Goal: Task Accomplishment & Management: Manage account settings

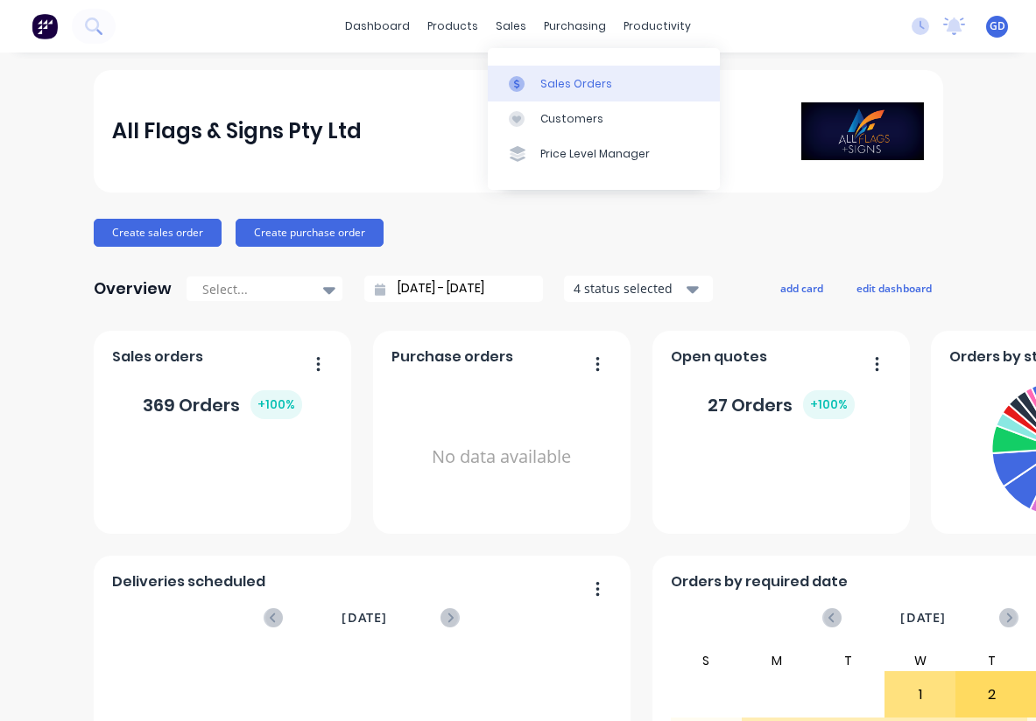
click at [547, 78] on div "Sales Orders" at bounding box center [576, 84] width 72 height 16
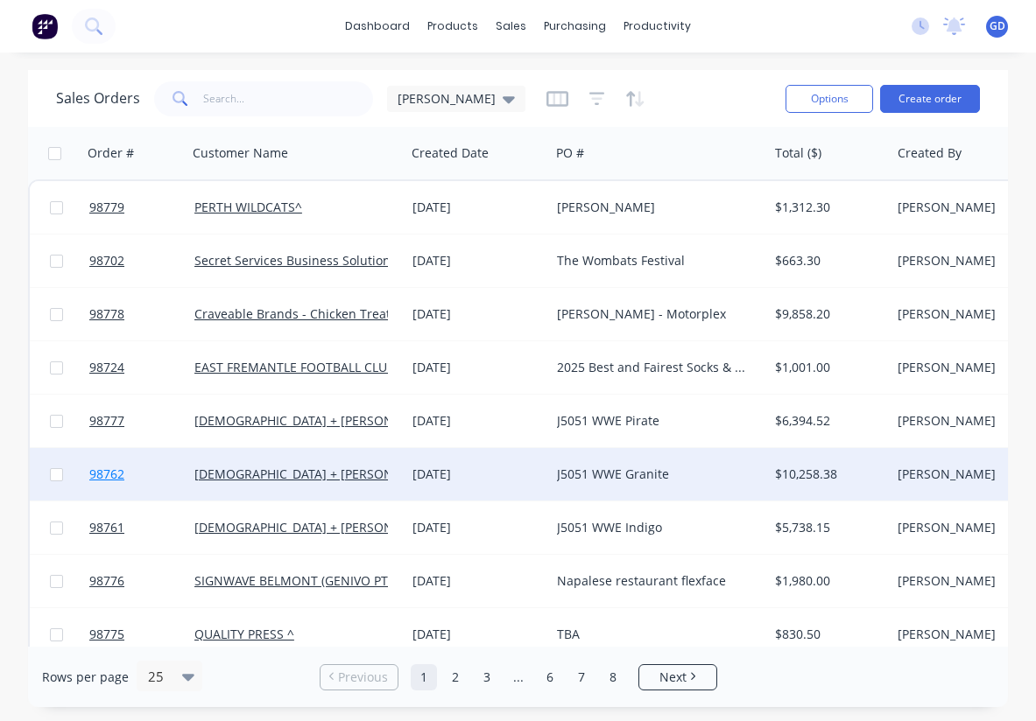
click at [109, 472] on span "98762" at bounding box center [106, 475] width 35 height 18
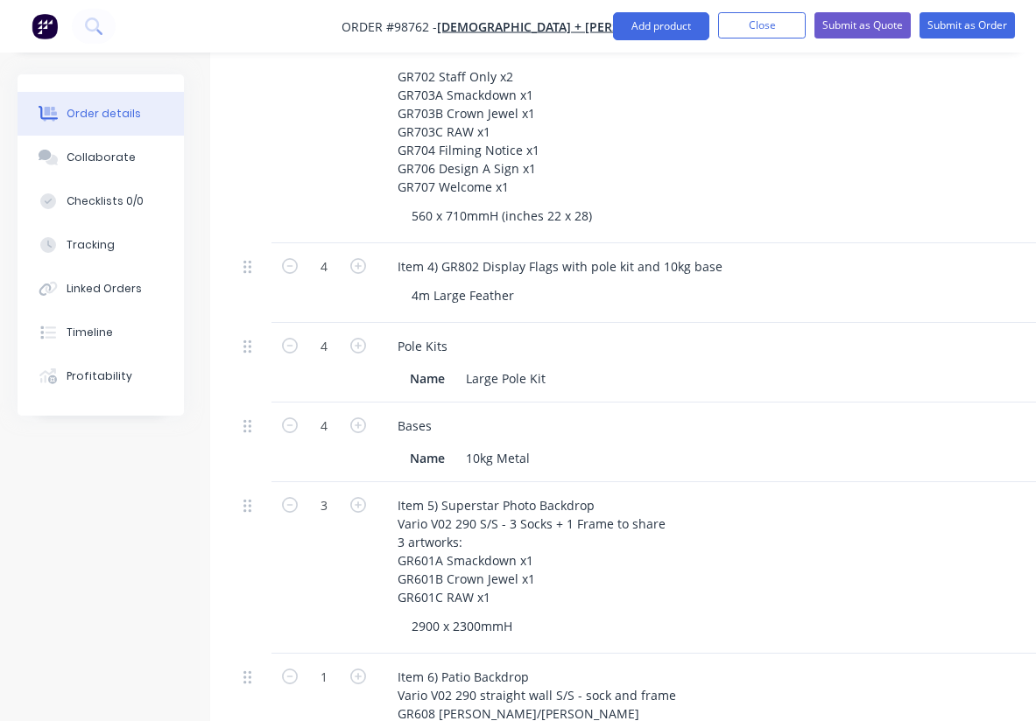
scroll to position [910, 0]
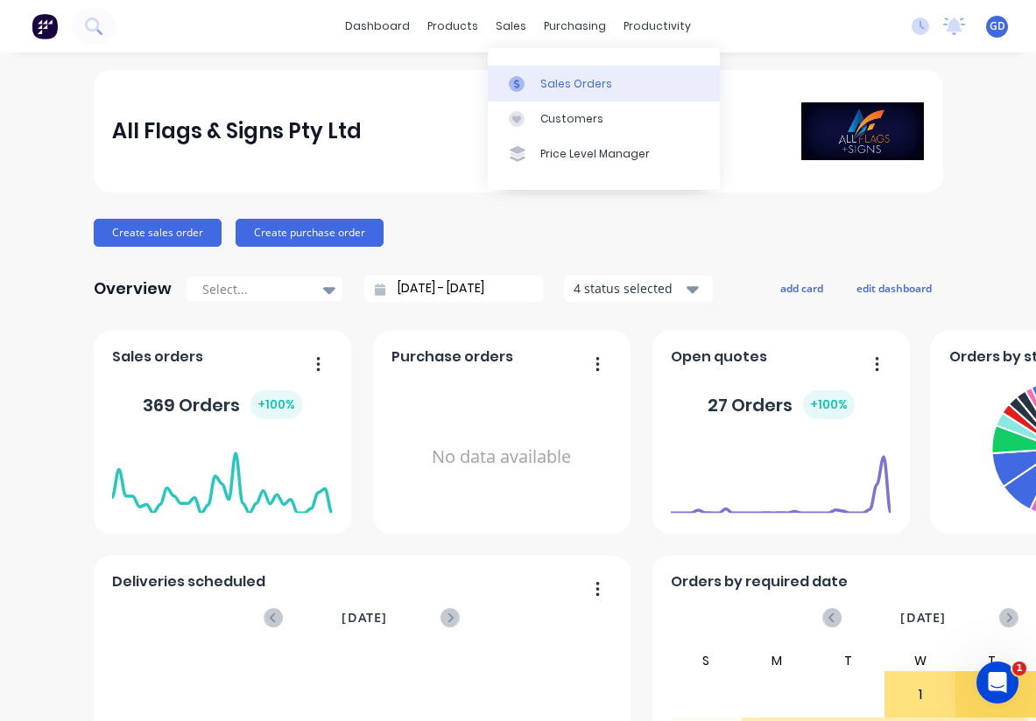
click at [551, 76] on div "Sales Orders" at bounding box center [576, 84] width 72 height 16
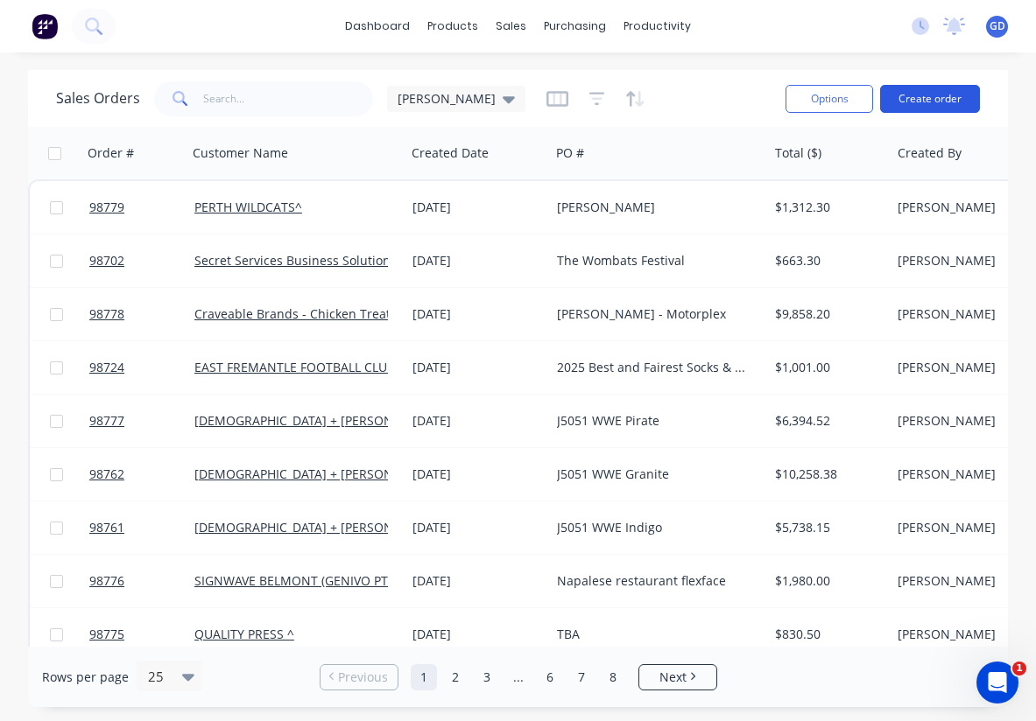
click at [910, 107] on button "Create order" at bounding box center [930, 99] width 100 height 28
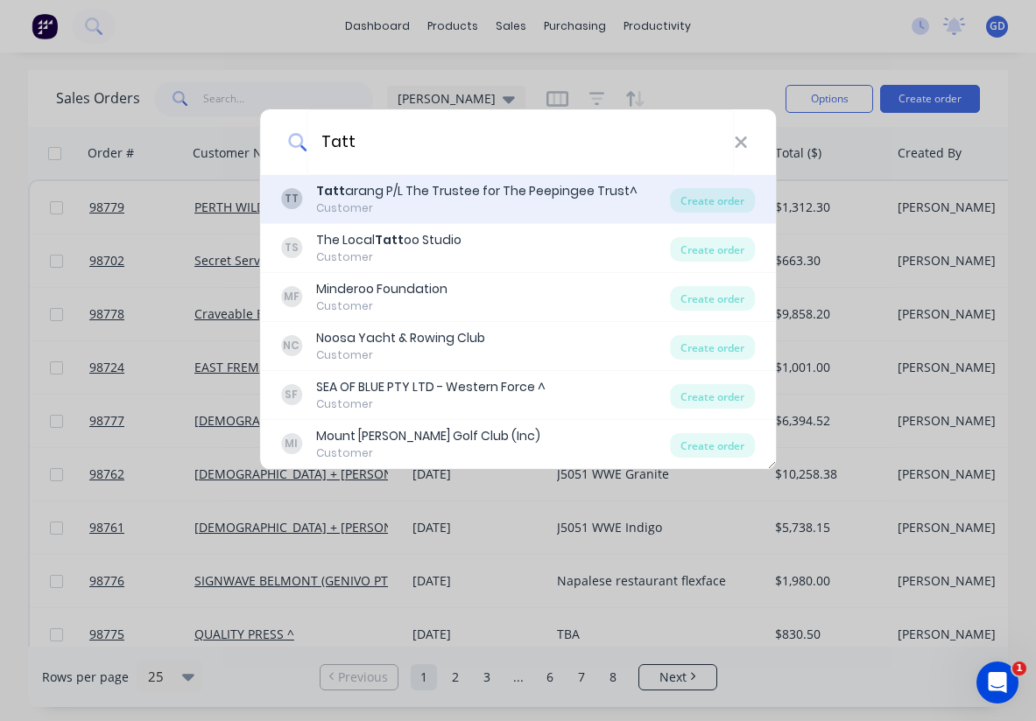
type input "Tatt"
click at [454, 201] on div "Customer" at bounding box center [476, 208] width 321 height 16
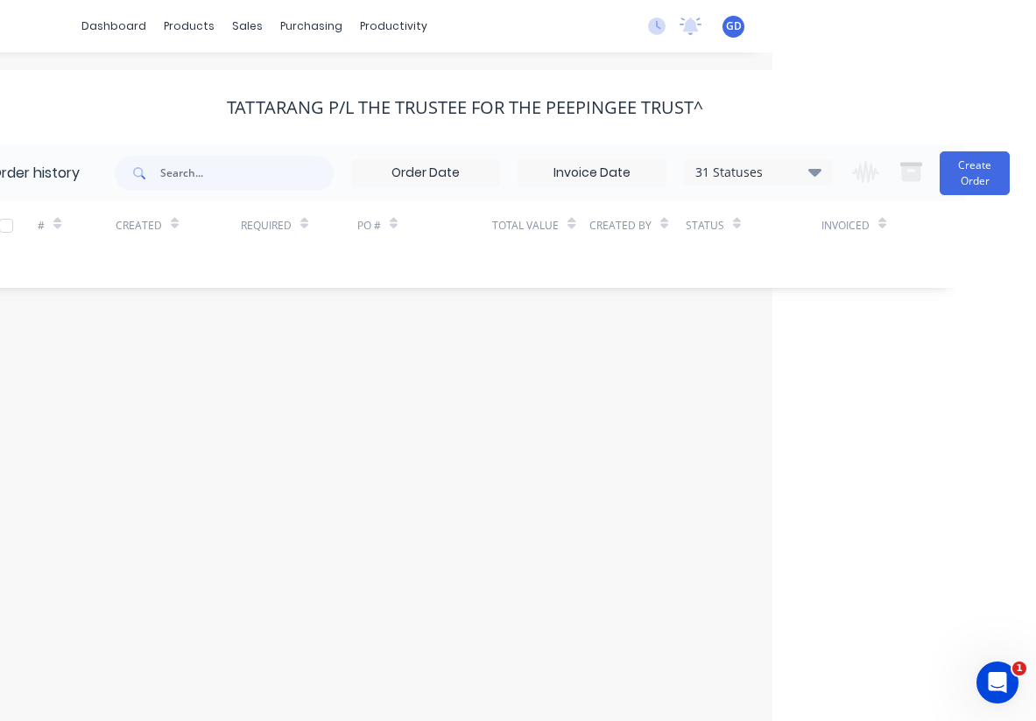
scroll to position [0, 264]
click at [963, 179] on button "Create Order" at bounding box center [974, 173] width 70 height 44
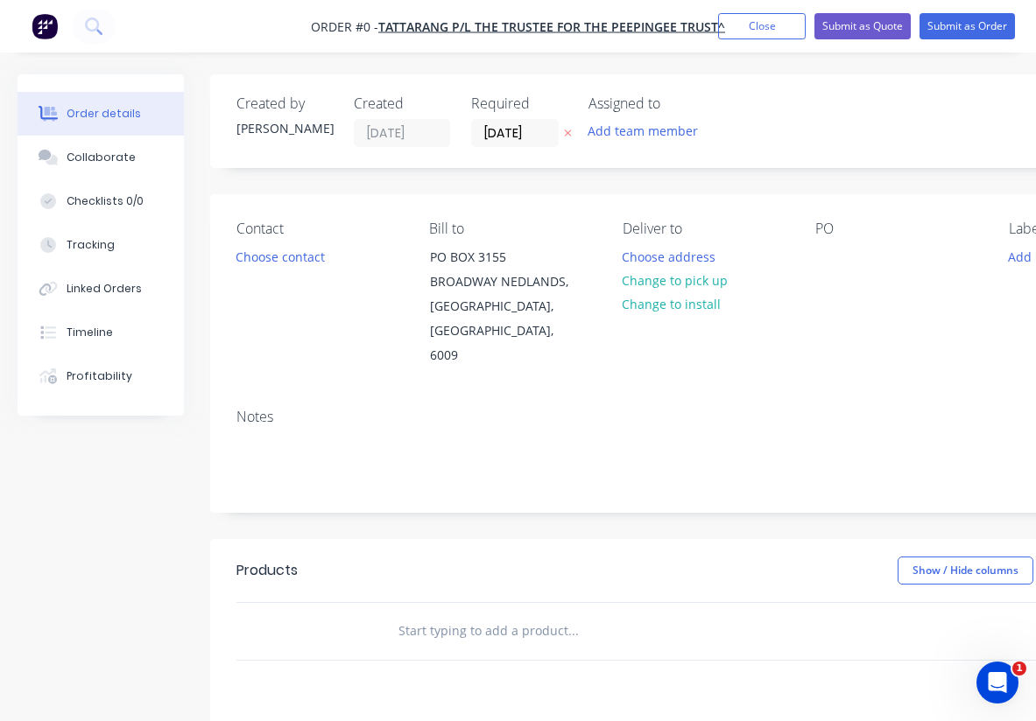
paste input "3 x Regular single sided Pull up banners, size 850 x 2000mm."
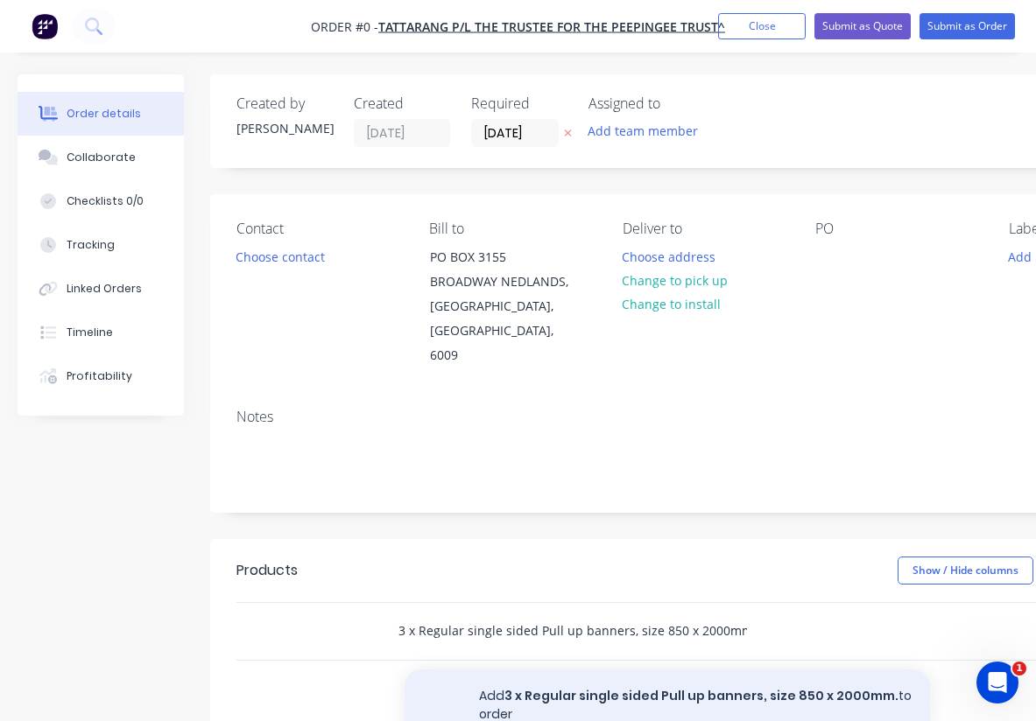
type input "3 x Regular single sided Pull up banners, size 850 x 2000mm."
click at [572, 670] on button "Add 3 x Regular single sided Pull up banners, size 850 x 2000mm. to order" at bounding box center [666, 706] width 525 height 72
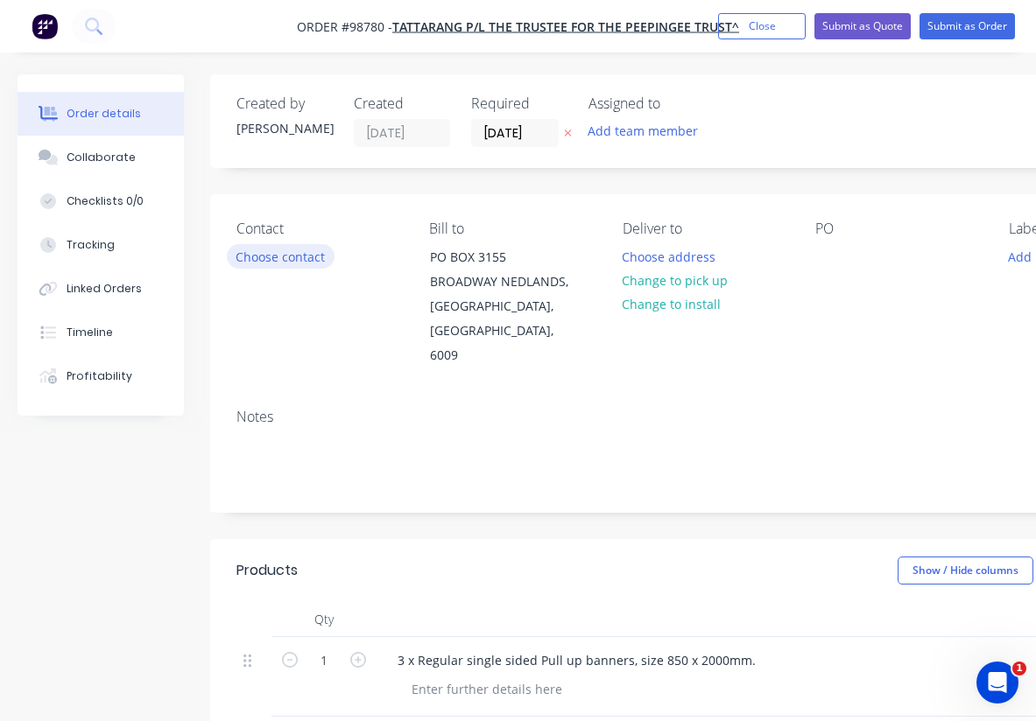
click at [305, 255] on button "Choose contact" at bounding box center [281, 256] width 108 height 24
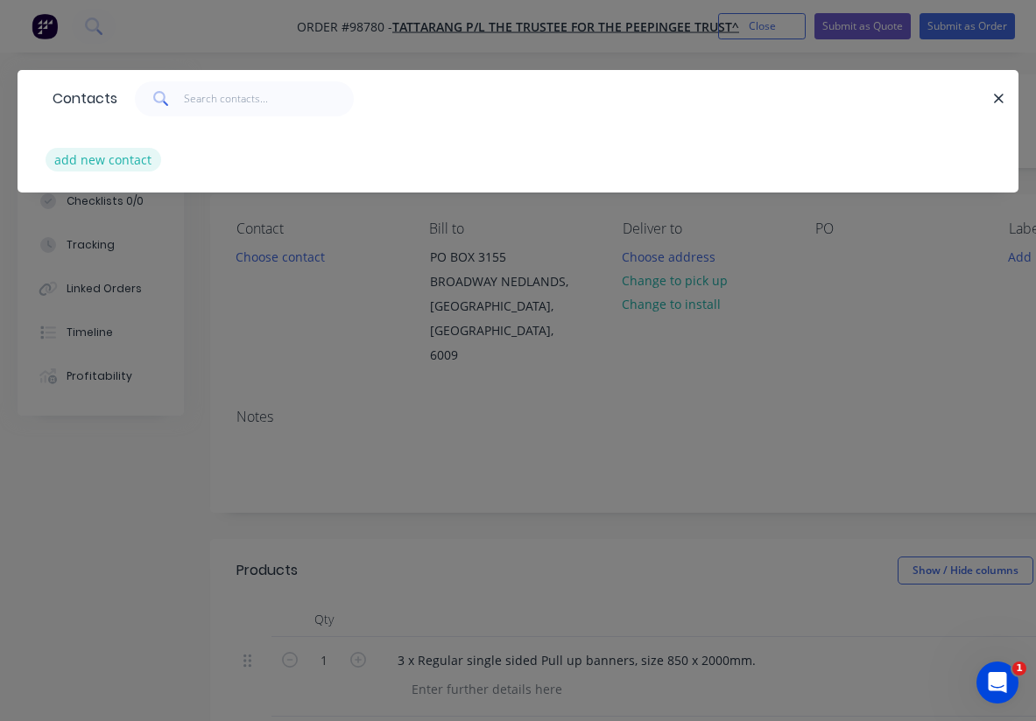
click at [125, 171] on button "add new contact" at bounding box center [104, 160] width 116 height 24
select select "AU"
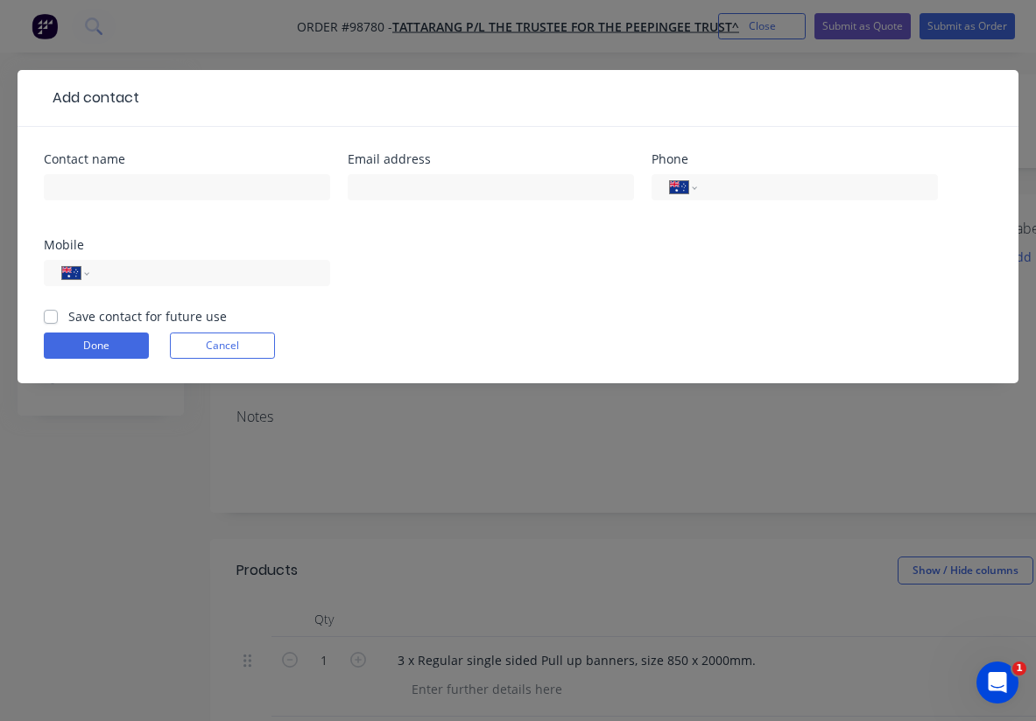
click at [68, 317] on label "Save contact for future use" at bounding box center [147, 316] width 158 height 18
click at [46, 317] on input "Save contact for future use" at bounding box center [51, 315] width 14 height 17
checkbox input "true"
paste input "3 x Regular single sided Pull up banners, size 850 x 2000mm."
type input "3"
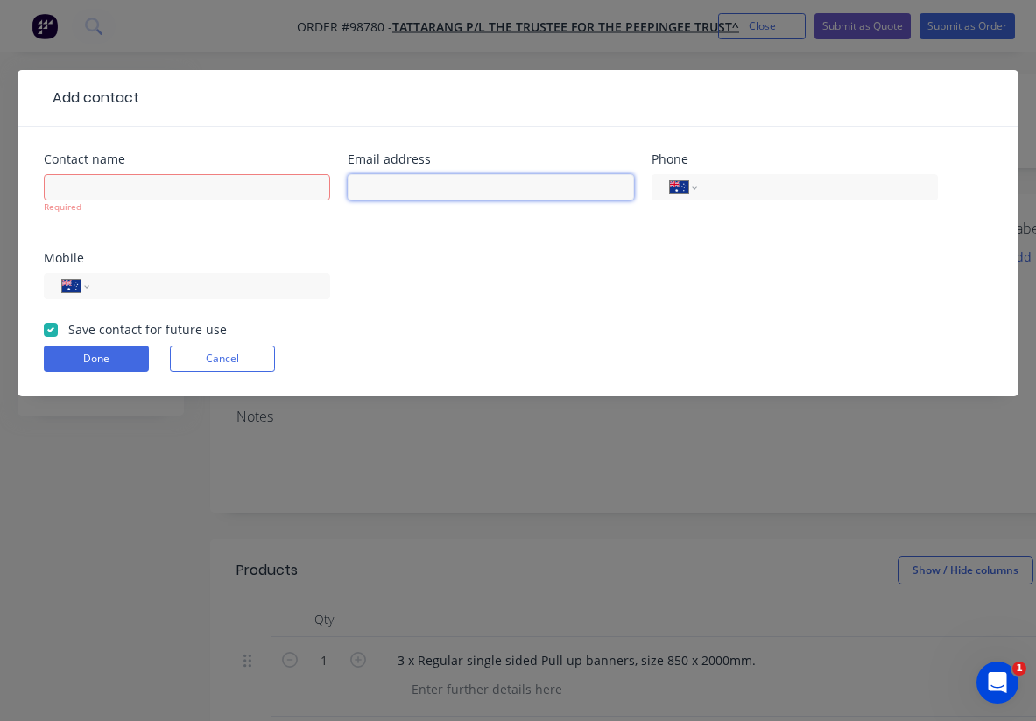
paste input "[EMAIL_ADDRESS][DOMAIN_NAME]"
type input "[EMAIL_ADDRESS][DOMAIN_NAME]"
click at [519, 274] on div "Contact name Required Email address [EMAIL_ADDRESS][DOMAIN_NAME] Phone Internat…" at bounding box center [518, 236] width 948 height 167
click at [120, 183] on input "text" at bounding box center [187, 187] width 286 height 26
paste input "[PERSON_NAME]"
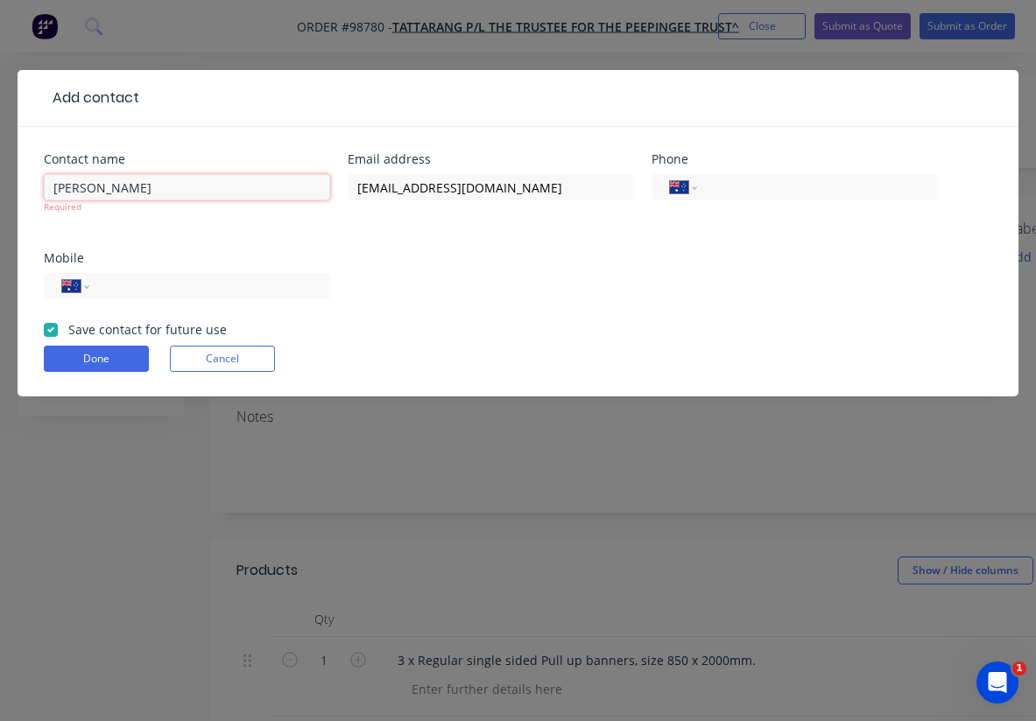
type input "[PERSON_NAME]"
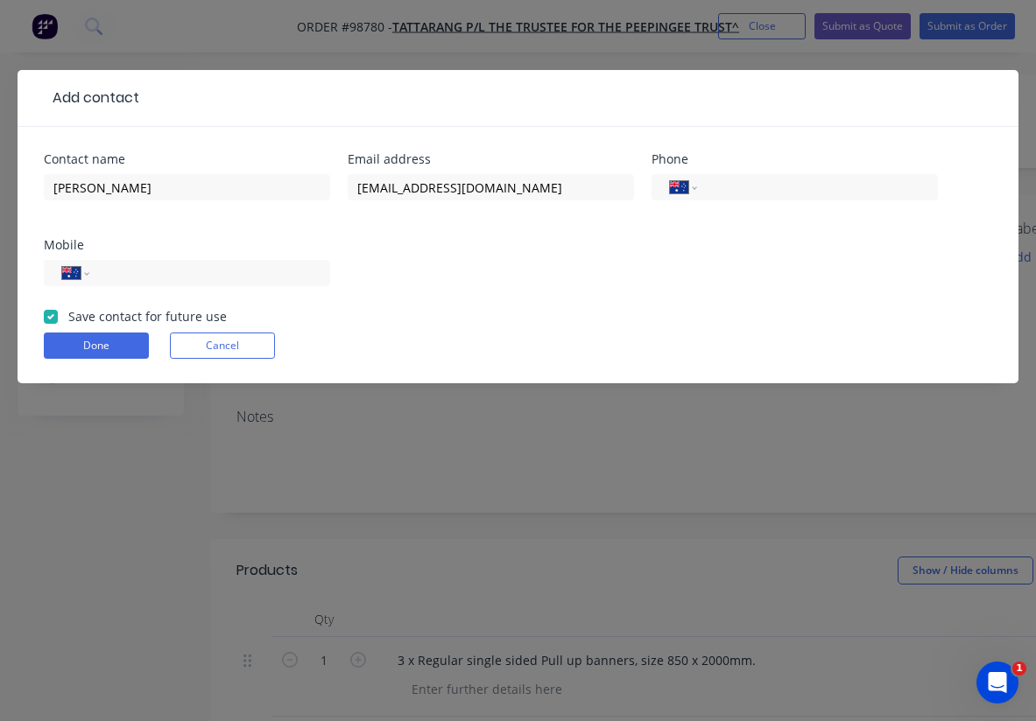
click at [172, 231] on div "Contact name [PERSON_NAME] Email address [EMAIL_ADDRESS][DOMAIN_NAME] Phone Int…" at bounding box center [518, 230] width 948 height 154
paste input "[PHONE_NUMBER]"
type input "[PHONE_NUMBER]"
click at [625, 230] on div "Contact name [PERSON_NAME] Email address [EMAIL_ADDRESS][DOMAIN_NAME] Phone Int…" at bounding box center [518, 230] width 948 height 154
click at [163, 260] on div "International [GEOGRAPHIC_DATA] [GEOGRAPHIC_DATA] [GEOGRAPHIC_DATA] [GEOGRAPHIC…" at bounding box center [187, 273] width 286 height 26
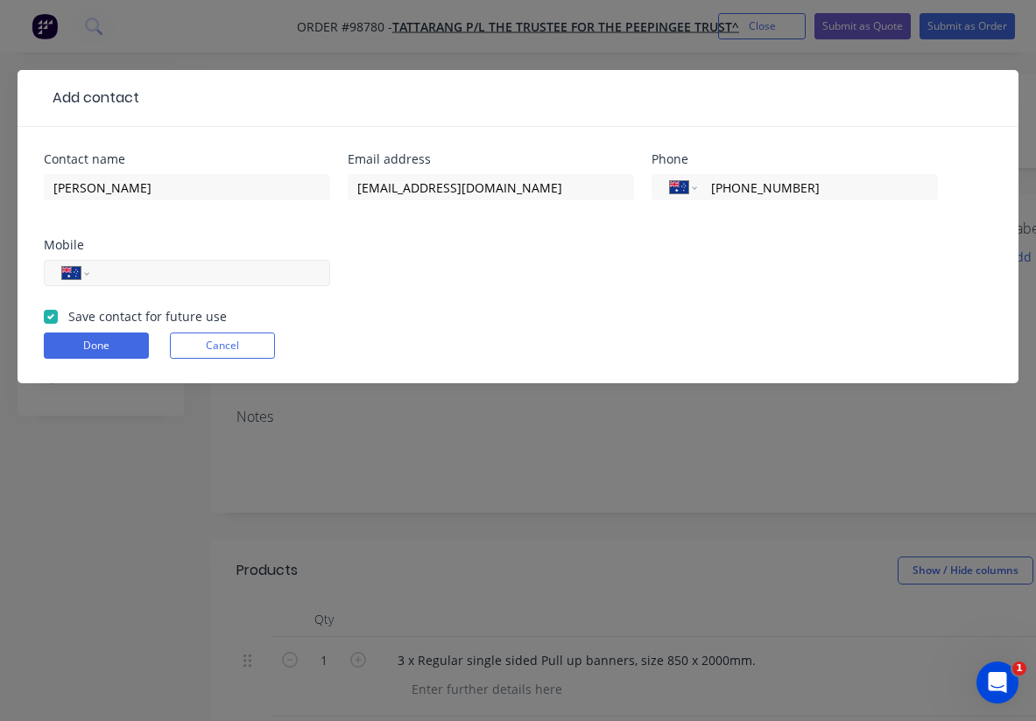
click at [163, 274] on input "tel" at bounding box center [207, 274] width 210 height 20
paste input "0429 364 770"
type input "0429 364 770"
click at [113, 358] on button "Done" at bounding box center [96, 346] width 105 height 26
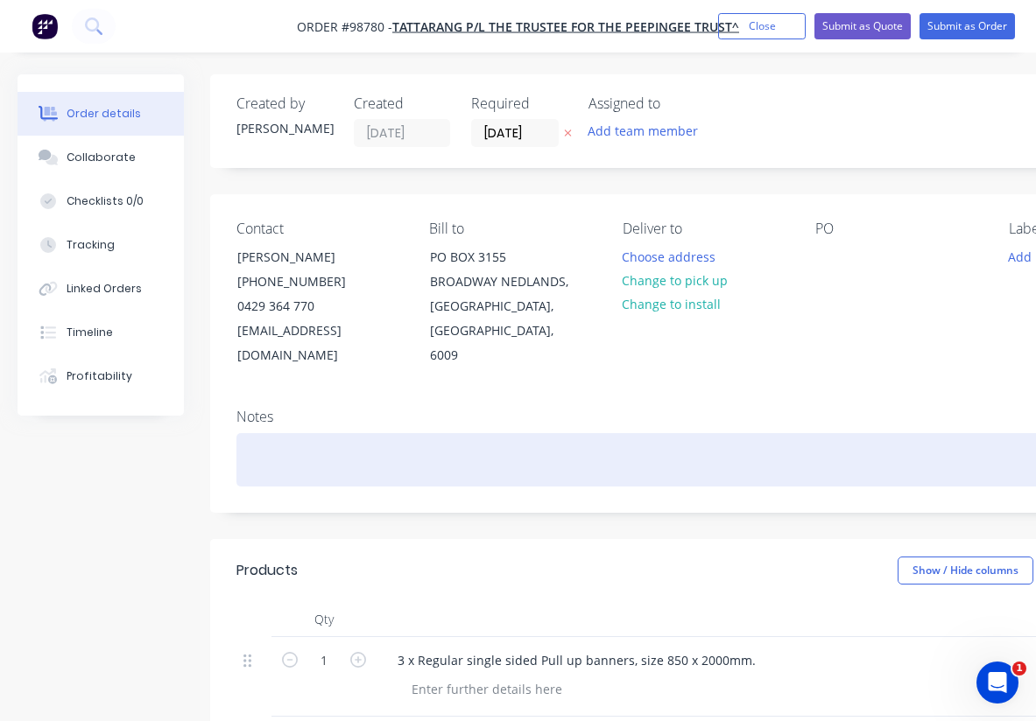
click at [259, 433] on div at bounding box center [704, 459] width 937 height 53
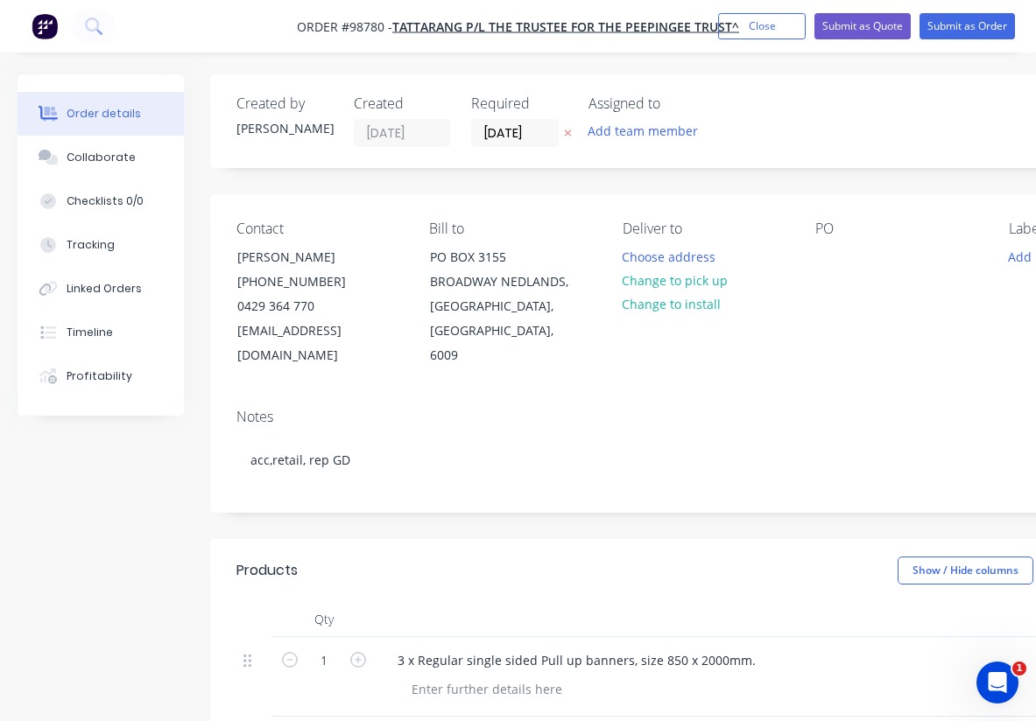
click at [628, 361] on div "Contact [PERSON_NAME] [PHONE_NUMBER] [EMAIL_ADDRESS][DOMAIN_NAME] Bill to [STRE…" at bounding box center [704, 294] width 989 height 200
click at [651, 263] on button "Choose address" at bounding box center [669, 256] width 112 height 24
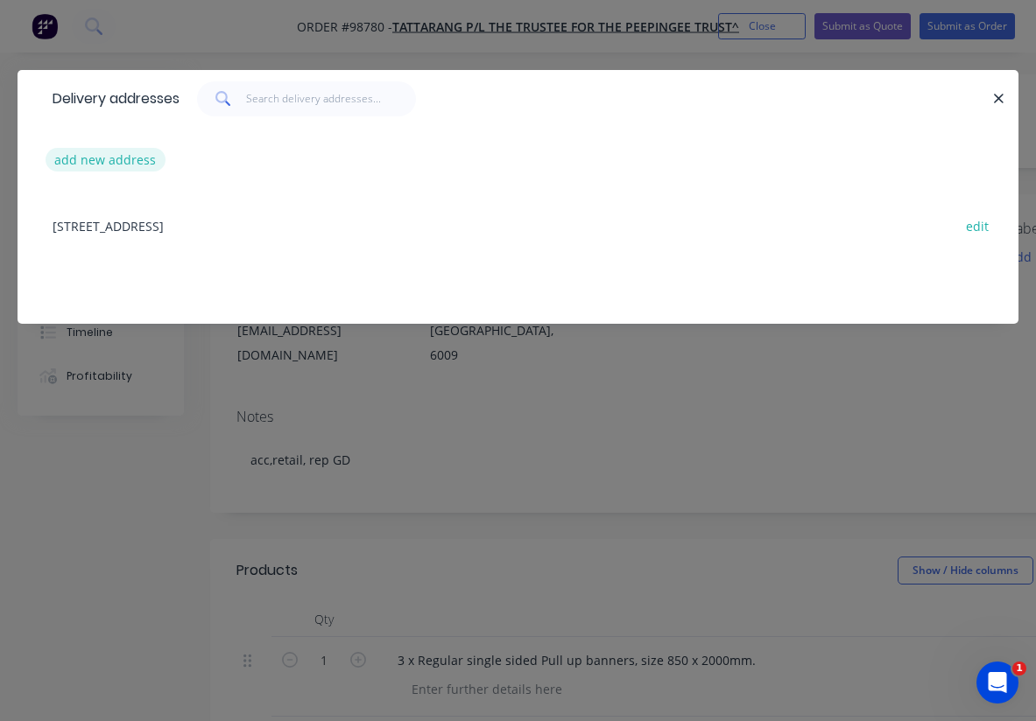
click at [132, 163] on button "add new address" at bounding box center [106, 160] width 120 height 24
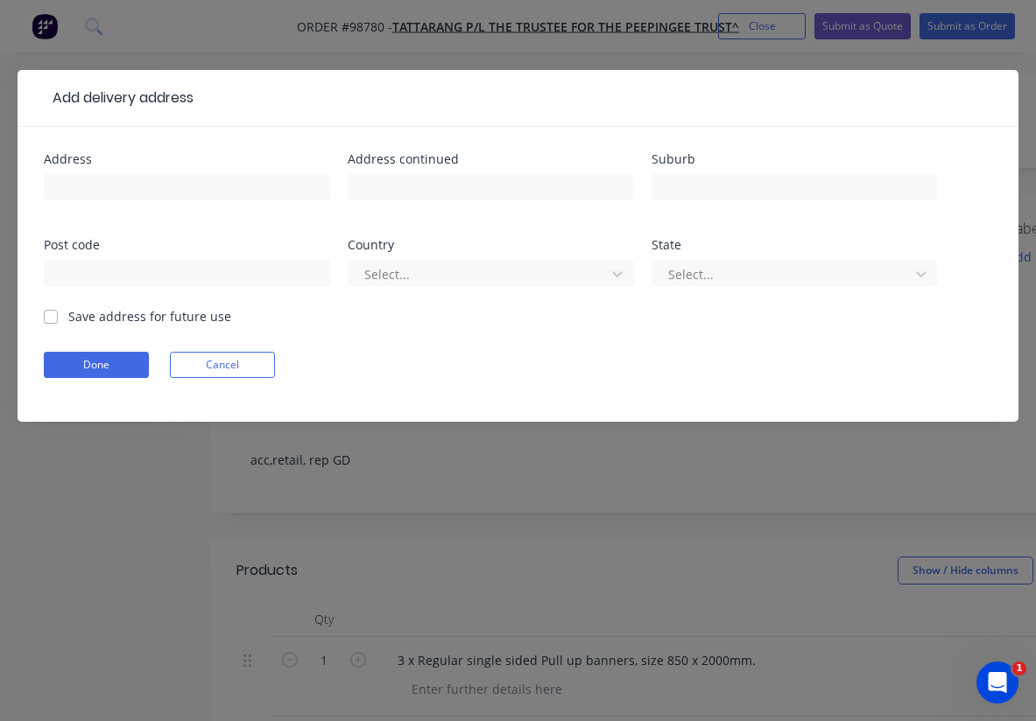
click at [49, 324] on div "Save address for future use" at bounding box center [137, 316] width 187 height 18
click at [68, 315] on label "Save address for future use" at bounding box center [149, 316] width 163 height 18
click at [54, 315] on input "Save address for future use" at bounding box center [51, 315] width 14 height 17
checkbox input "true"
paste input "[STREET_ADDRESS]"
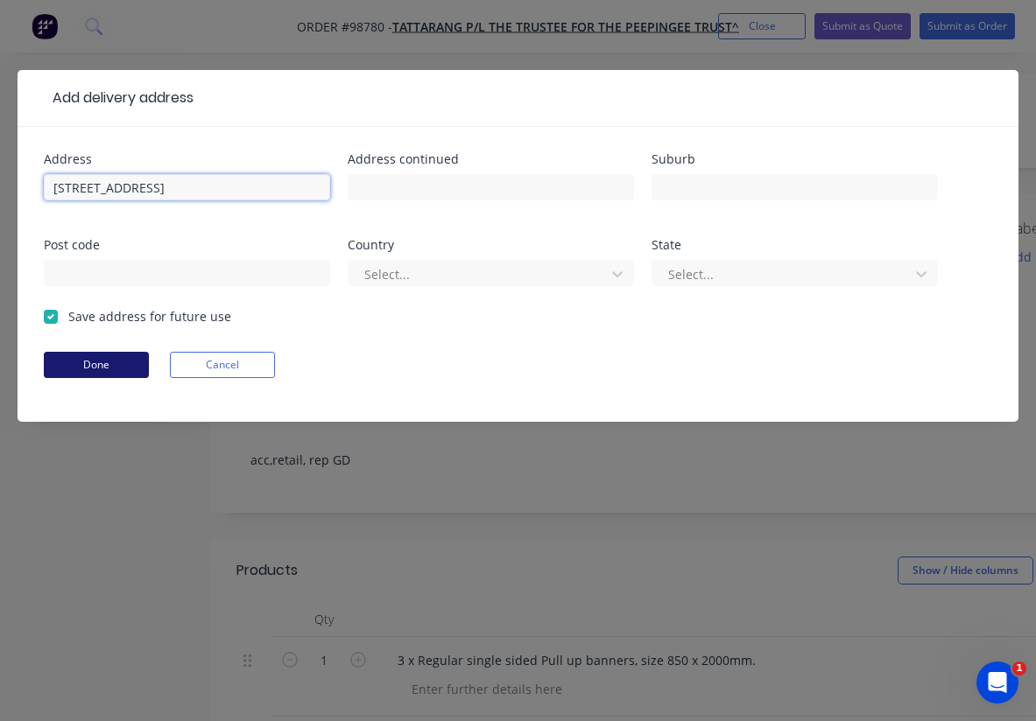
type input "[STREET_ADDRESS]"
click at [101, 363] on button "Done" at bounding box center [96, 365] width 105 height 26
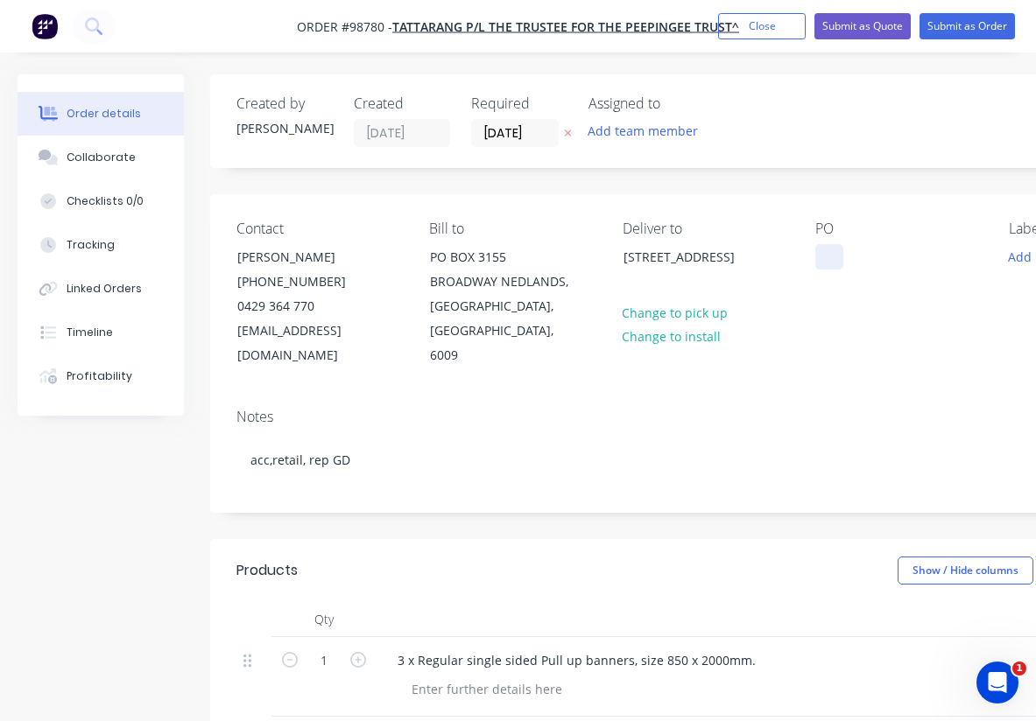
click at [832, 252] on div at bounding box center [829, 256] width 28 height 25
paste div
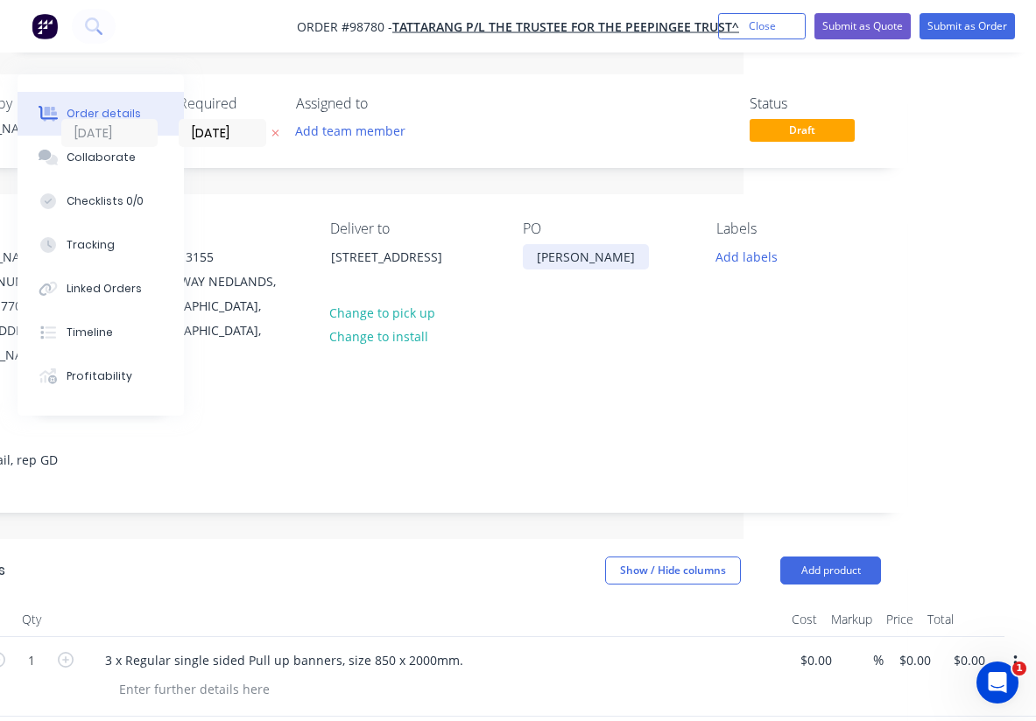
scroll to position [0, 292]
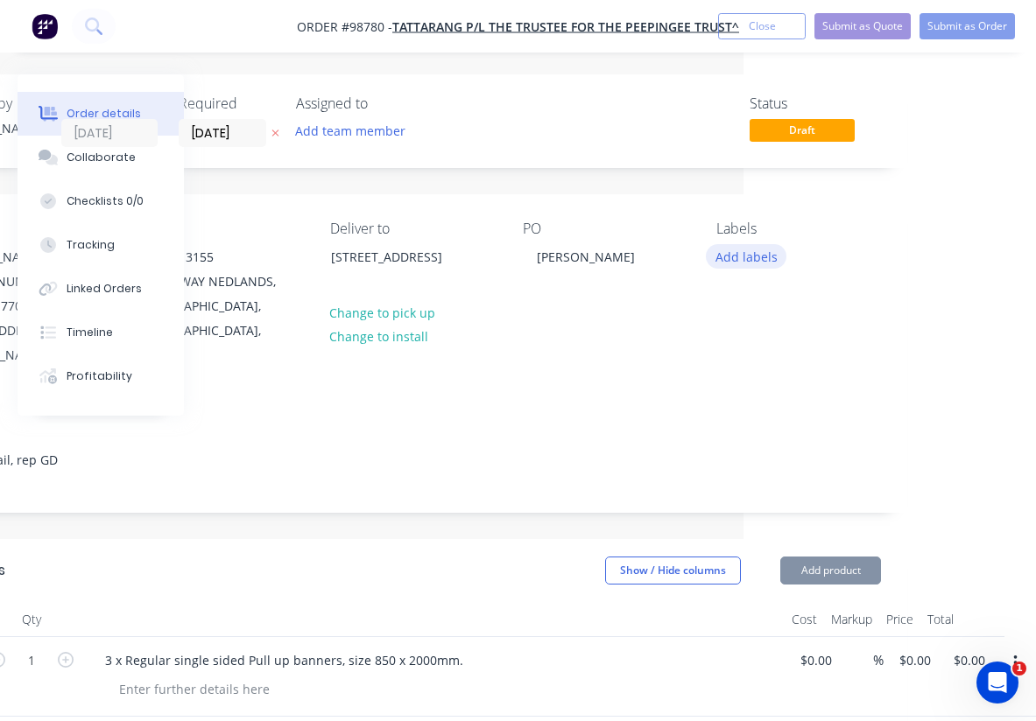
click at [751, 255] on button "Add labels" at bounding box center [746, 256] width 81 height 24
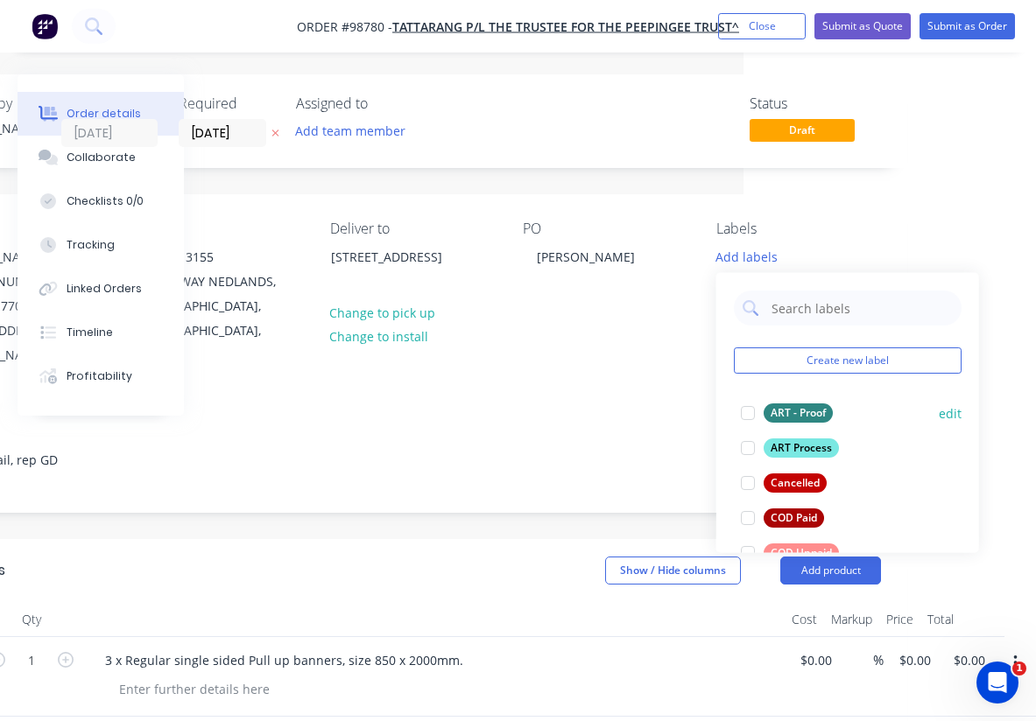
click at [798, 404] on div "ART - Proof" at bounding box center [797, 413] width 69 height 19
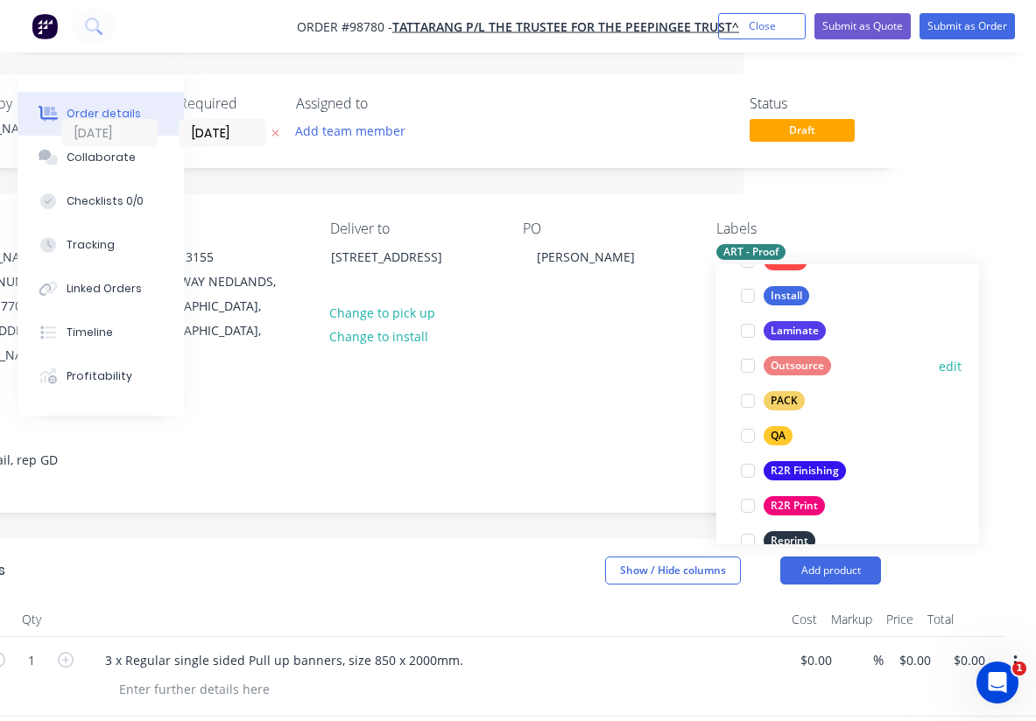
scroll to position [569, 0]
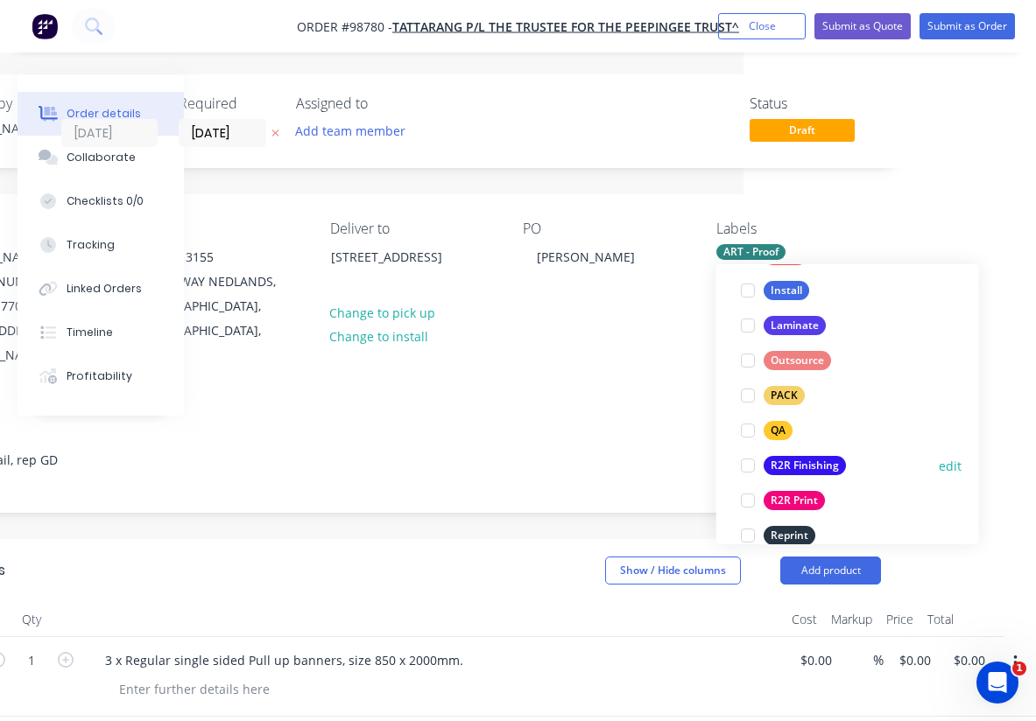
click at [812, 472] on div "R2R Finishing" at bounding box center [804, 465] width 82 height 19
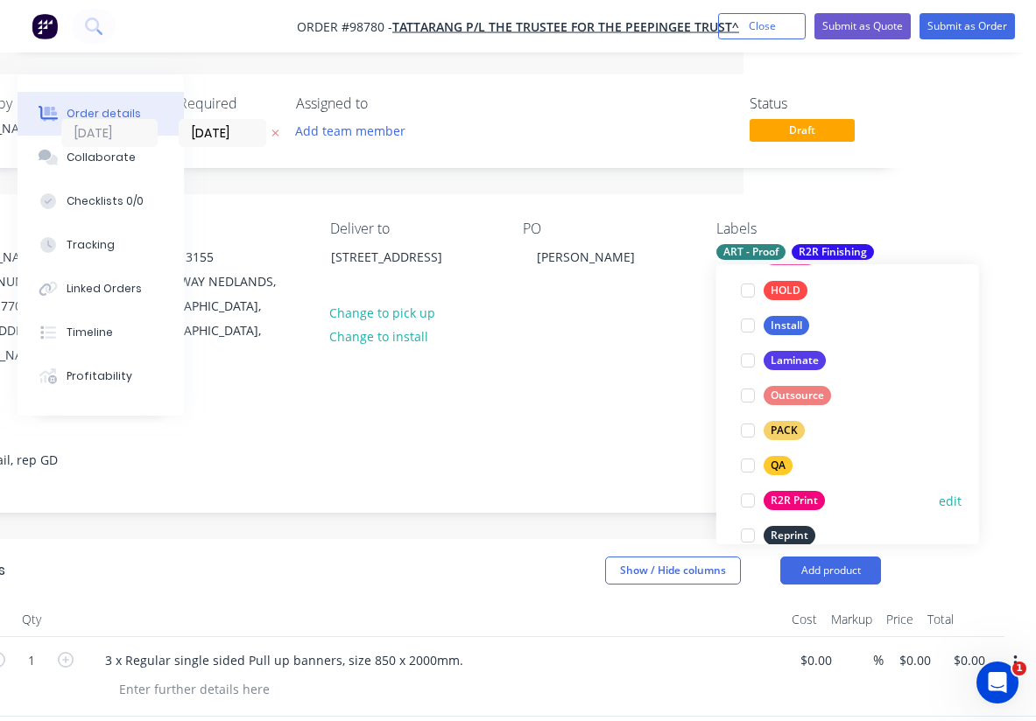
click at [810, 497] on div "R2R Print" at bounding box center [793, 500] width 61 height 19
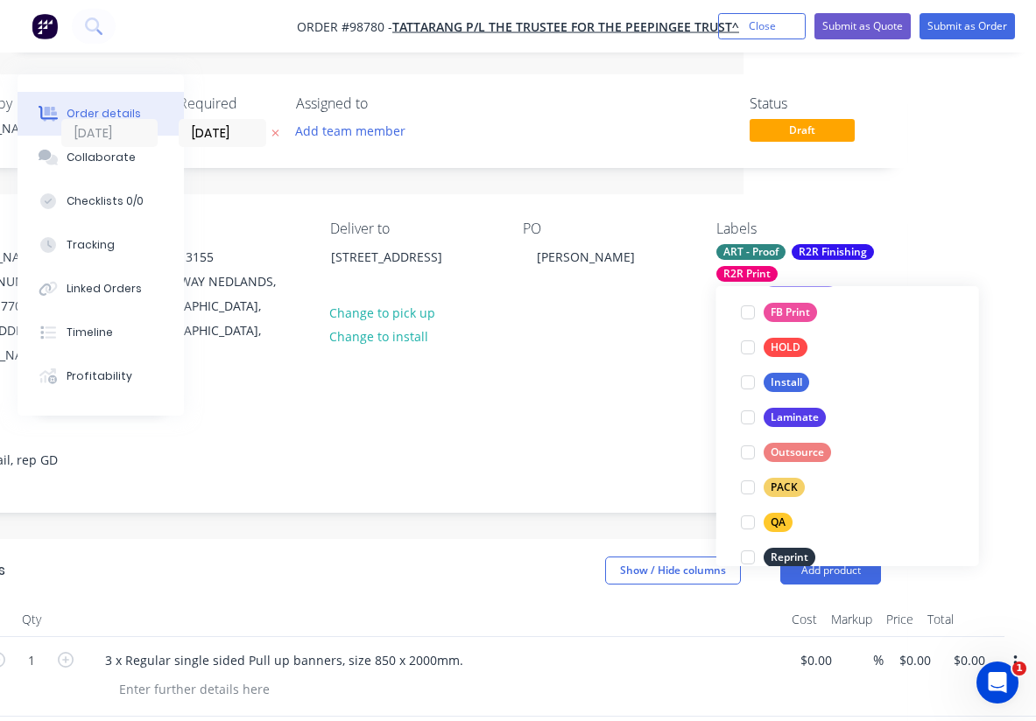
click at [629, 406] on div "Notes acc,retail, rep GD" at bounding box center [412, 453] width 989 height 117
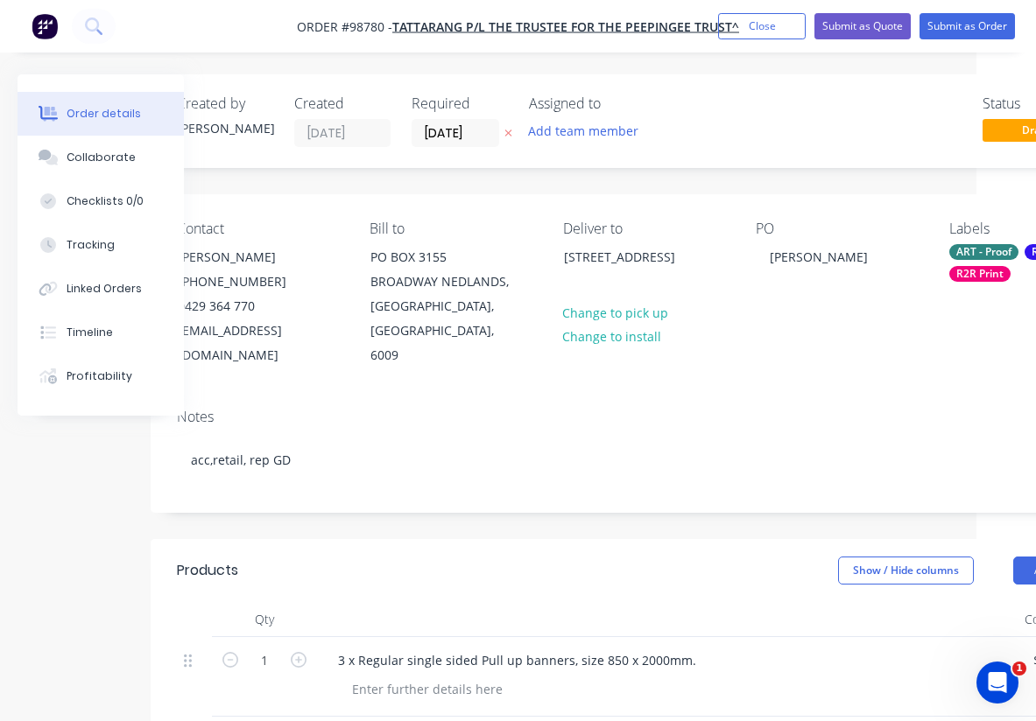
scroll to position [0, 0]
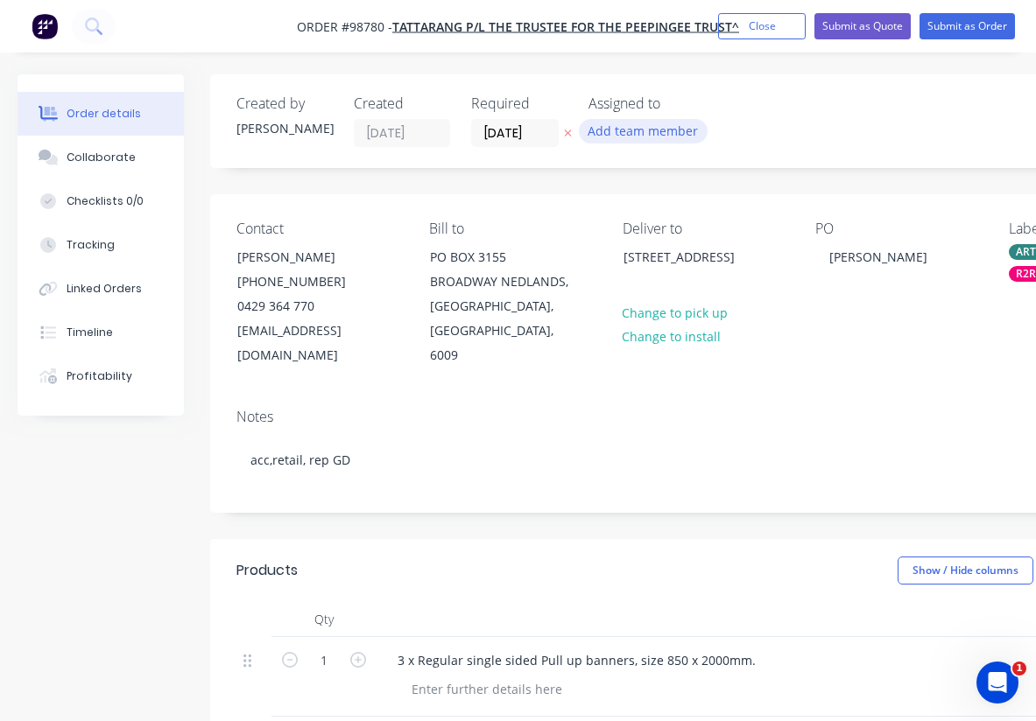
click at [657, 135] on button "Add team member" at bounding box center [643, 131] width 129 height 24
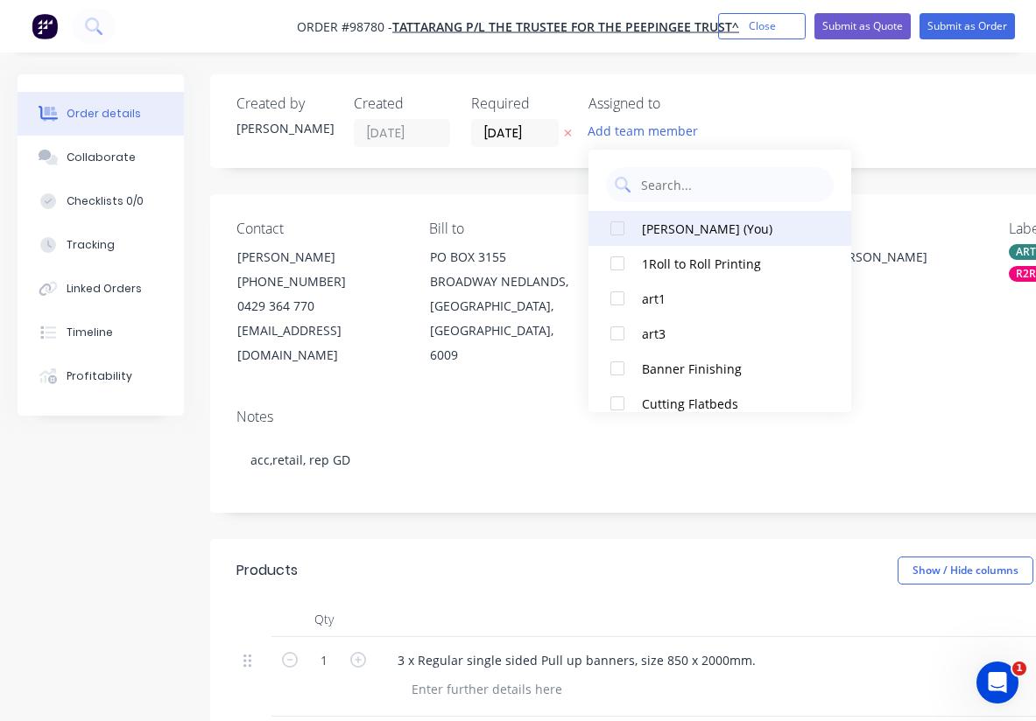
click at [620, 227] on div at bounding box center [617, 228] width 35 height 35
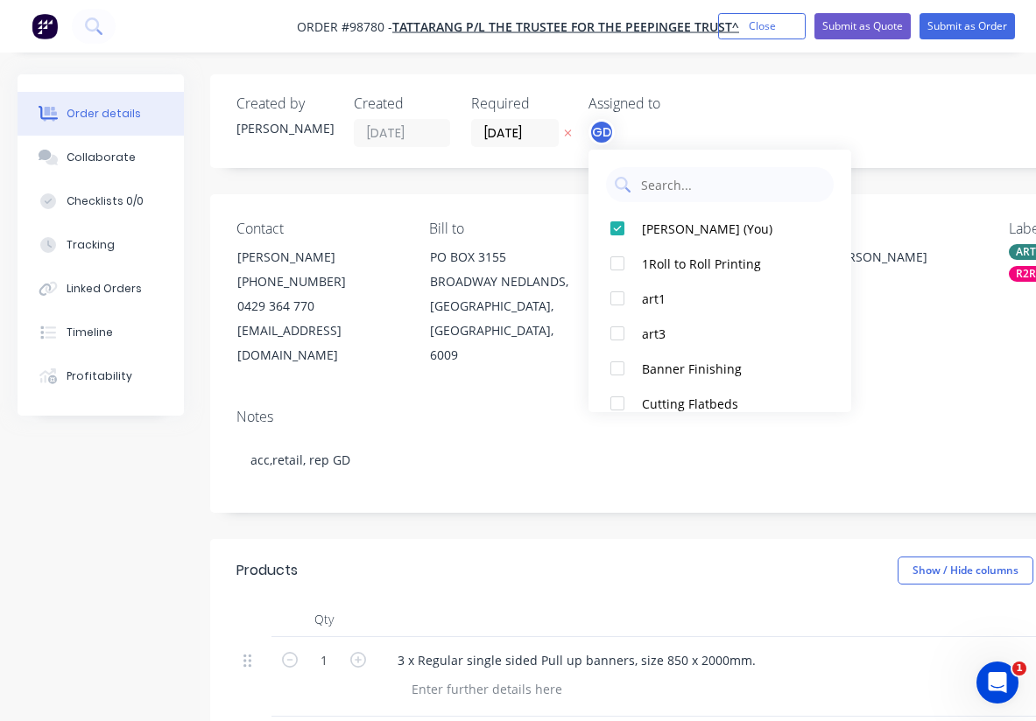
click at [551, 395] on div "Notes acc,retail, rep GD" at bounding box center [704, 453] width 989 height 117
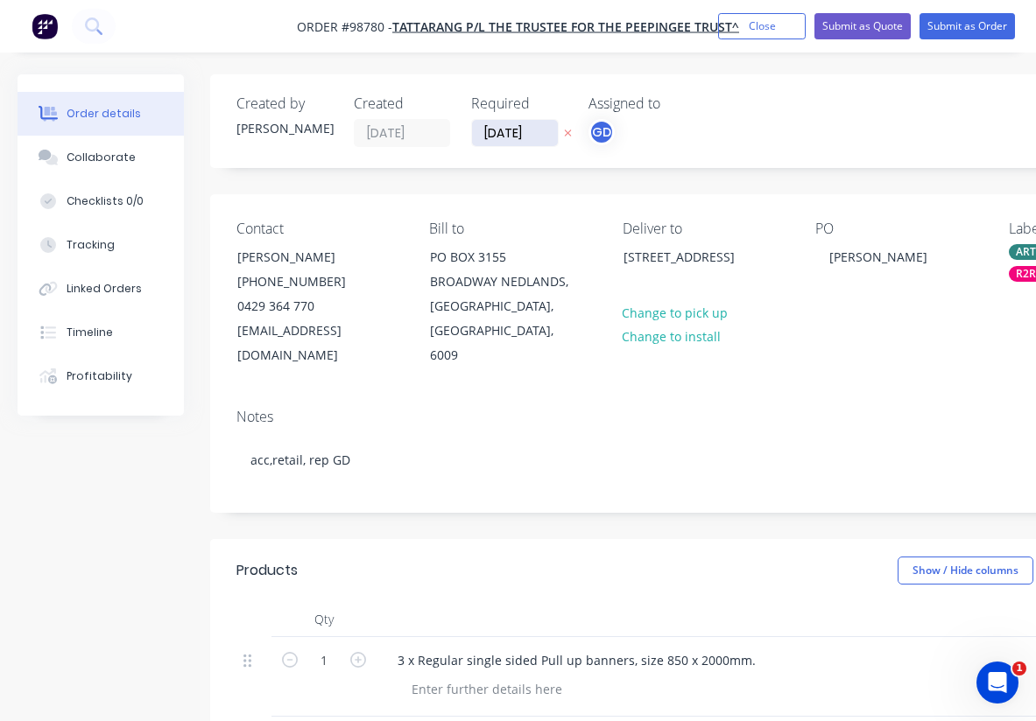
click at [513, 129] on input "[DATE]" at bounding box center [515, 133] width 86 height 26
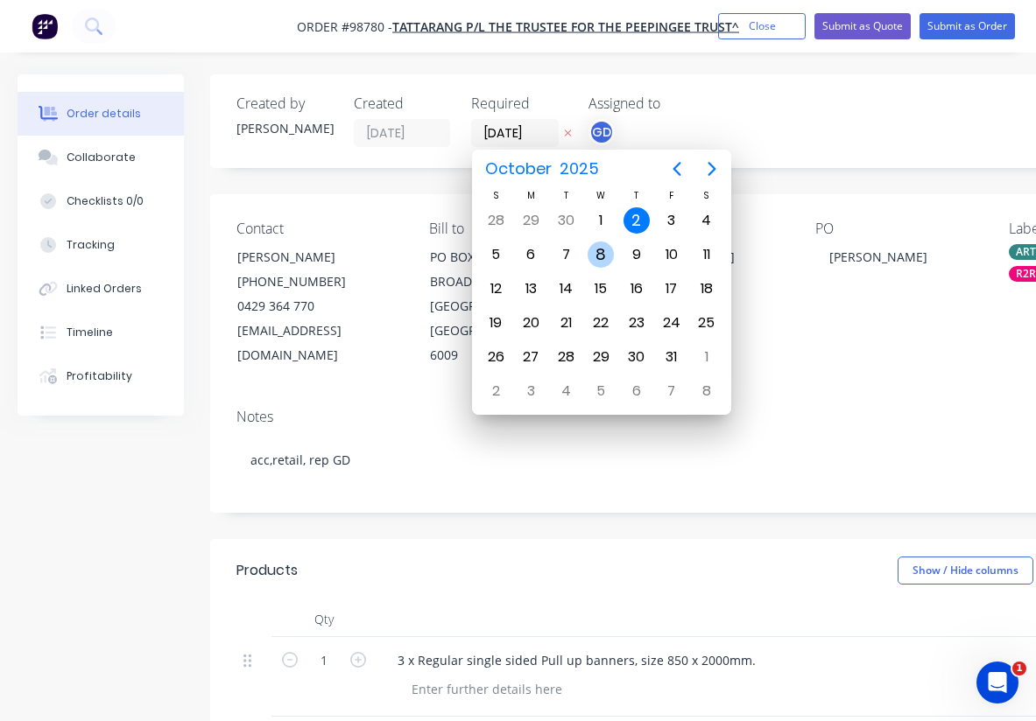
click at [592, 252] on div "8" at bounding box center [600, 255] width 26 height 26
type input "[DATE]"
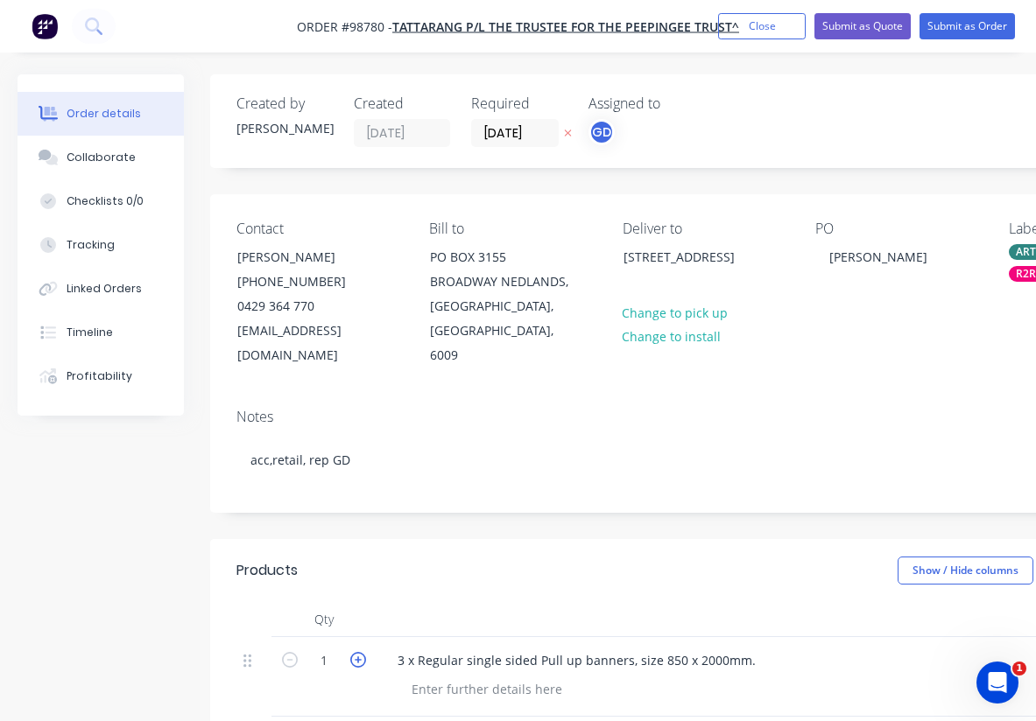
click at [362, 652] on icon "button" at bounding box center [358, 660] width 16 height 16
click at [288, 652] on icon "button" at bounding box center [290, 660] width 16 height 16
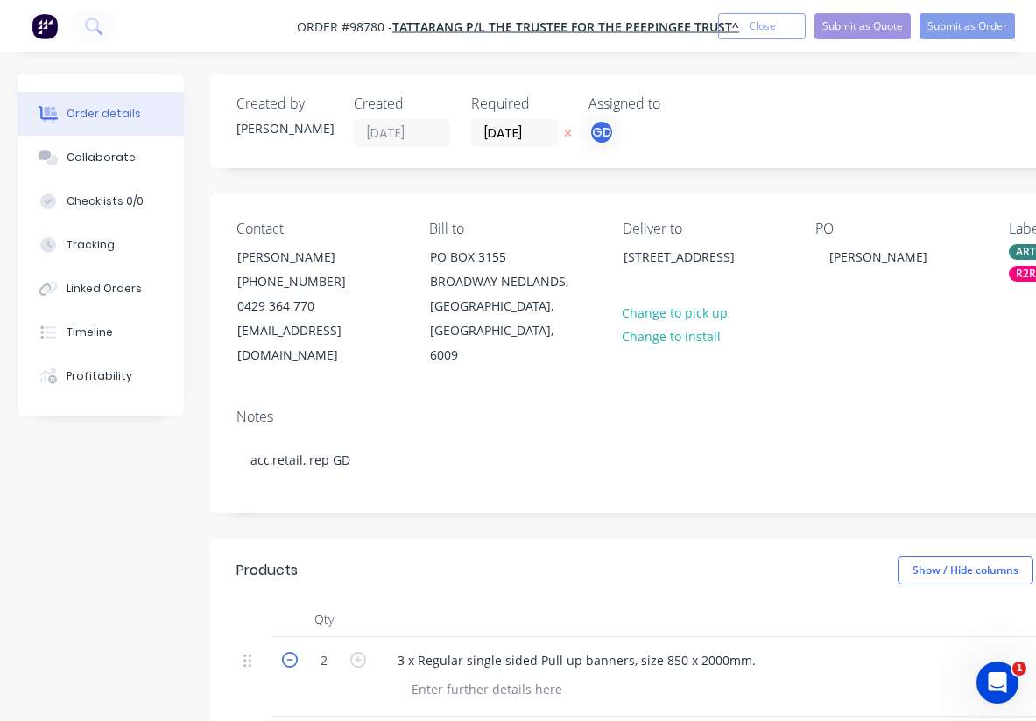
click at [288, 652] on icon "button" at bounding box center [290, 660] width 16 height 16
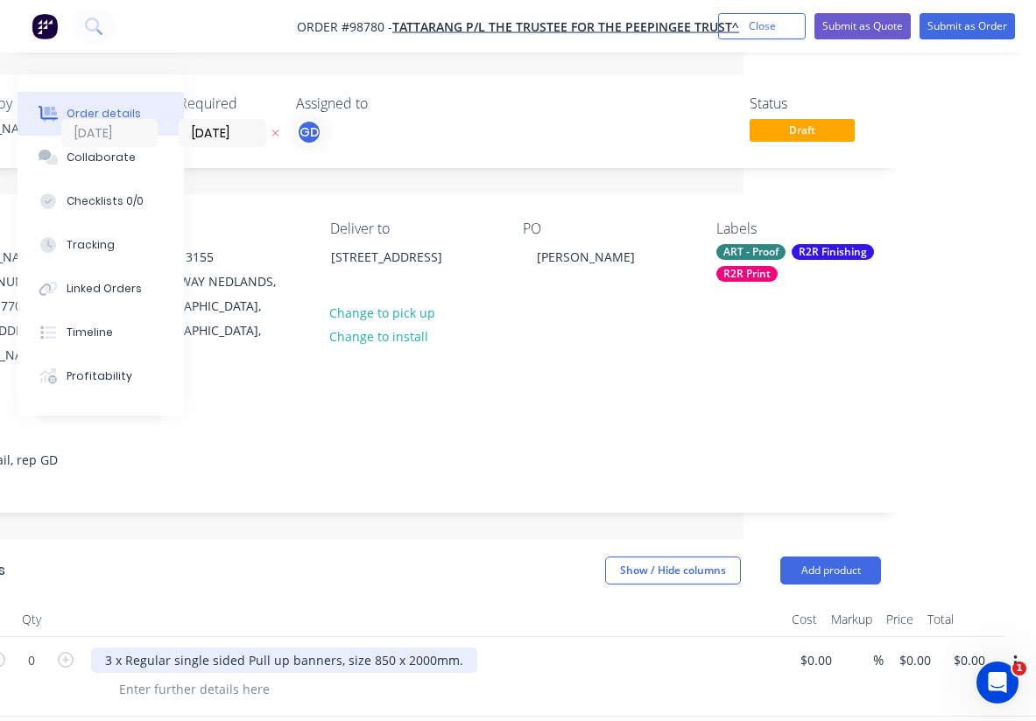
scroll to position [0, 292]
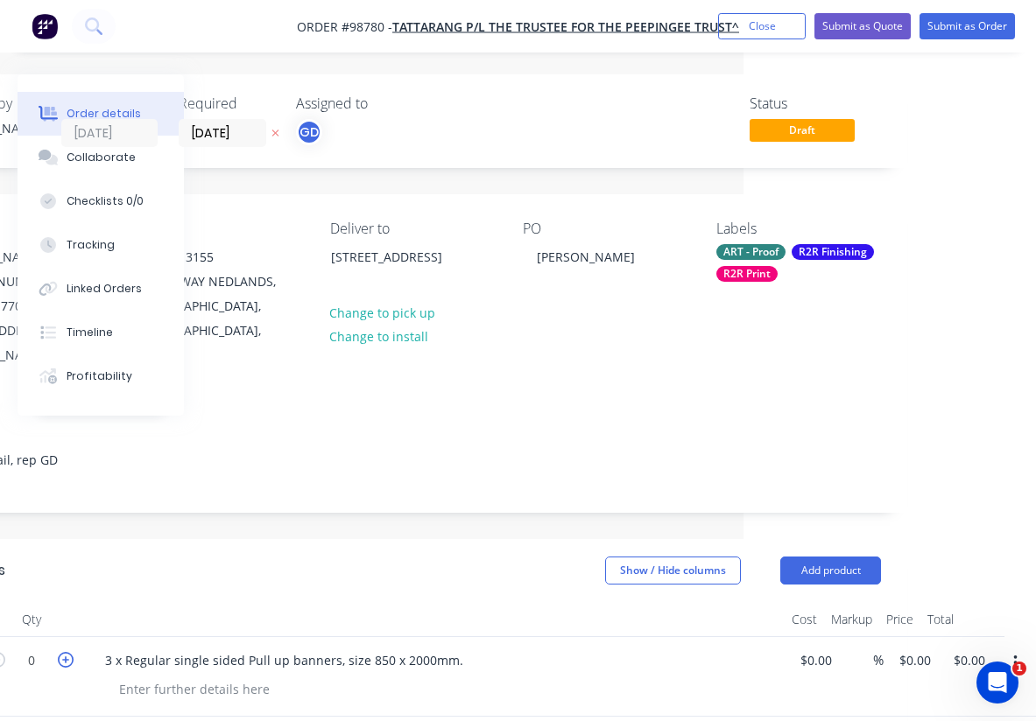
click at [66, 652] on icon "button" at bounding box center [66, 660] width 16 height 16
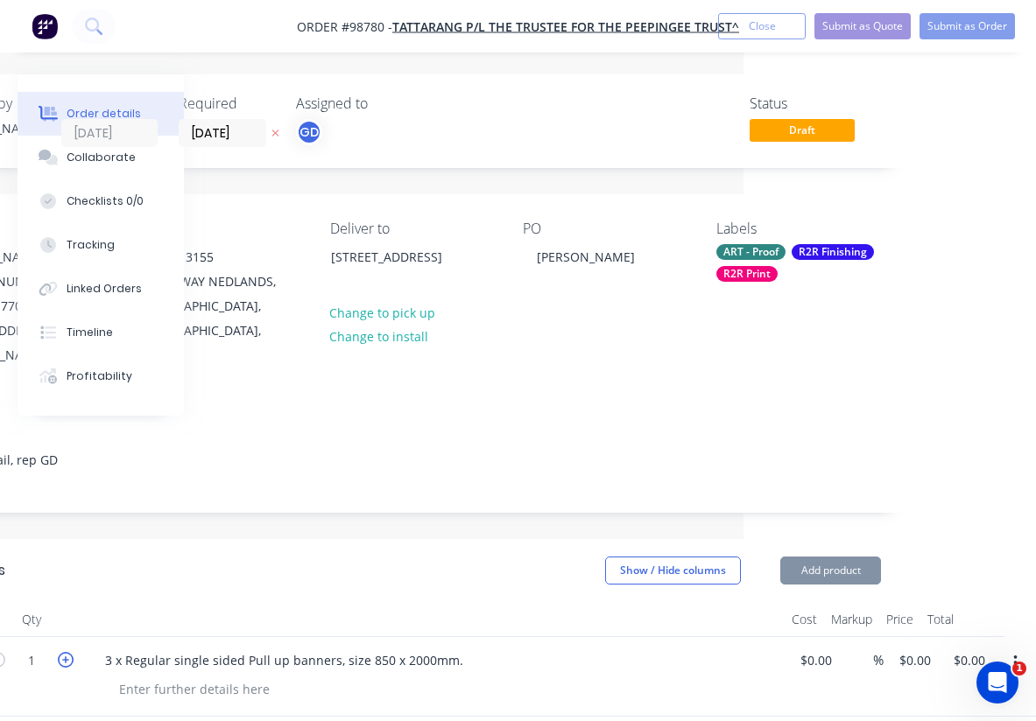
click at [66, 652] on icon "button" at bounding box center [66, 660] width 16 height 16
type input "3"
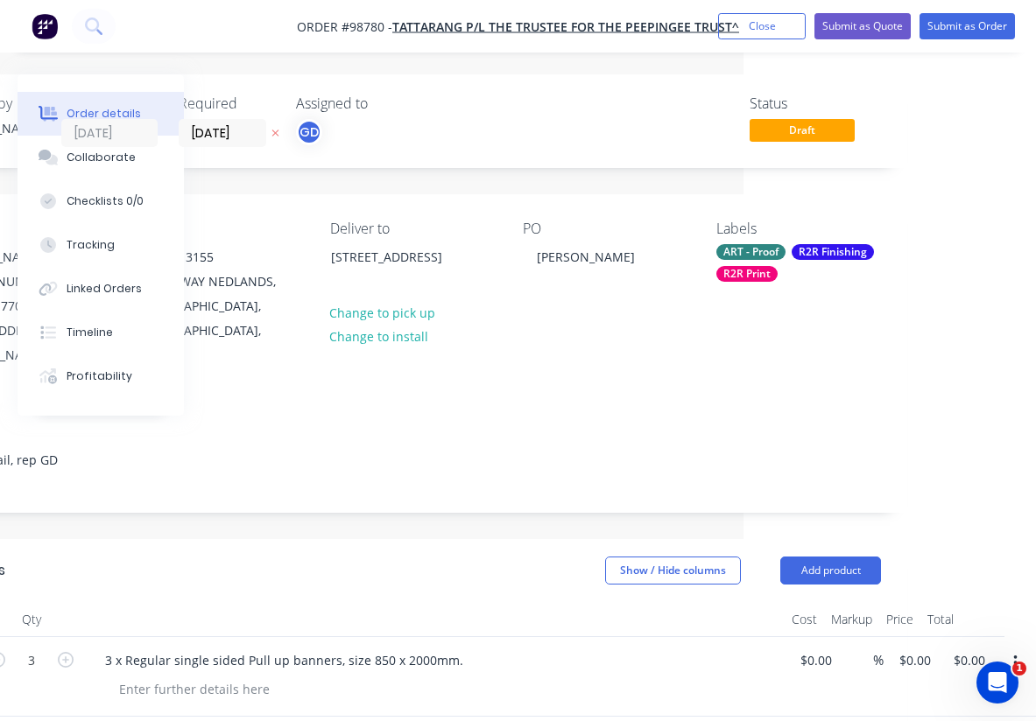
click at [186, 602] on div at bounding box center [434, 619] width 700 height 35
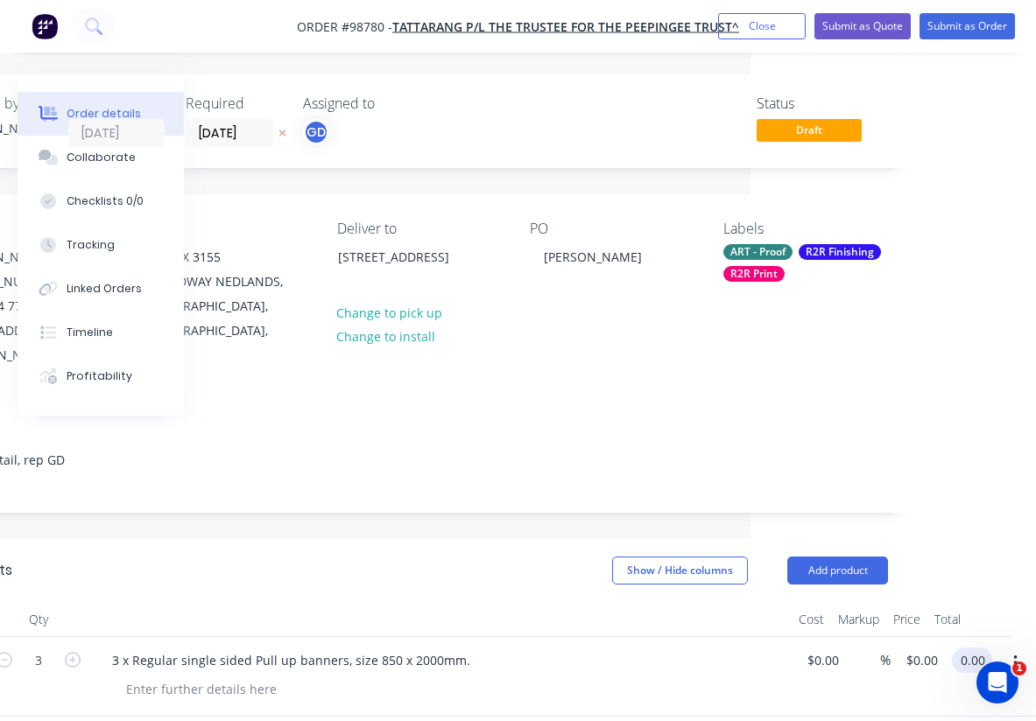
scroll to position [0, 285]
click at [978, 648] on input "0.00" at bounding box center [975, 660] width 33 height 25
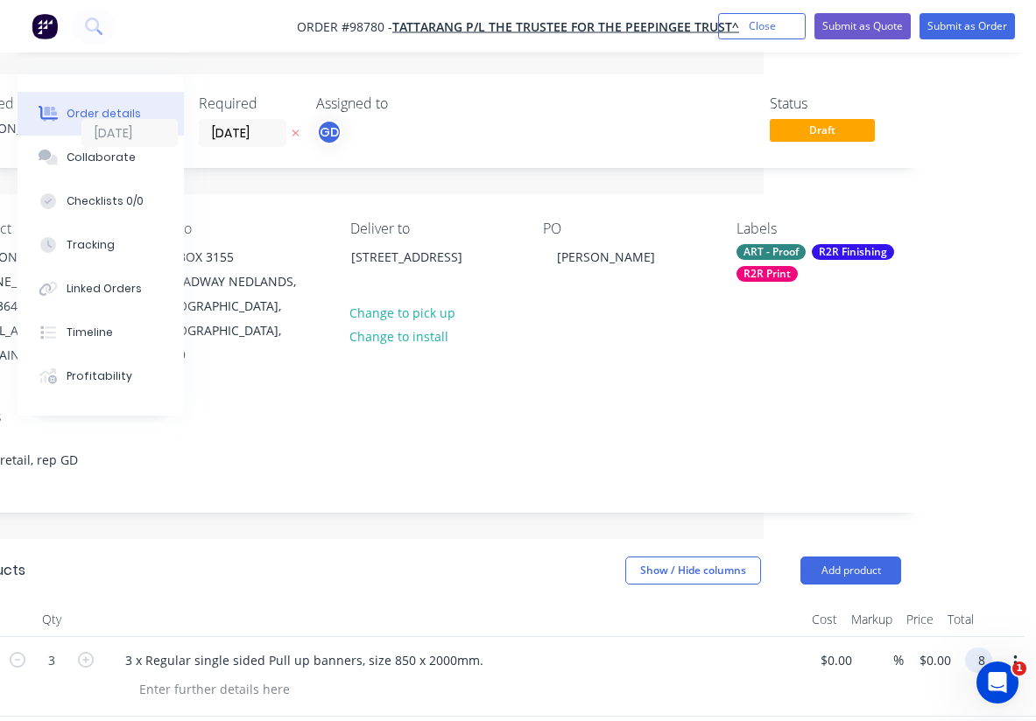
scroll to position [0, 272]
type input "$897.00"
type input "$299.00"
click at [471, 602] on div at bounding box center [454, 619] width 700 height 35
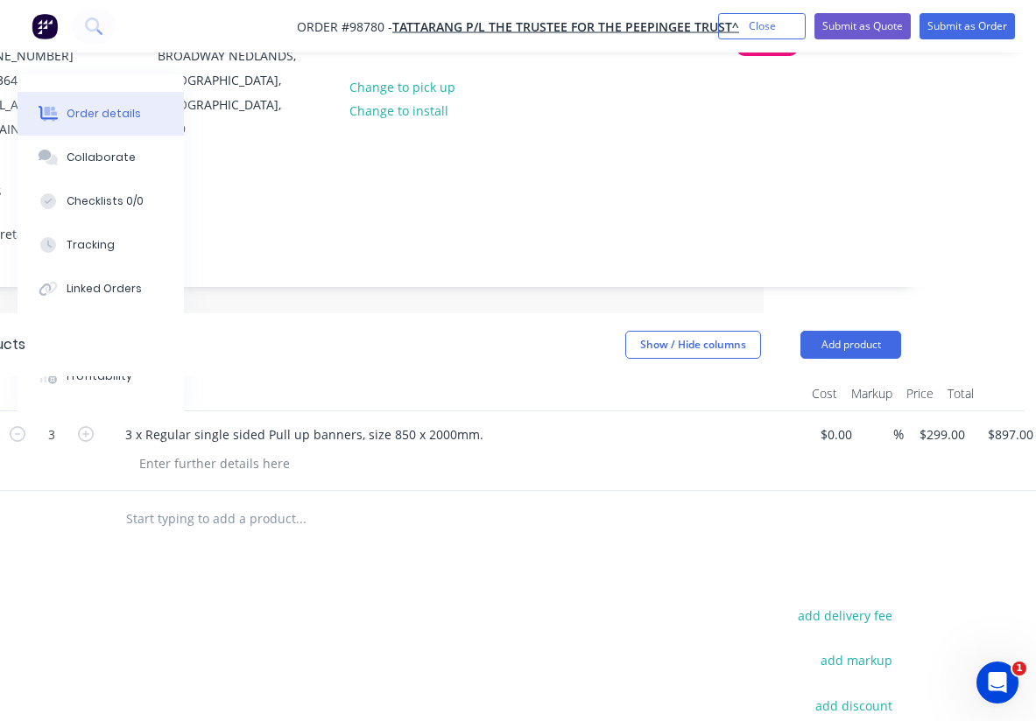
scroll to position [474, 272]
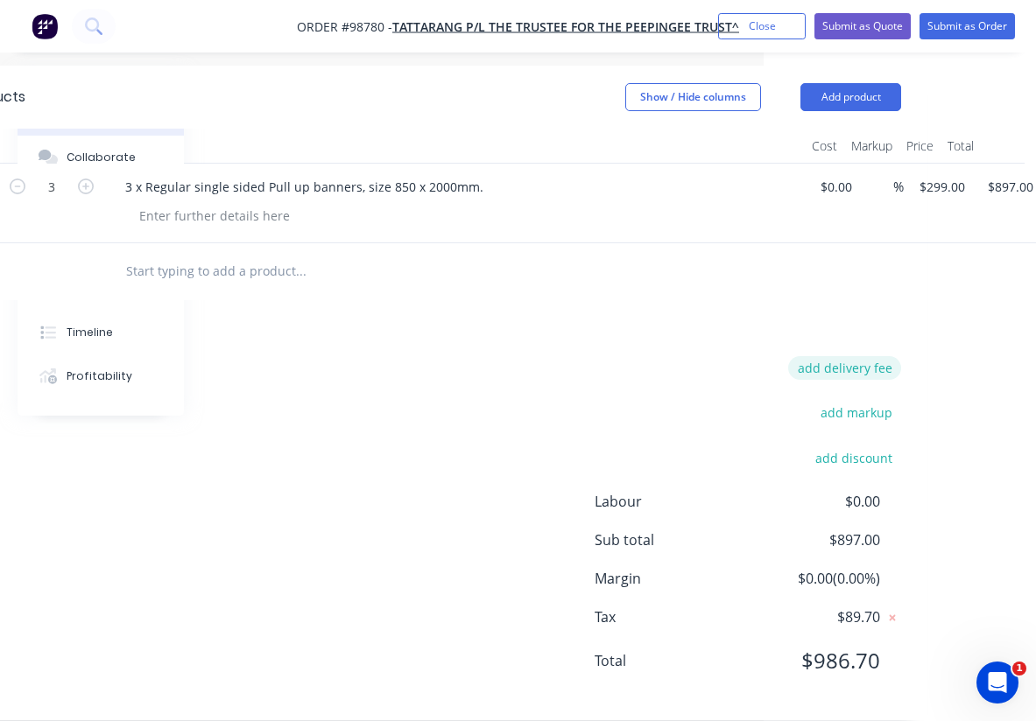
click at [848, 356] on button "add delivery fee" at bounding box center [844, 368] width 113 height 24
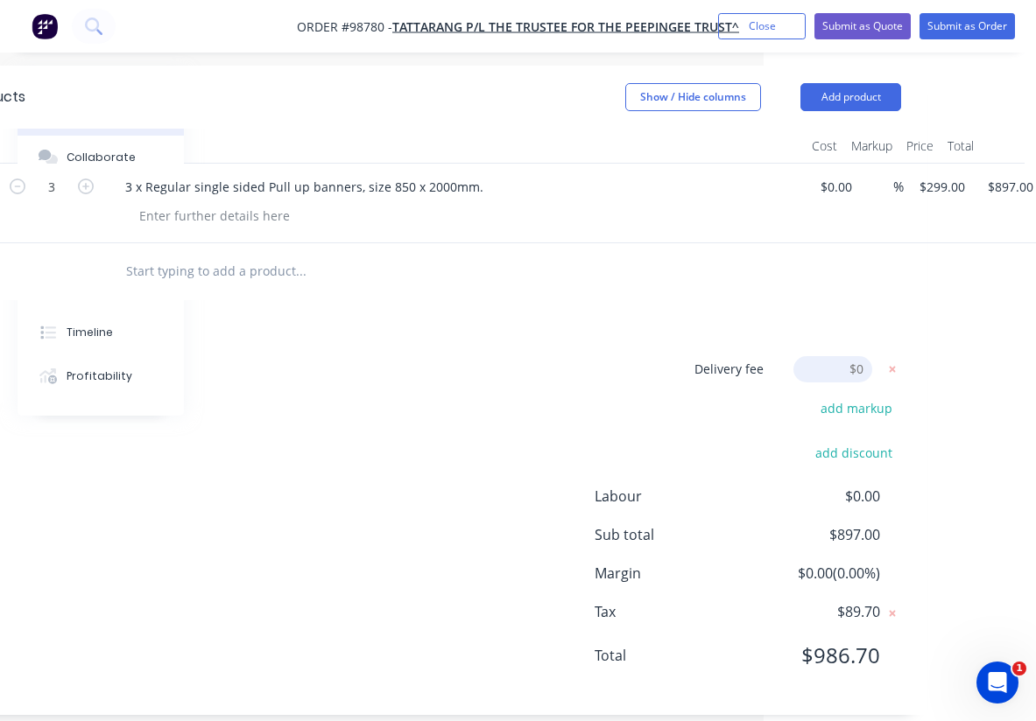
scroll to position [469, 272]
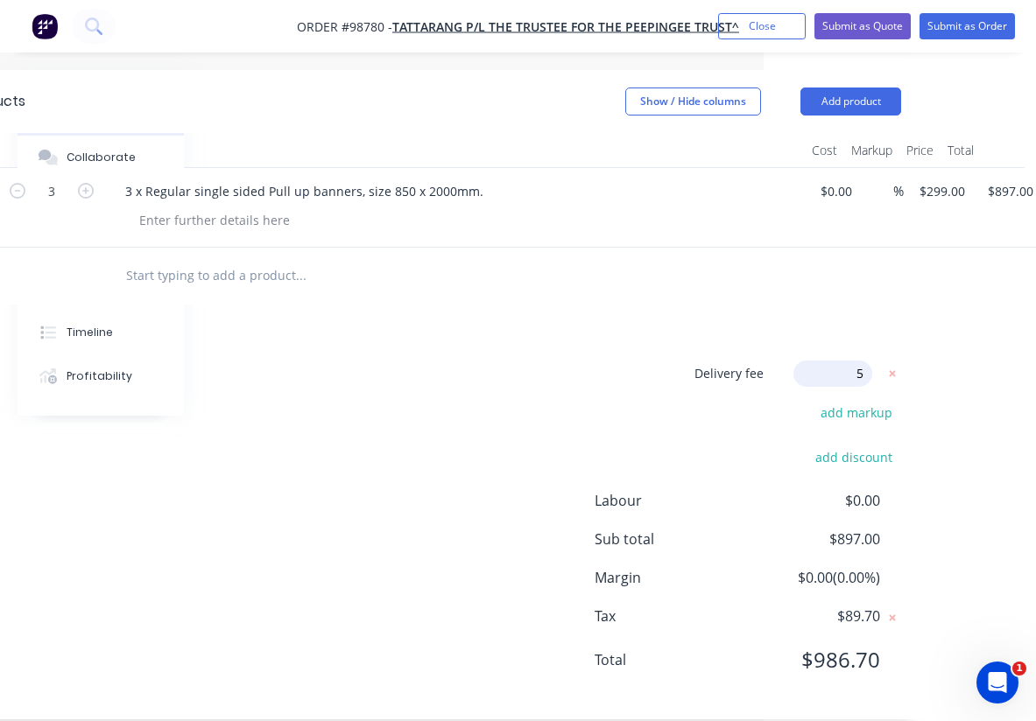
type input "55"
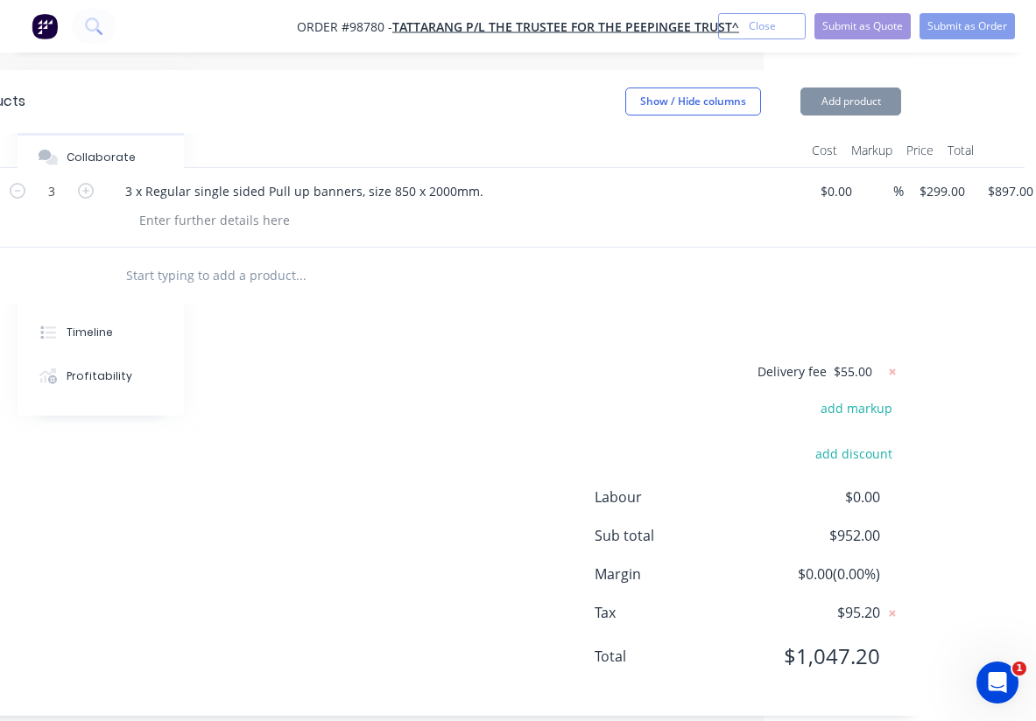
scroll to position [465, 272]
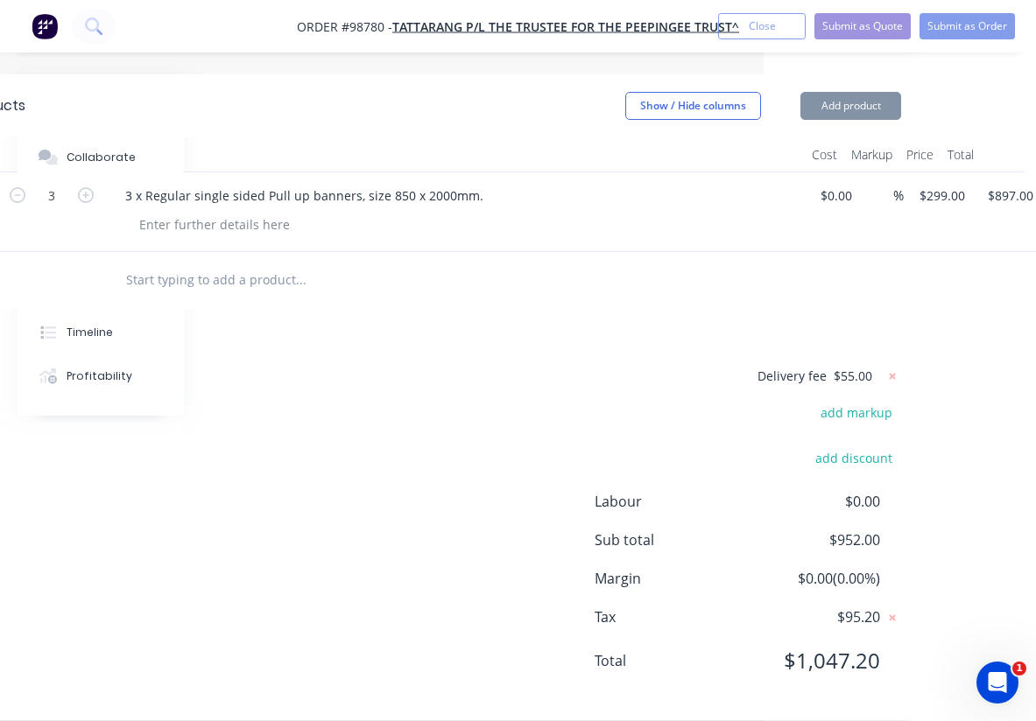
click at [553, 380] on div "Delivery fee $55.00 add markup add discount Labour $0.00 Sub total $952.00 Marg…" at bounding box center [432, 529] width 937 height 329
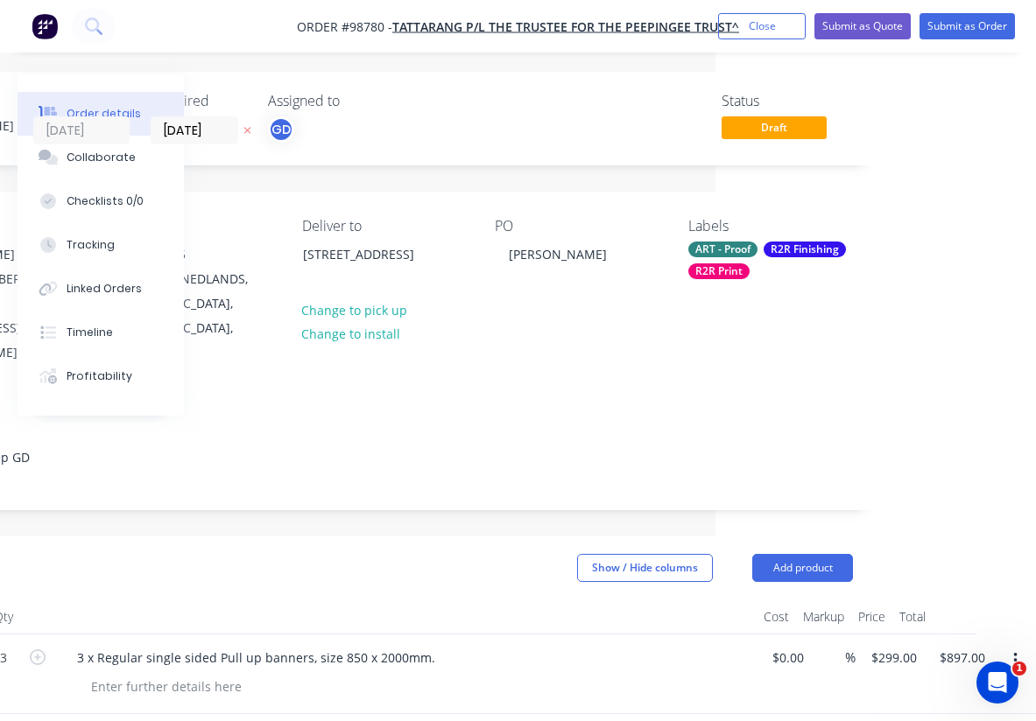
scroll to position [3, 320]
click at [807, 554] on button "Add product" at bounding box center [802, 568] width 101 height 28
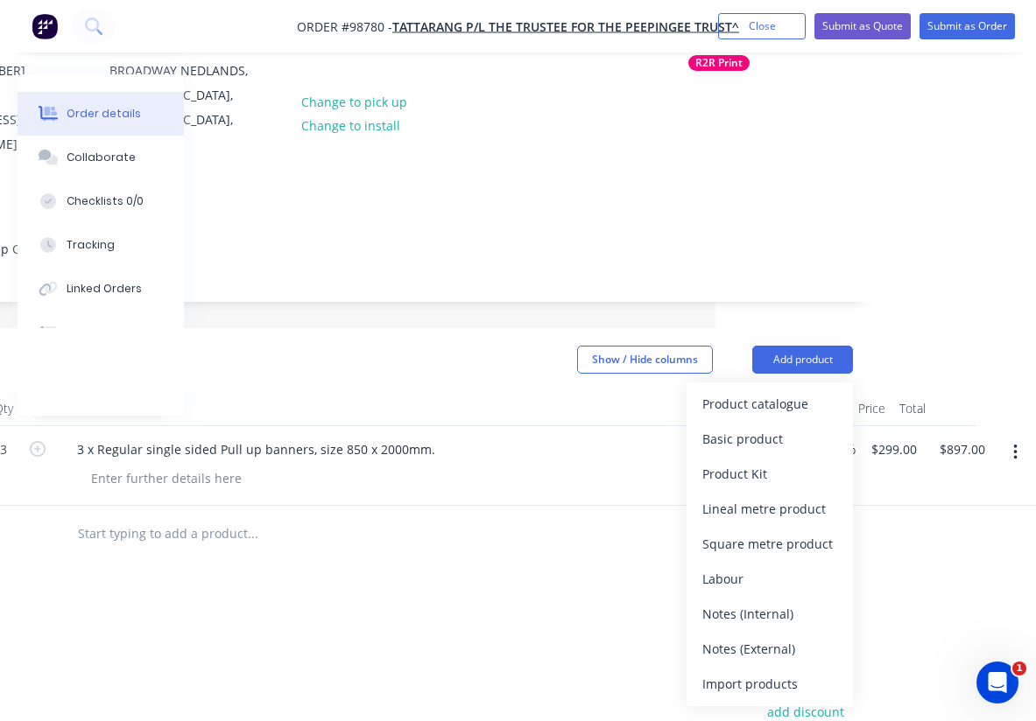
scroll to position [223, 320]
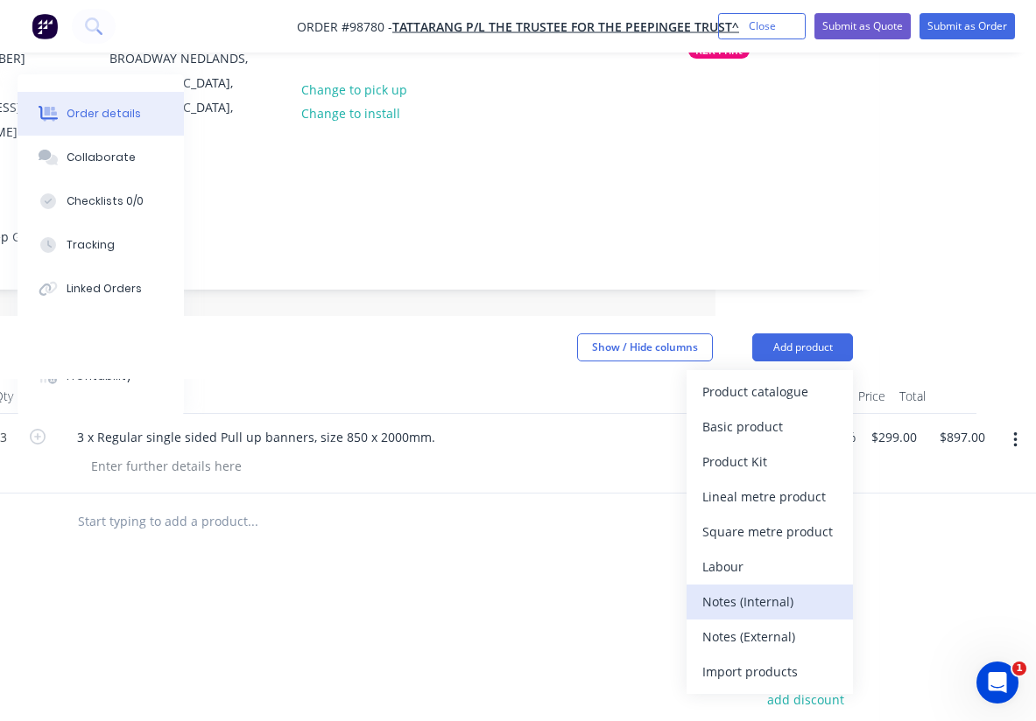
click at [763, 589] on div "Notes (Internal)" at bounding box center [769, 601] width 135 height 25
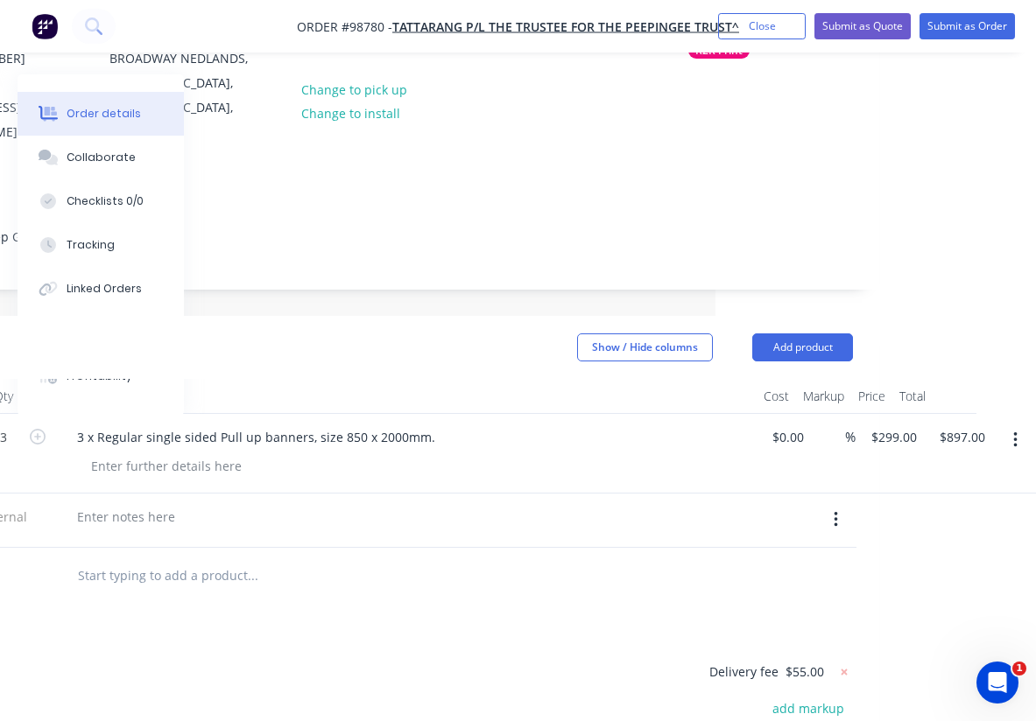
click at [158, 494] on div at bounding box center [406, 521] width 700 height 54
click at [137, 504] on div at bounding box center [126, 516] width 126 height 25
paste div
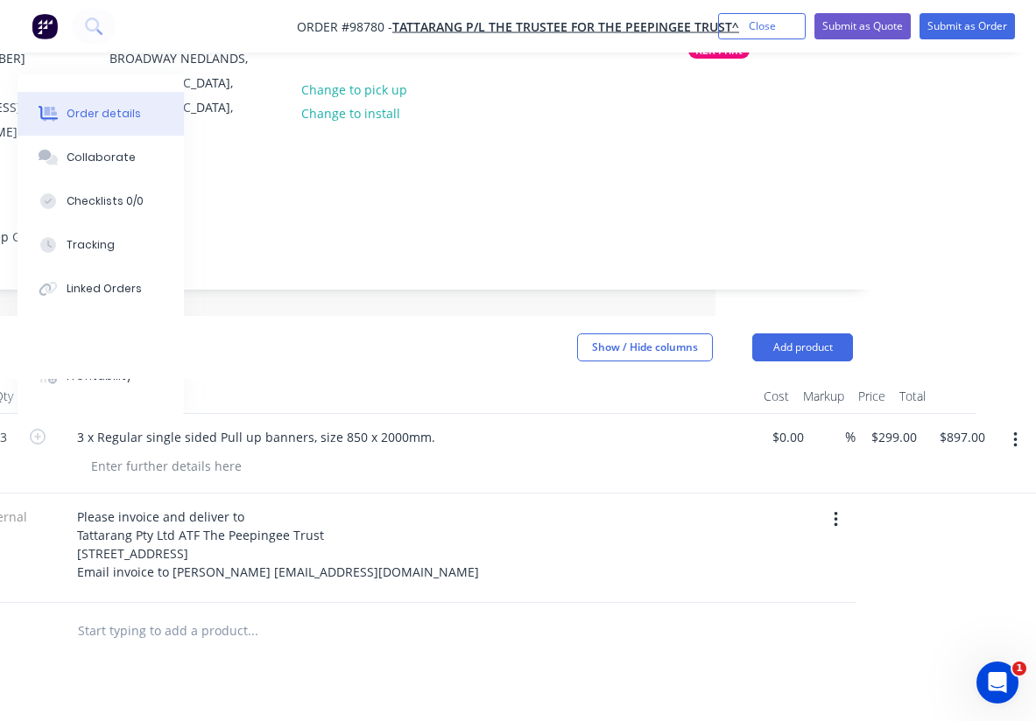
click at [356, 334] on div "Show / Hide columns Add product" at bounding box center [484, 348] width 738 height 28
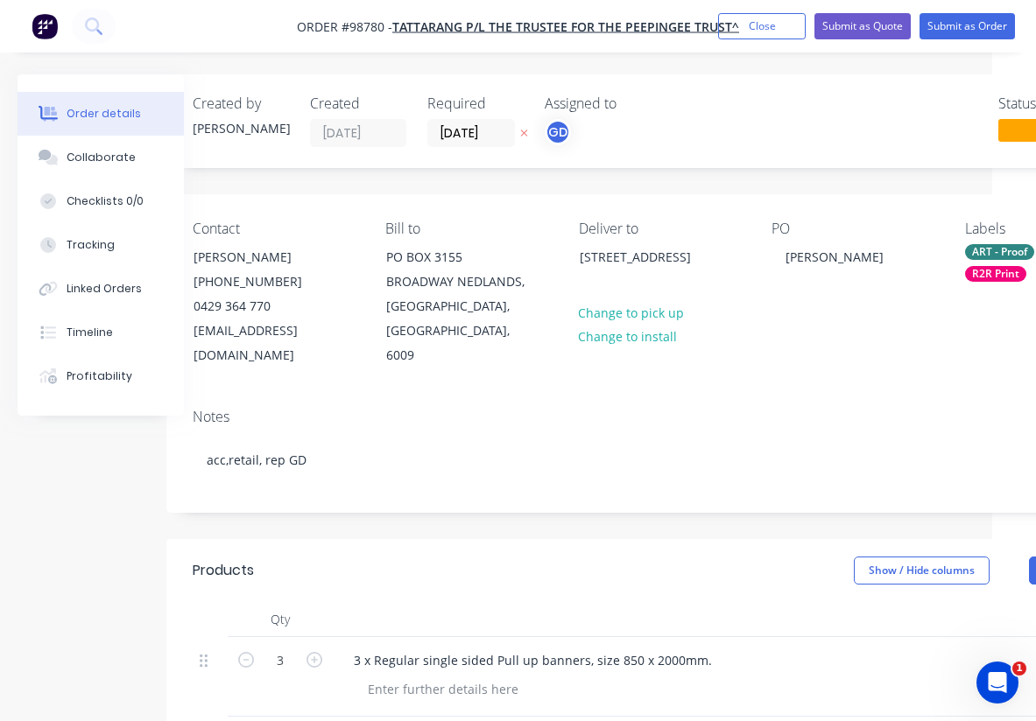
scroll to position [0, 0]
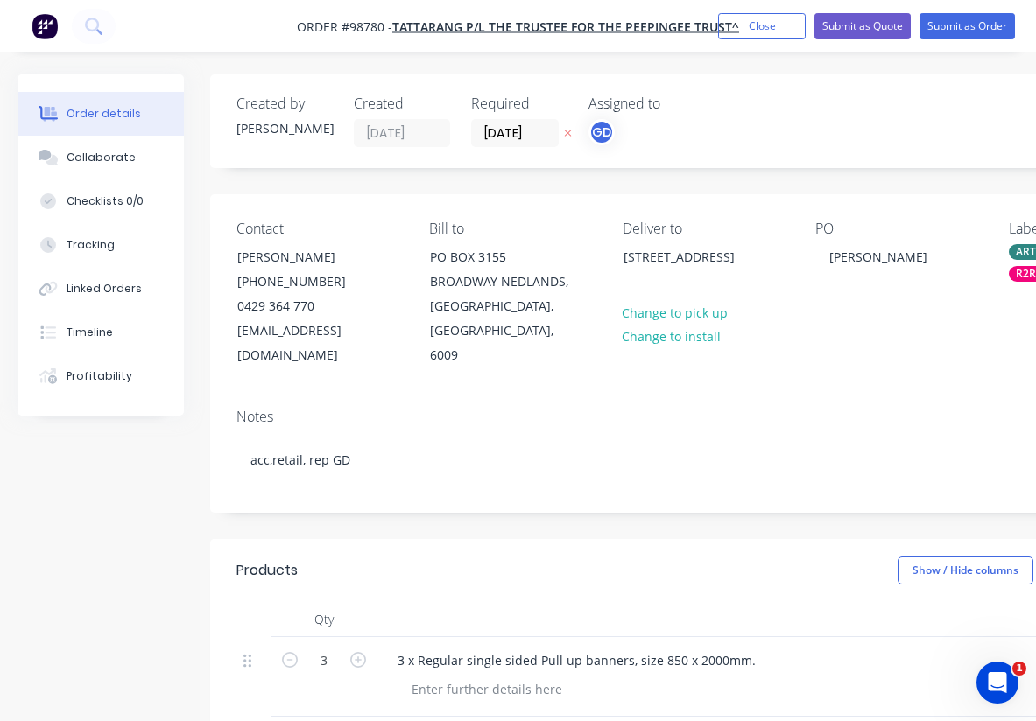
drag, startPoint x: 297, startPoint y: 16, endPoint x: 386, endPoint y: 36, distance: 91.5
click at [386, 36] on nav "Order #98780 - Tattarang P/L The Trustee for The Peepingee Trust^ Add product C…" at bounding box center [518, 26] width 1036 height 53
drag, startPoint x: 309, startPoint y: 12, endPoint x: 384, endPoint y: 29, distance: 77.1
click at [384, 29] on nav "Order #98780 - Tattarang P/L The Trustee for The Peepingee Trust^ Add product C…" at bounding box center [518, 26] width 1036 height 53
copy span "Order #98780"
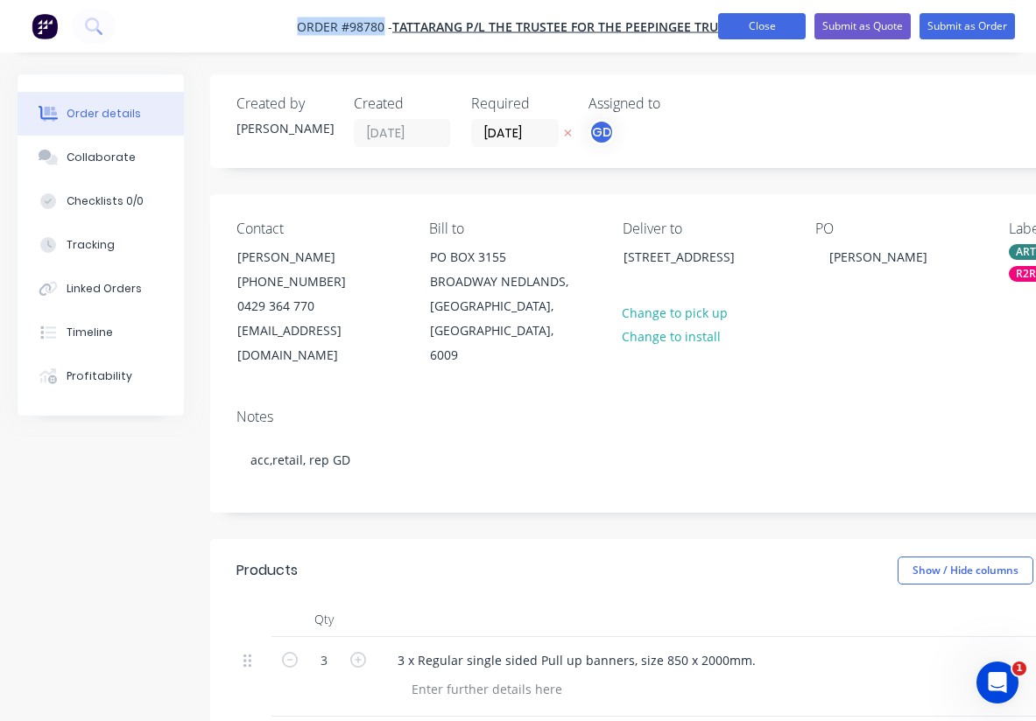
click at [749, 25] on button "Close" at bounding box center [762, 26] width 88 height 26
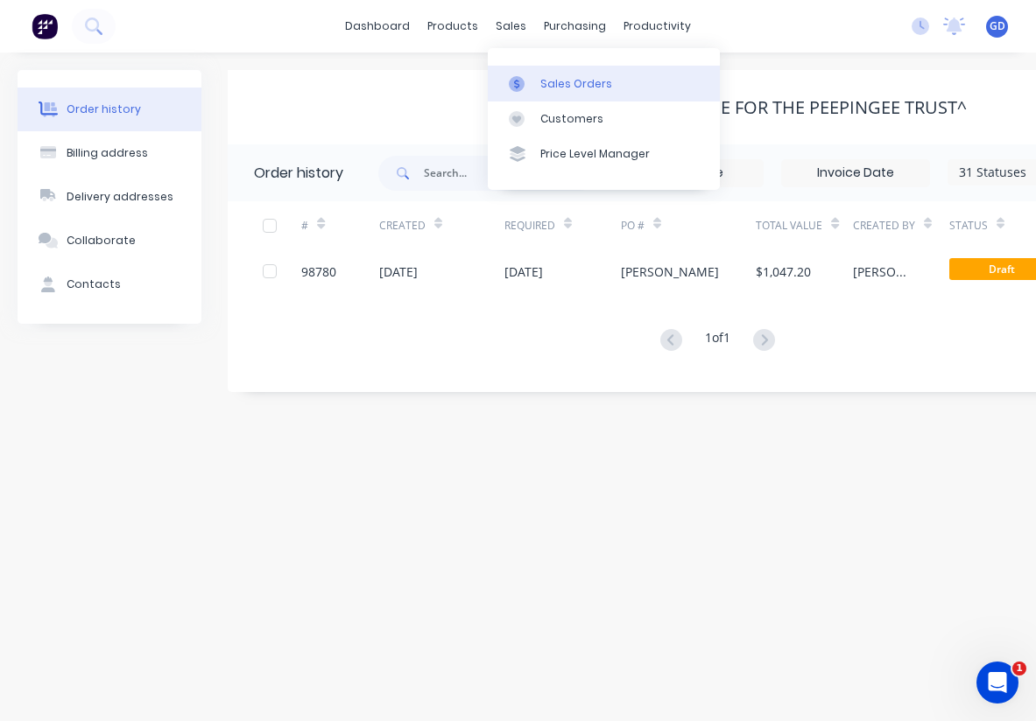
click at [559, 79] on div "Sales Orders" at bounding box center [576, 84] width 72 height 16
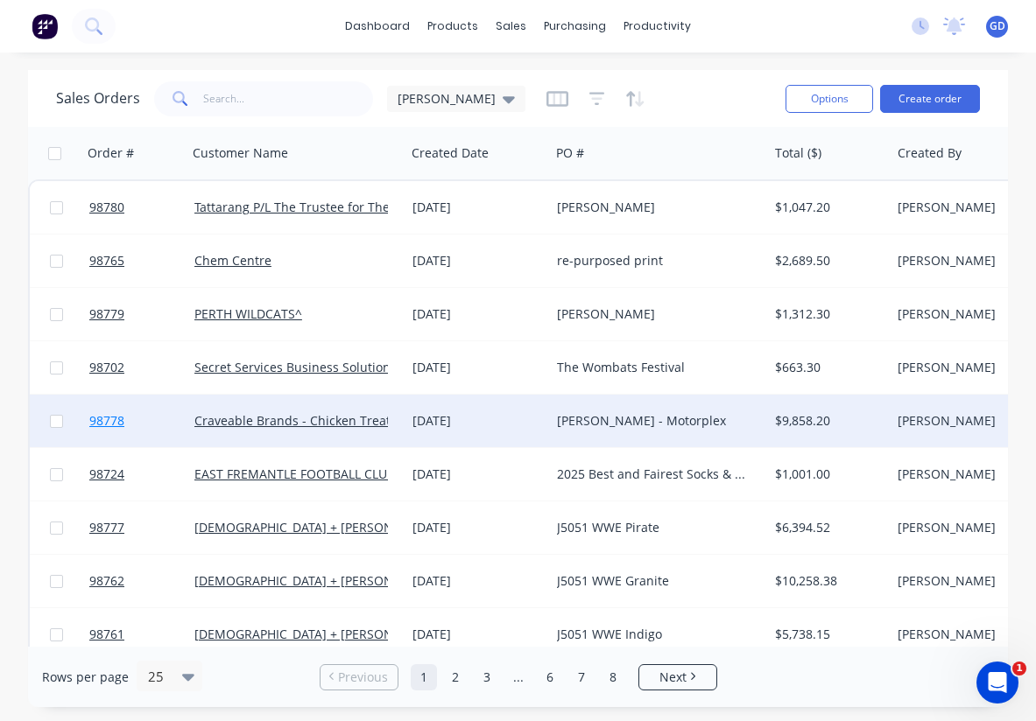
click at [120, 425] on span "98778" at bounding box center [106, 421] width 35 height 18
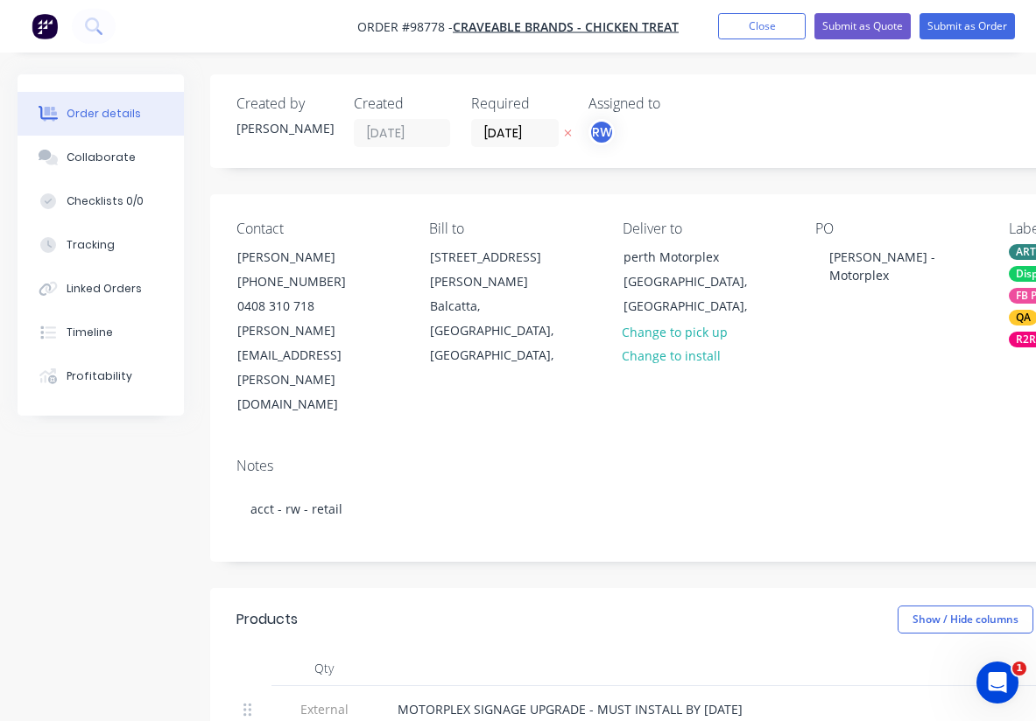
type input "$1,898.00"
type input "$815.00"
type input "$496.00"
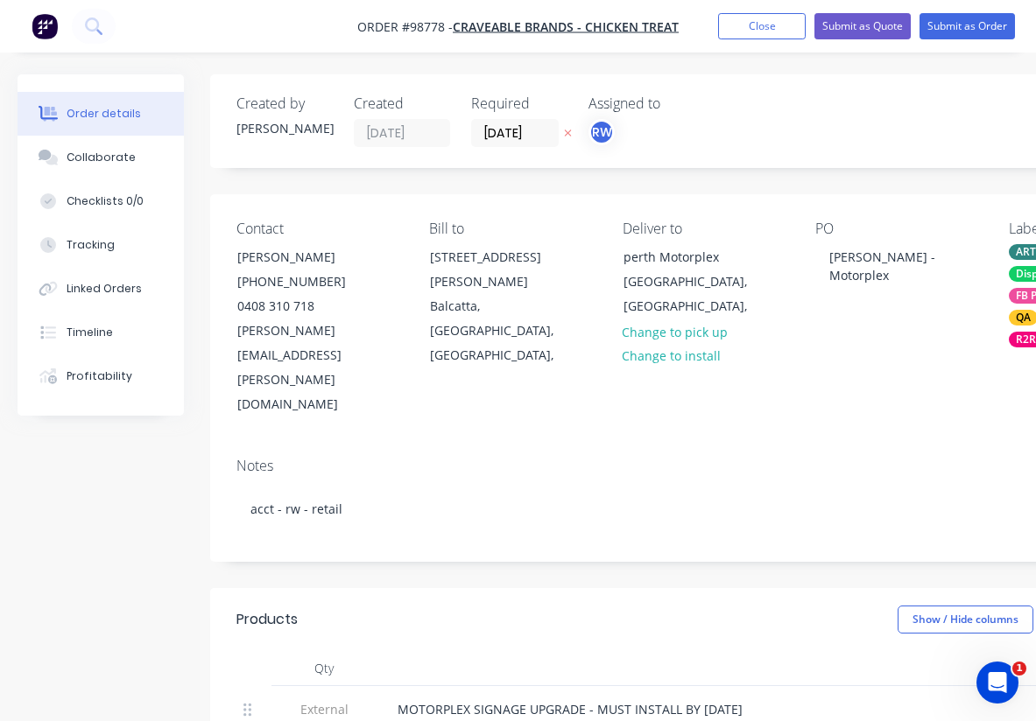
type input "$992.00"
type input "$2,355.00"
type input "$1,105.00"
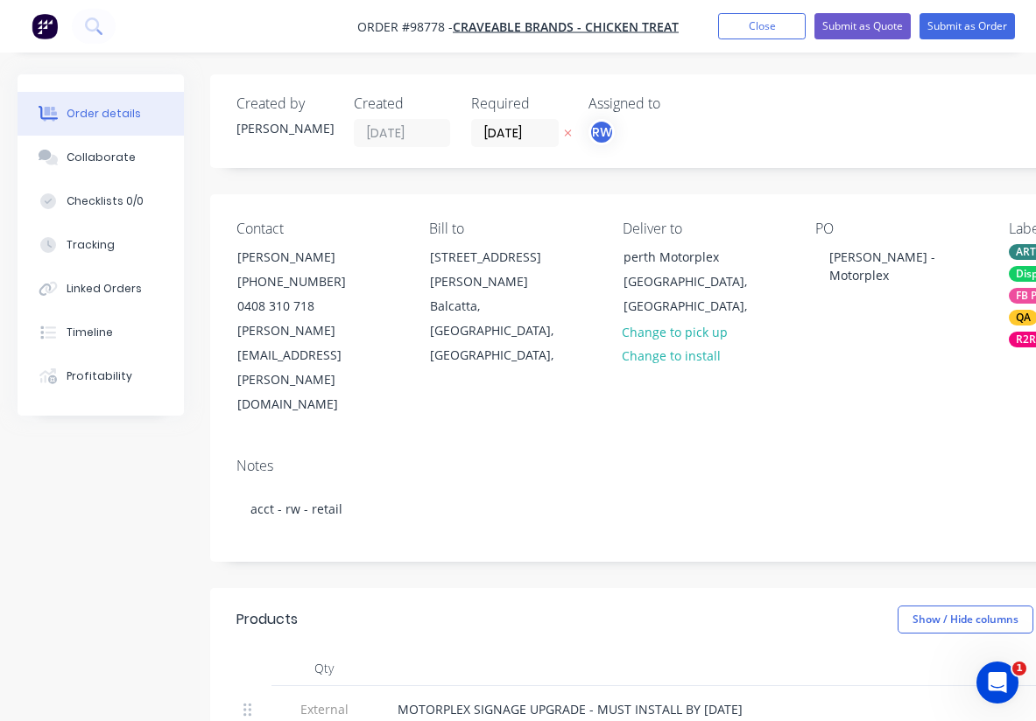
type input "$1,797.00"
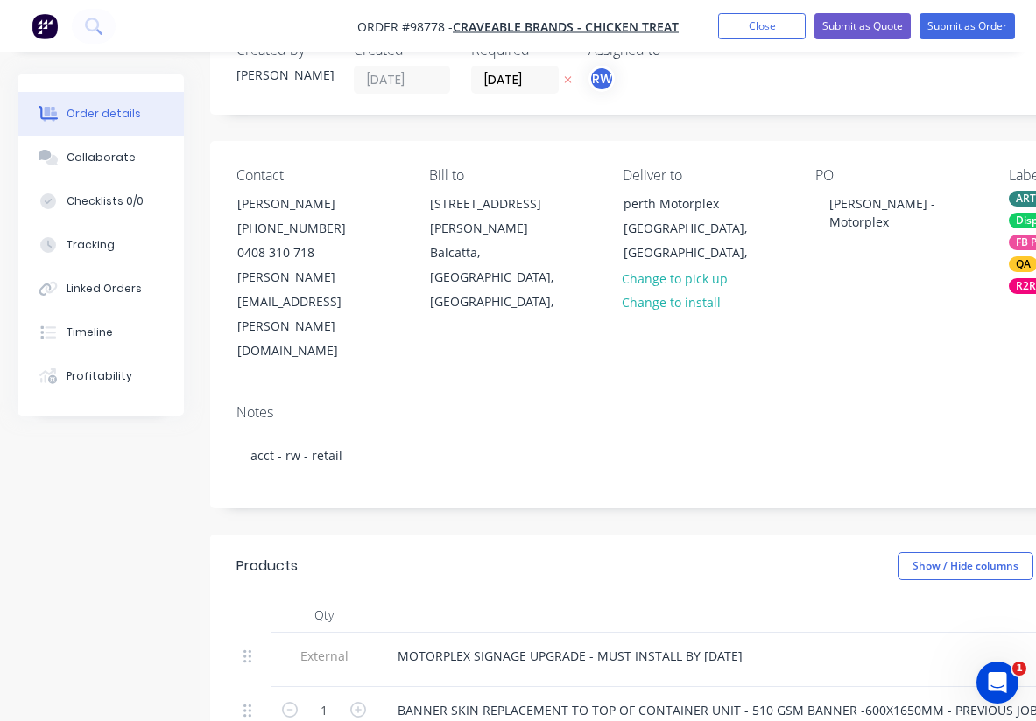
scroll to position [59, 0]
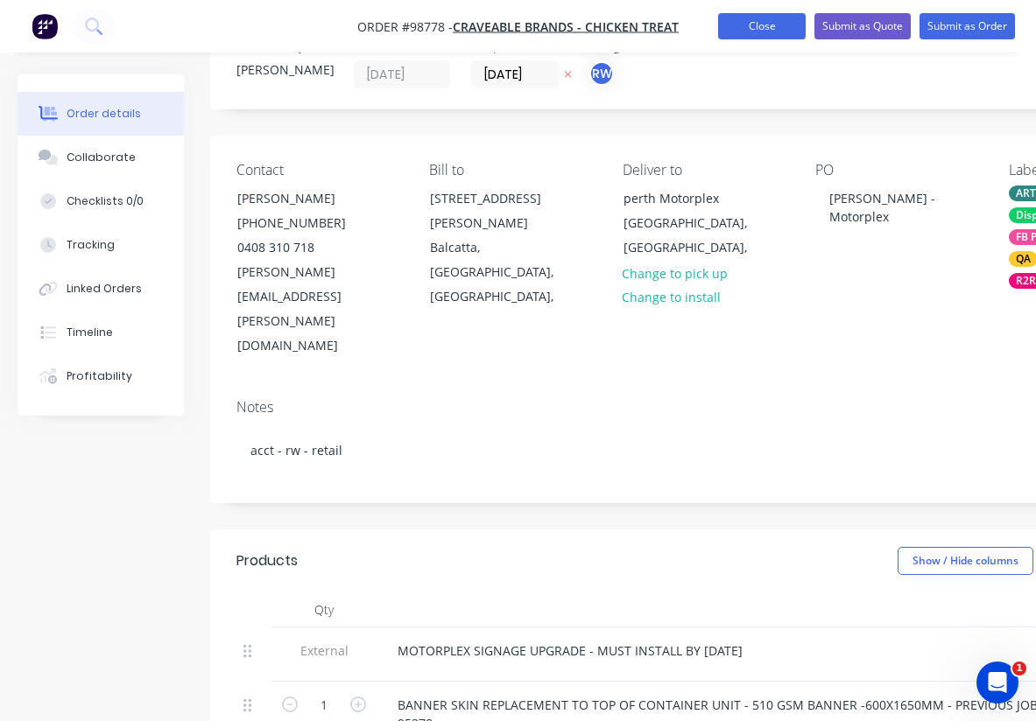
click at [752, 32] on button "Close" at bounding box center [762, 26] width 88 height 26
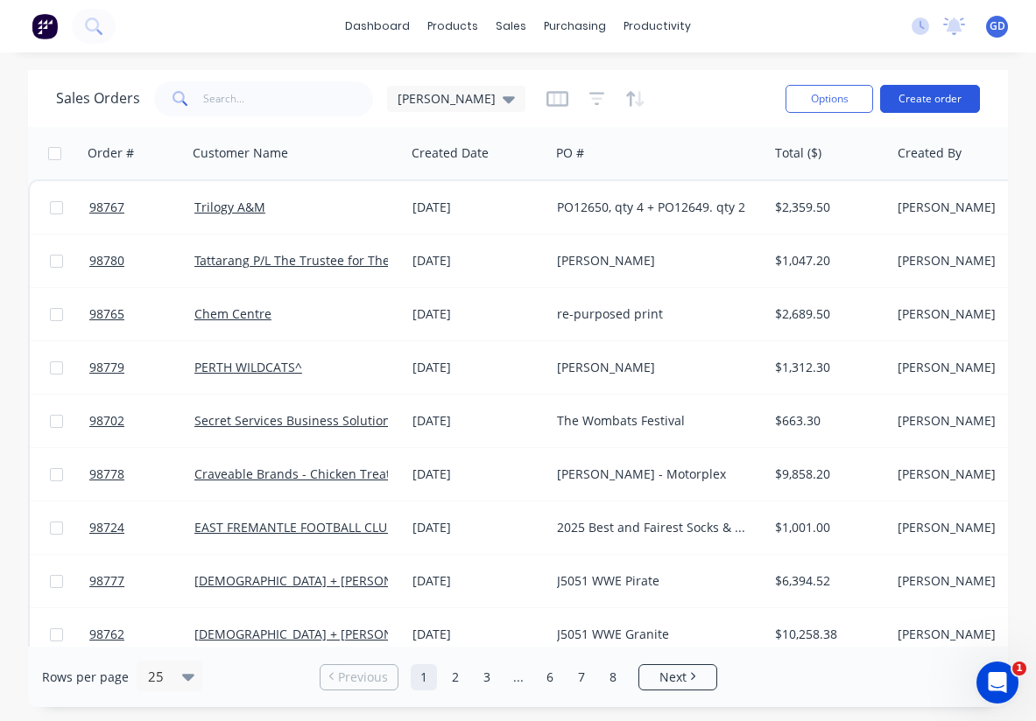
click at [942, 98] on button "Create order" at bounding box center [930, 99] width 100 height 28
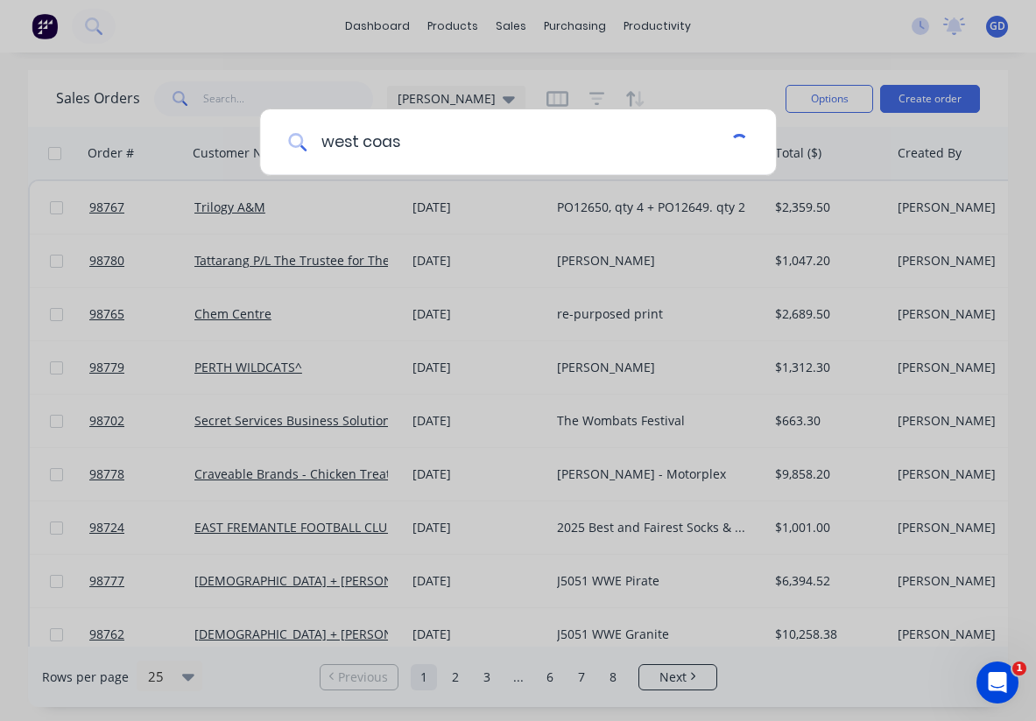
type input "west coast"
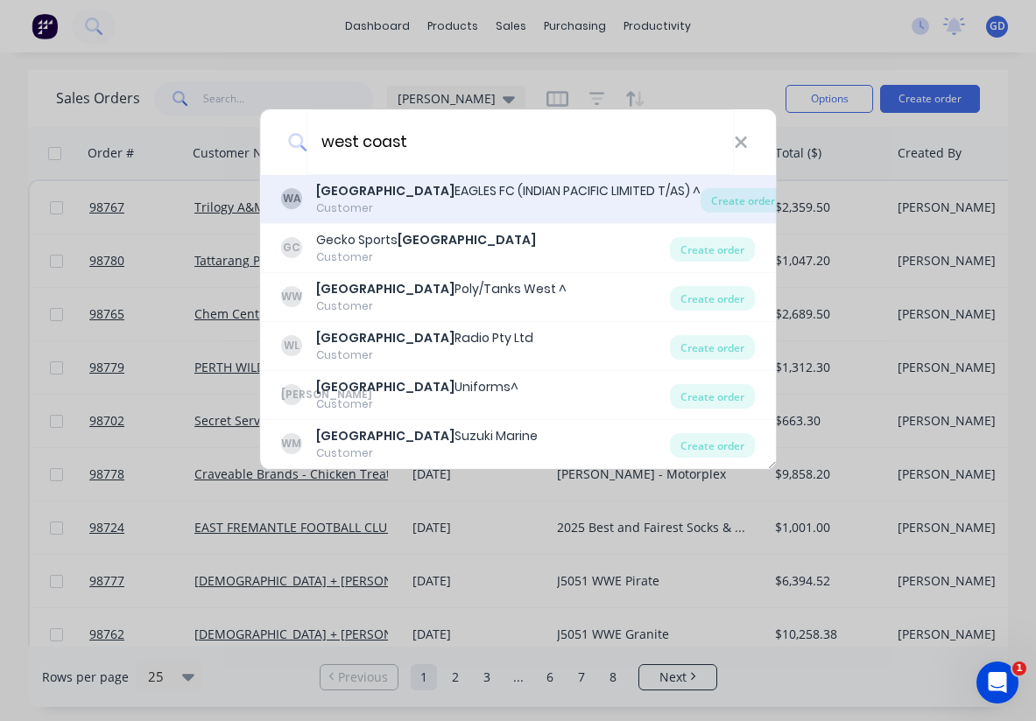
click at [523, 182] on div "WEST COAST EAGLES FC (INDIAN PACIFIC LIMITED T/AS) ^" at bounding box center [508, 191] width 384 height 18
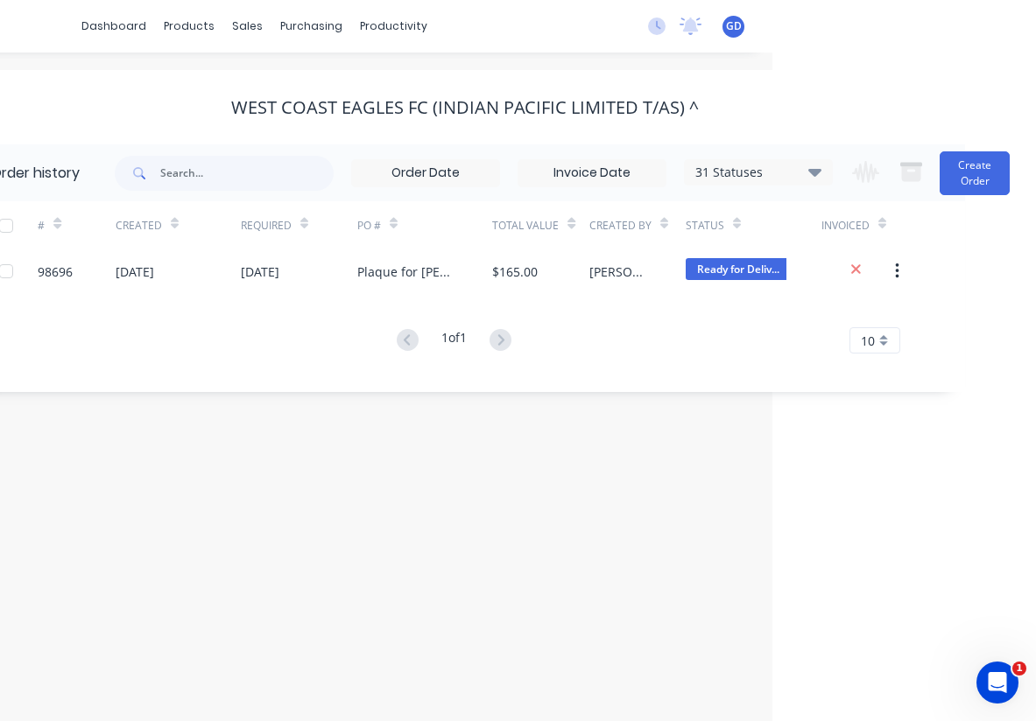
scroll to position [0, 264]
click at [977, 186] on button "Create Order" at bounding box center [974, 173] width 70 height 44
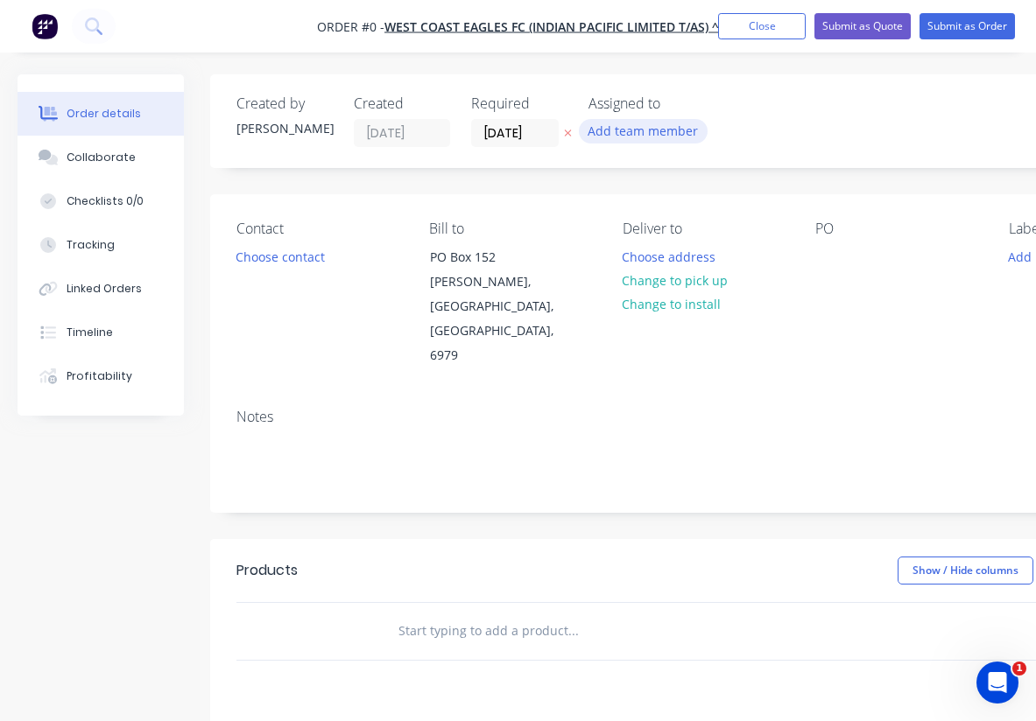
click at [674, 132] on button "Add team member" at bounding box center [643, 131] width 129 height 24
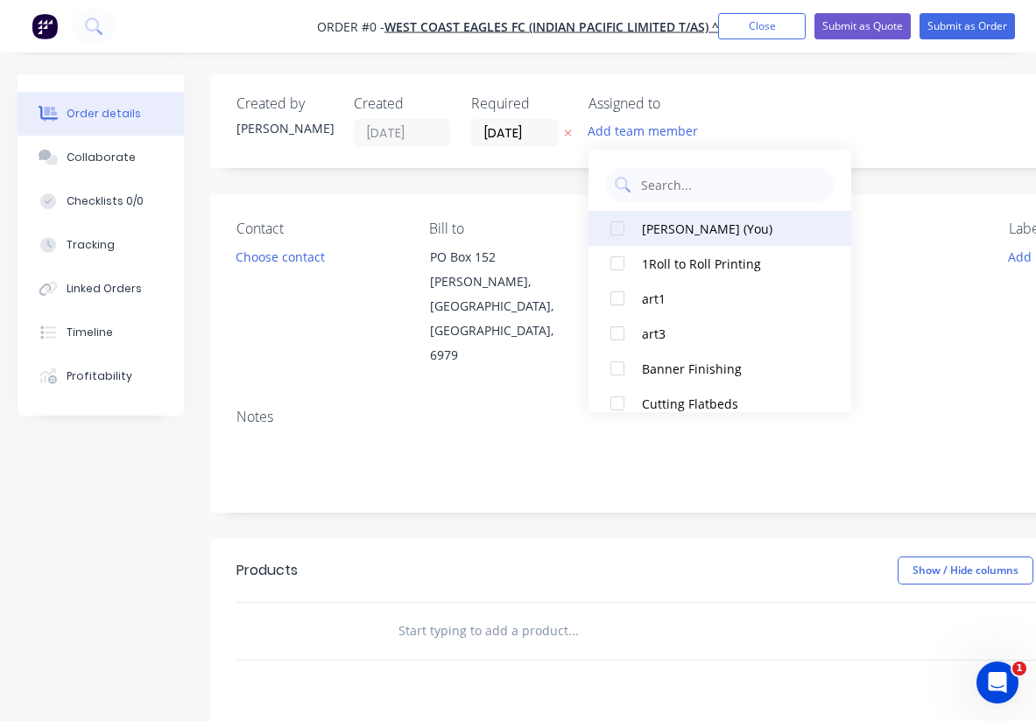
click at [622, 227] on div at bounding box center [617, 228] width 35 height 35
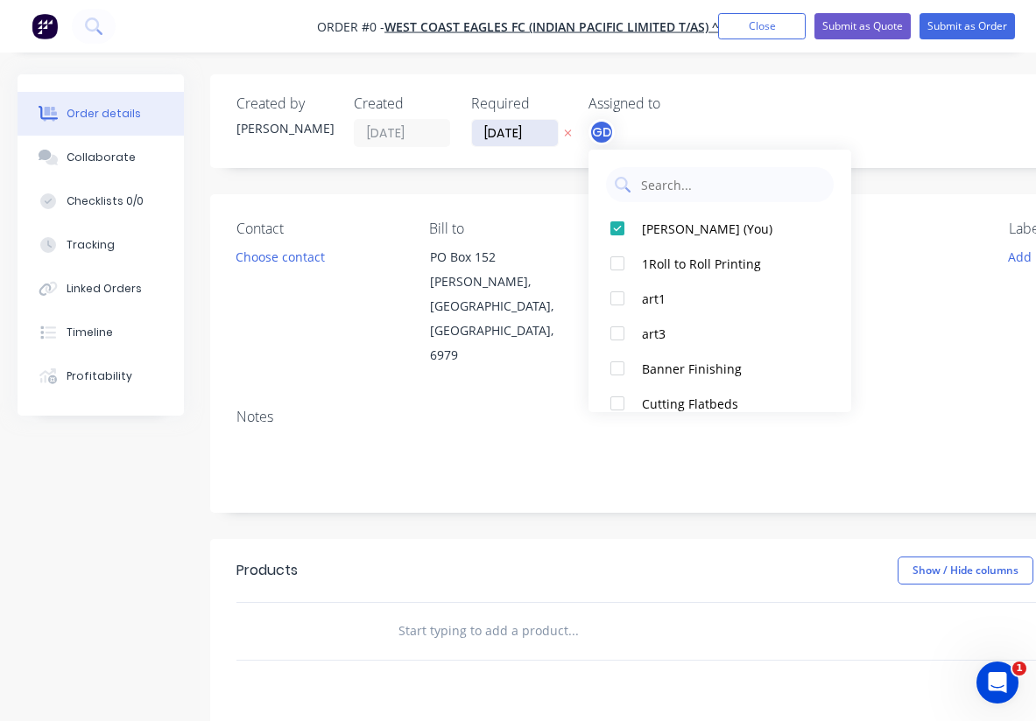
click at [518, 133] on div "Order details Collaborate Checklists 0/0 Tracking Linked Orders Timeline Profit…" at bounding box center [608, 590] width 1217 height 1033
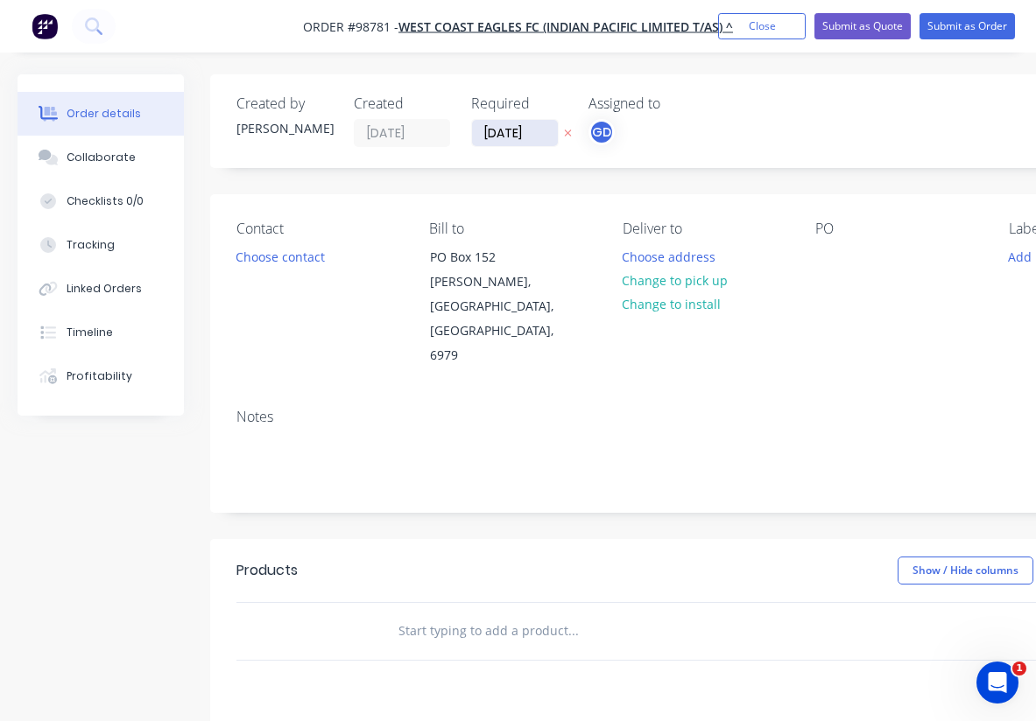
click at [513, 134] on input "[DATE]" at bounding box center [515, 133] width 86 height 26
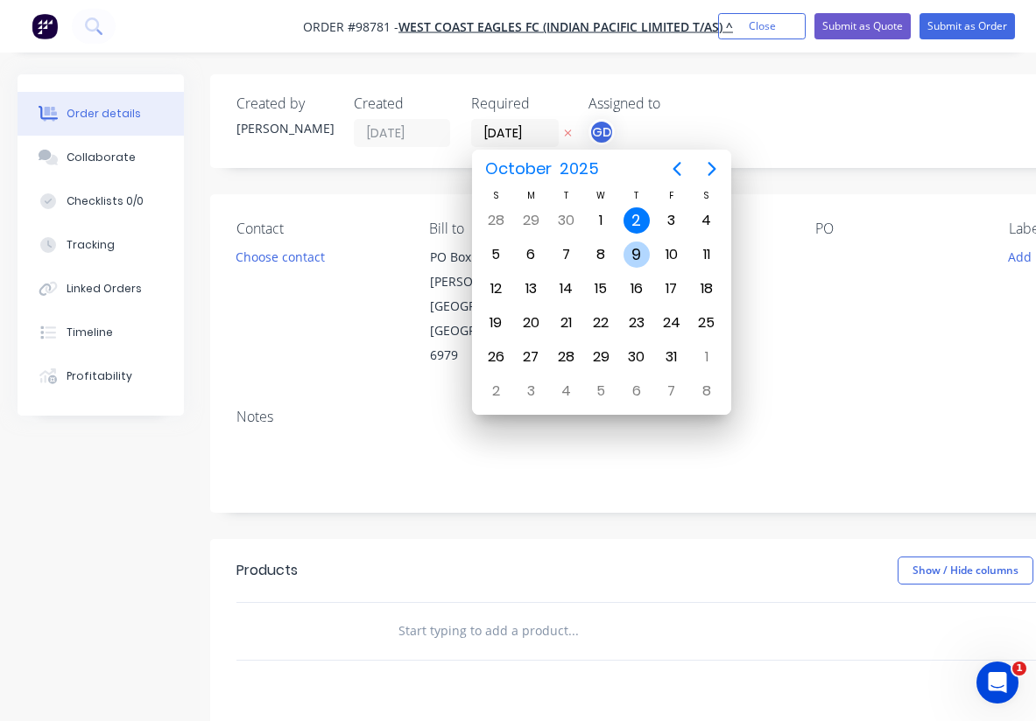
click at [636, 253] on div "9" at bounding box center [636, 255] width 26 height 26
type input "[DATE]"
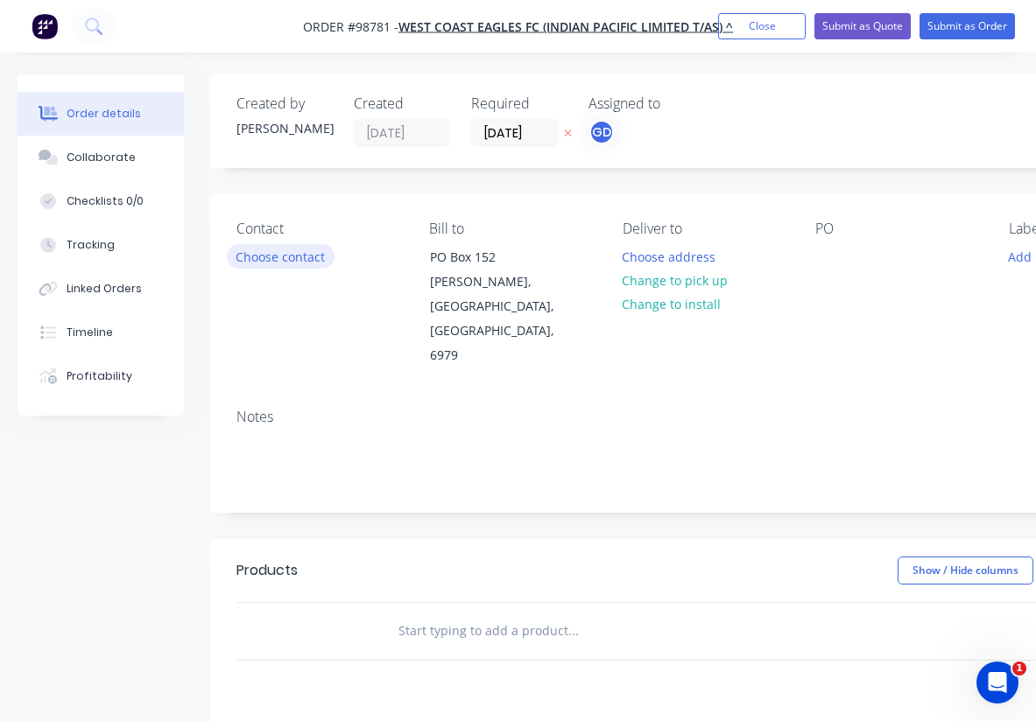
click at [266, 257] on button "Choose contact" at bounding box center [281, 256] width 108 height 24
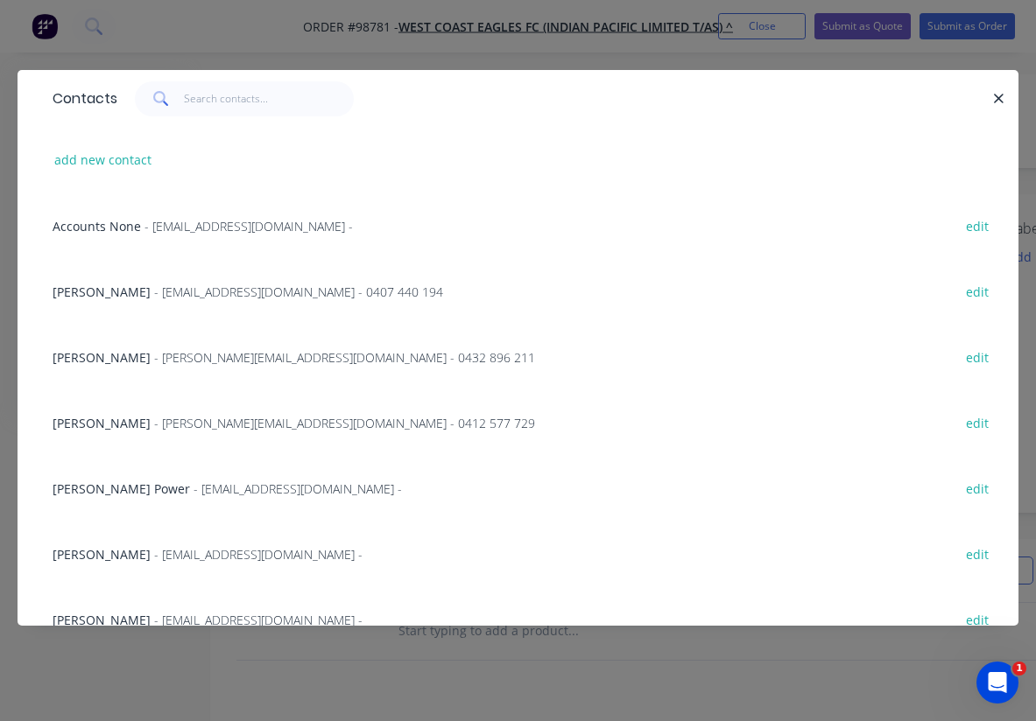
click at [100, 359] on span "[PERSON_NAME]" at bounding box center [102, 357] width 98 height 17
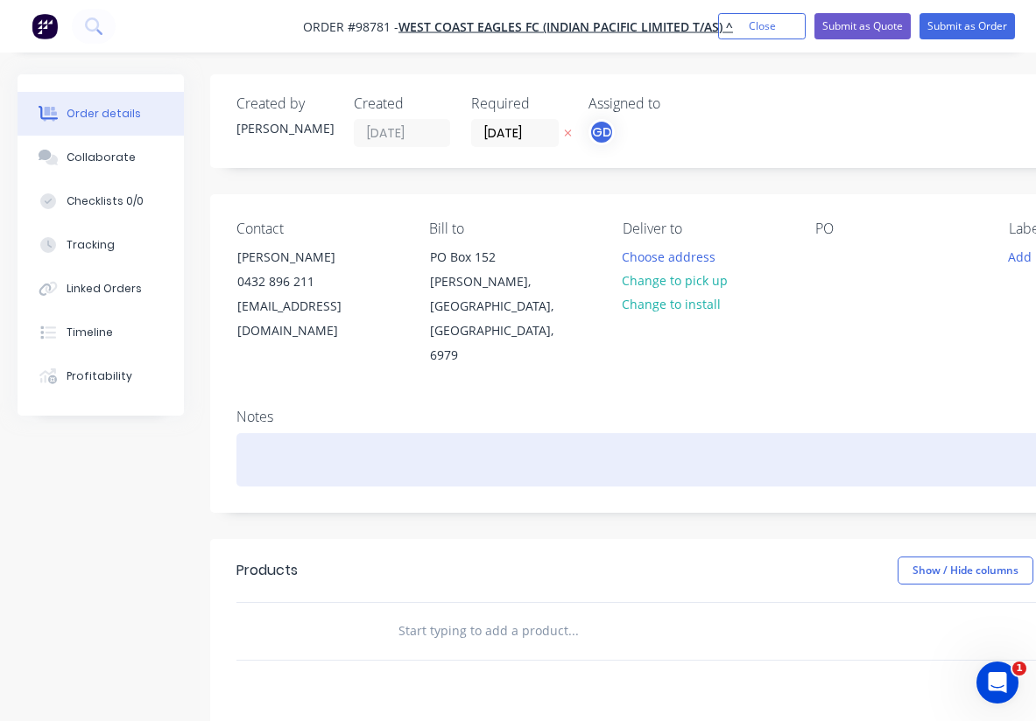
click at [261, 433] on div at bounding box center [704, 459] width 937 height 53
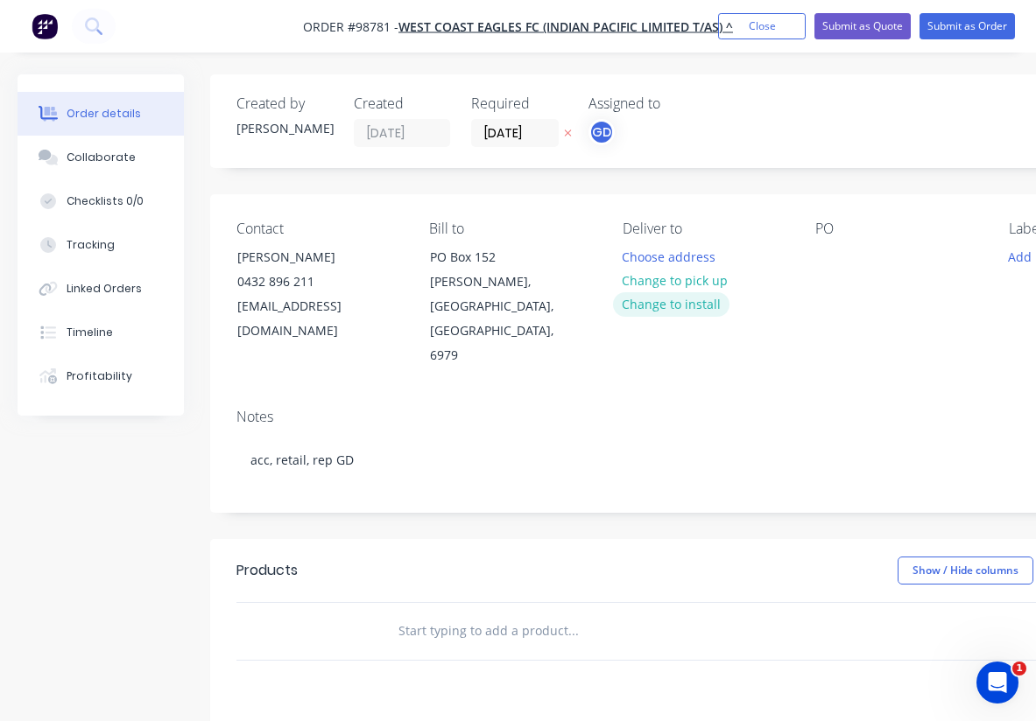
click at [683, 310] on button "Change to install" at bounding box center [671, 304] width 117 height 24
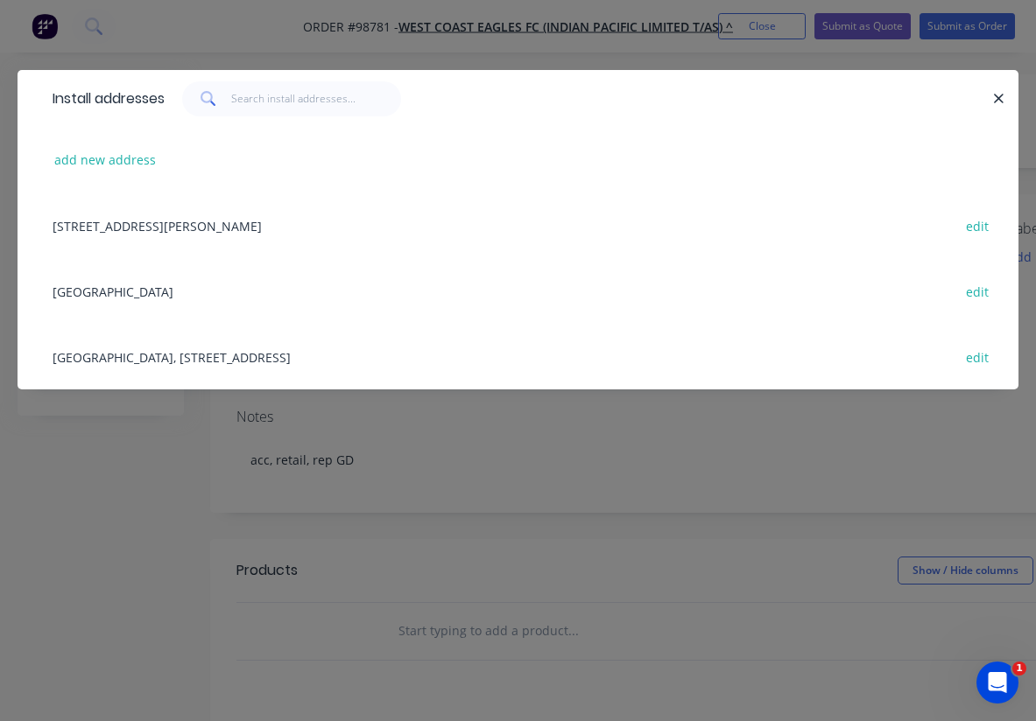
click at [173, 365] on div "[GEOGRAPHIC_DATA], [STREET_ADDRESS] edit" at bounding box center [518, 357] width 948 height 66
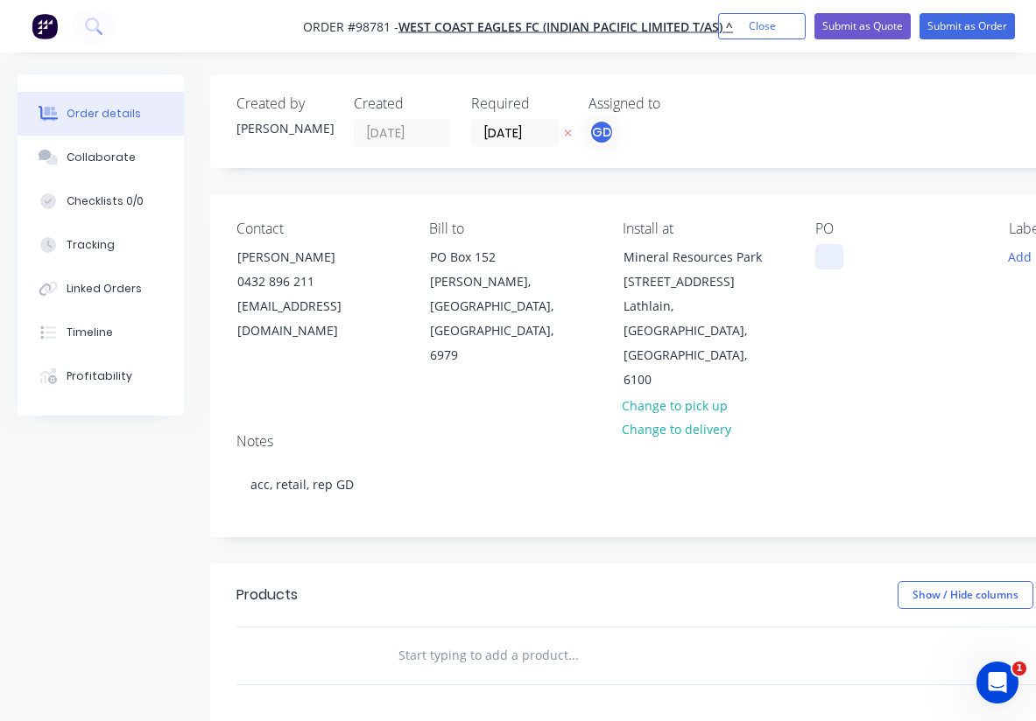
click at [835, 264] on div at bounding box center [829, 256] width 28 height 25
paste div
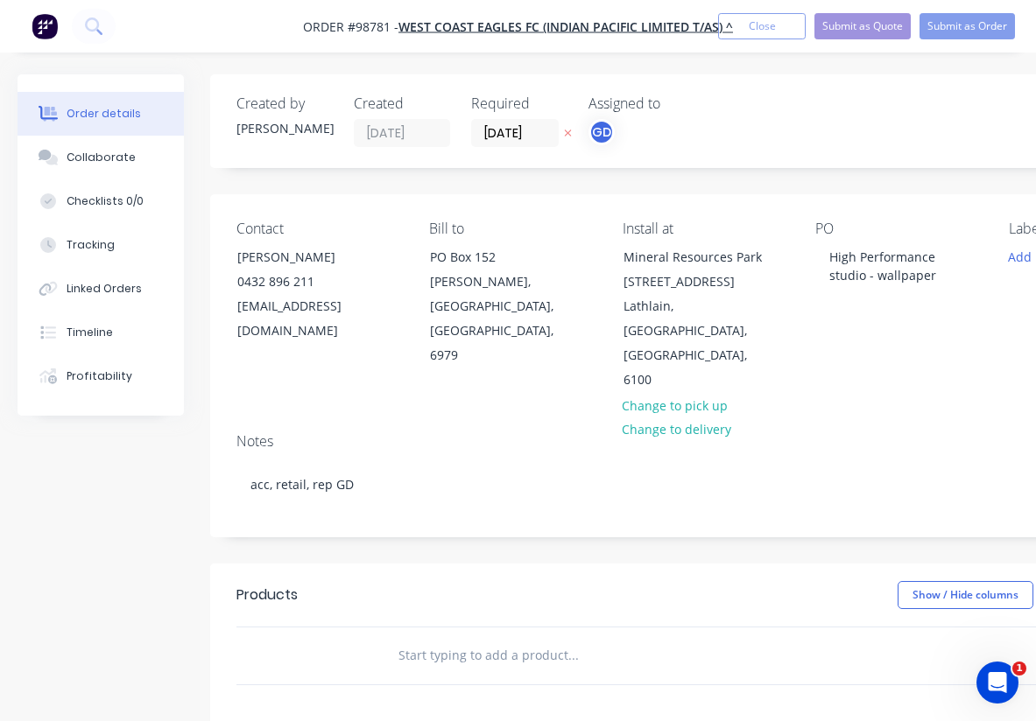
click at [942, 348] on div "Contact [PERSON_NAME] [PHONE_NUMBER] [EMAIL_ADDRESS][DOMAIN_NAME] Bill to PO [G…" at bounding box center [704, 306] width 989 height 225
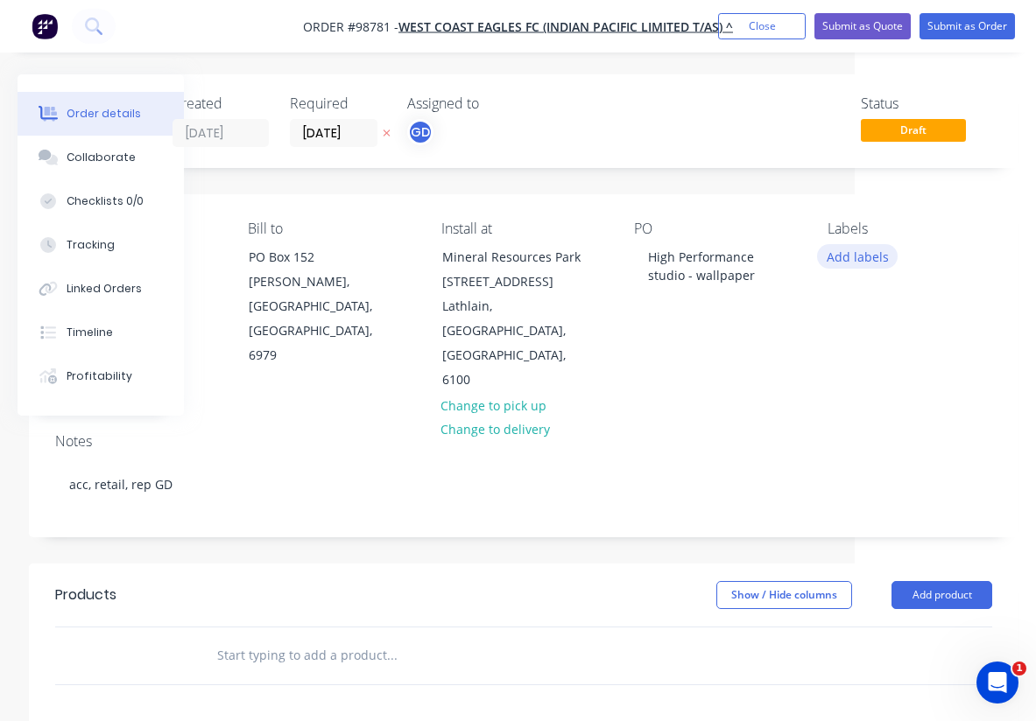
scroll to position [0, 181]
click at [860, 253] on button "Add labels" at bounding box center [857, 256] width 81 height 24
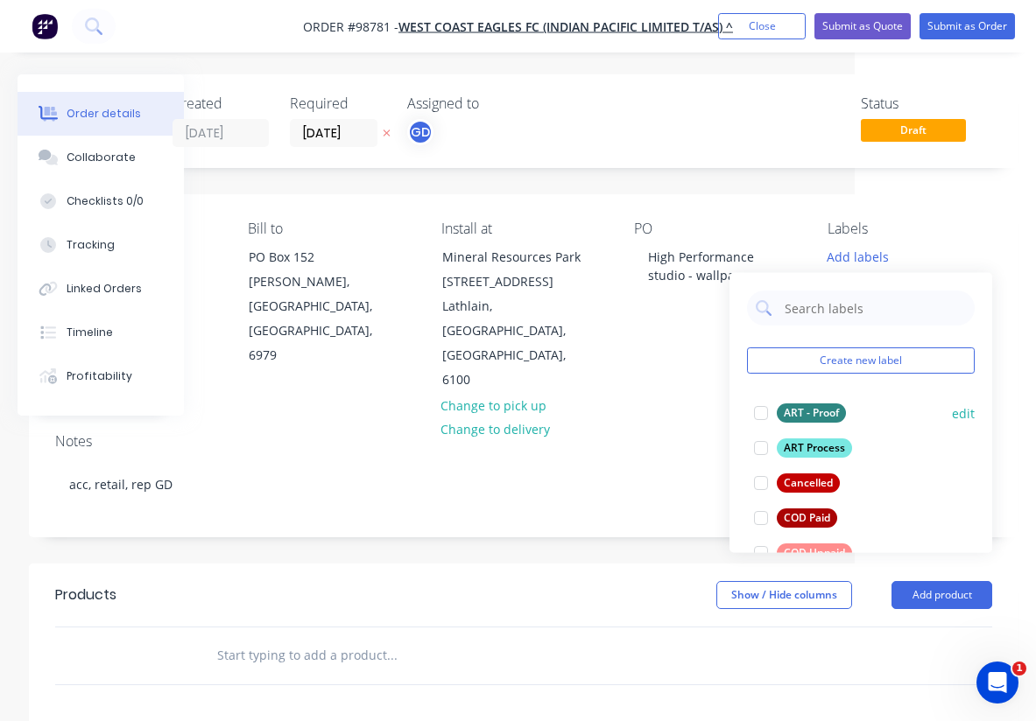
click at [821, 413] on div "ART - Proof" at bounding box center [811, 413] width 69 height 19
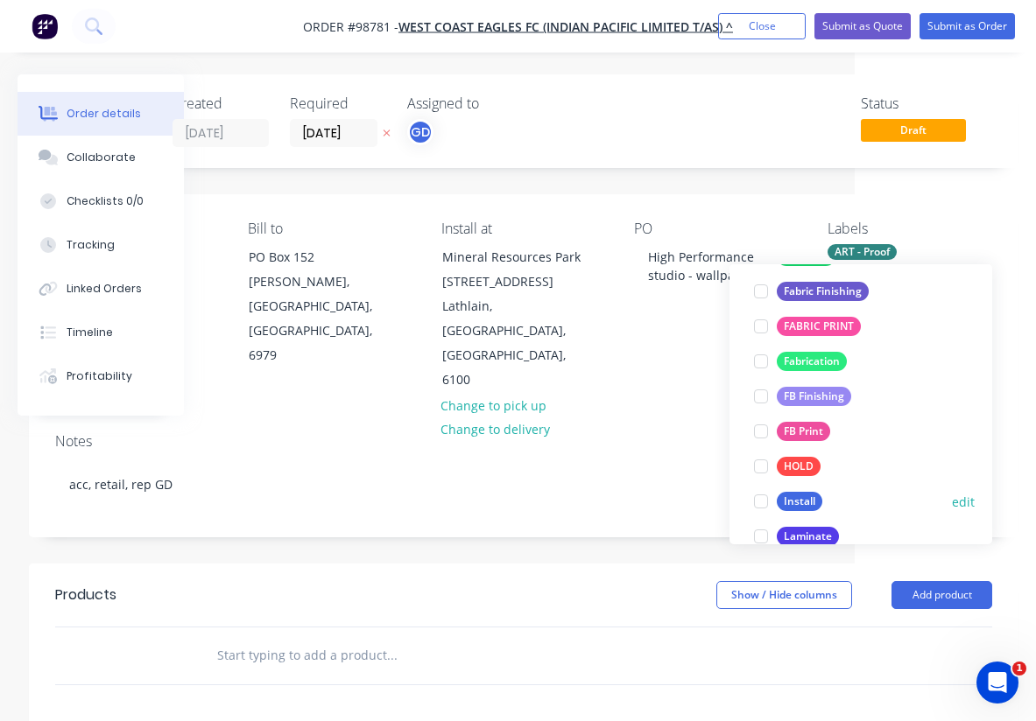
scroll to position [362, 0]
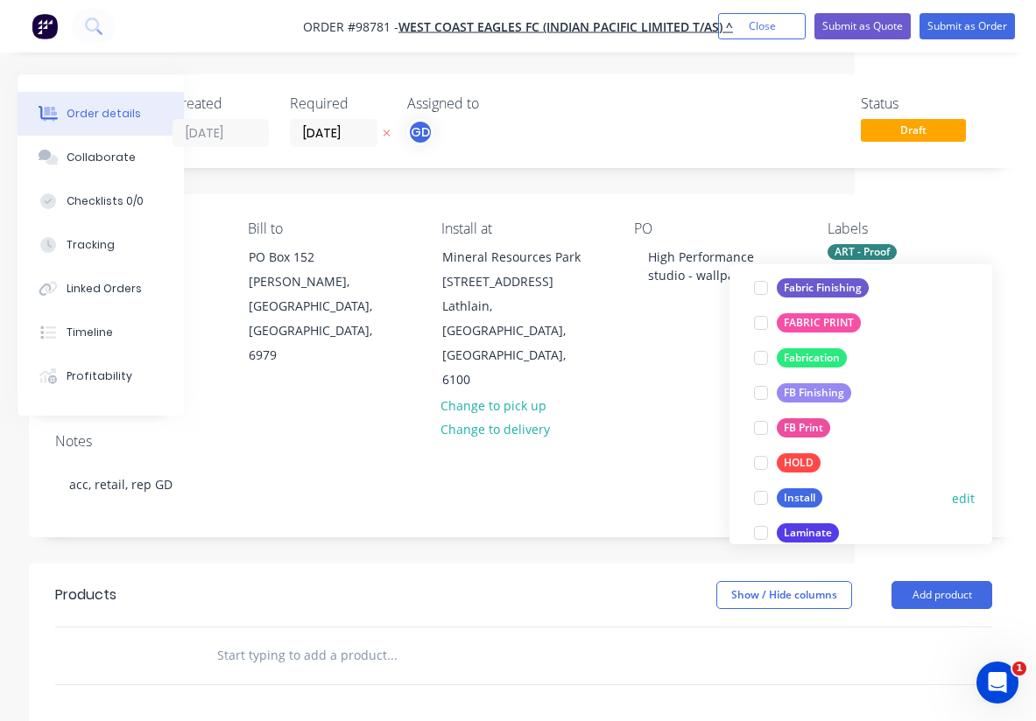
click at [809, 499] on div "Install" at bounding box center [800, 498] width 46 height 19
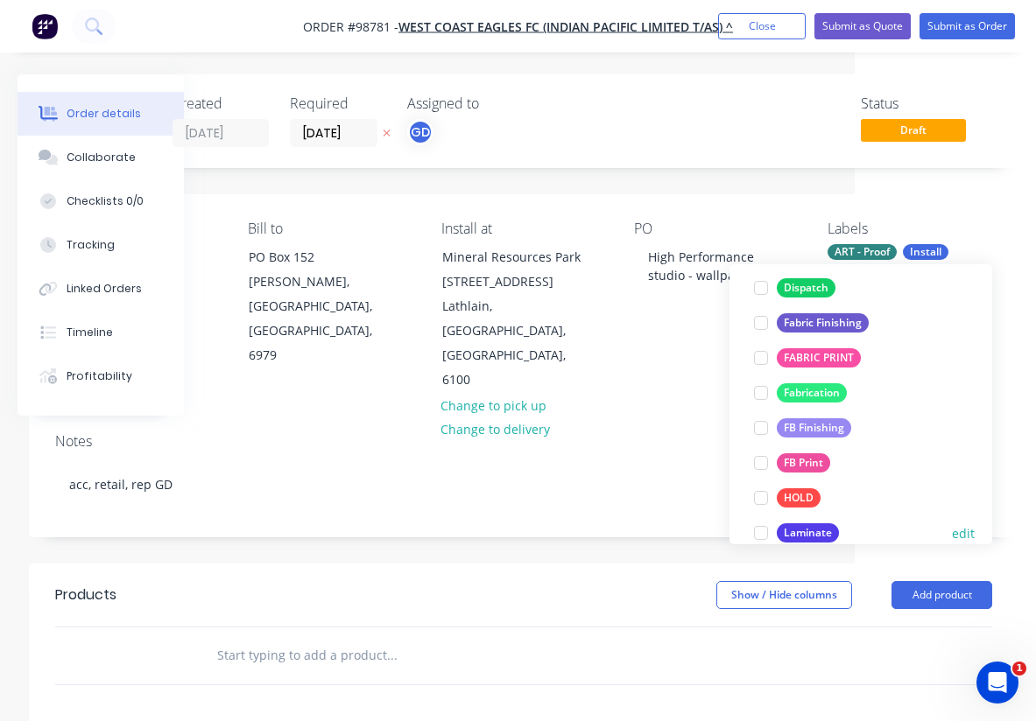
click at [807, 526] on div "Laminate" at bounding box center [808, 533] width 62 height 19
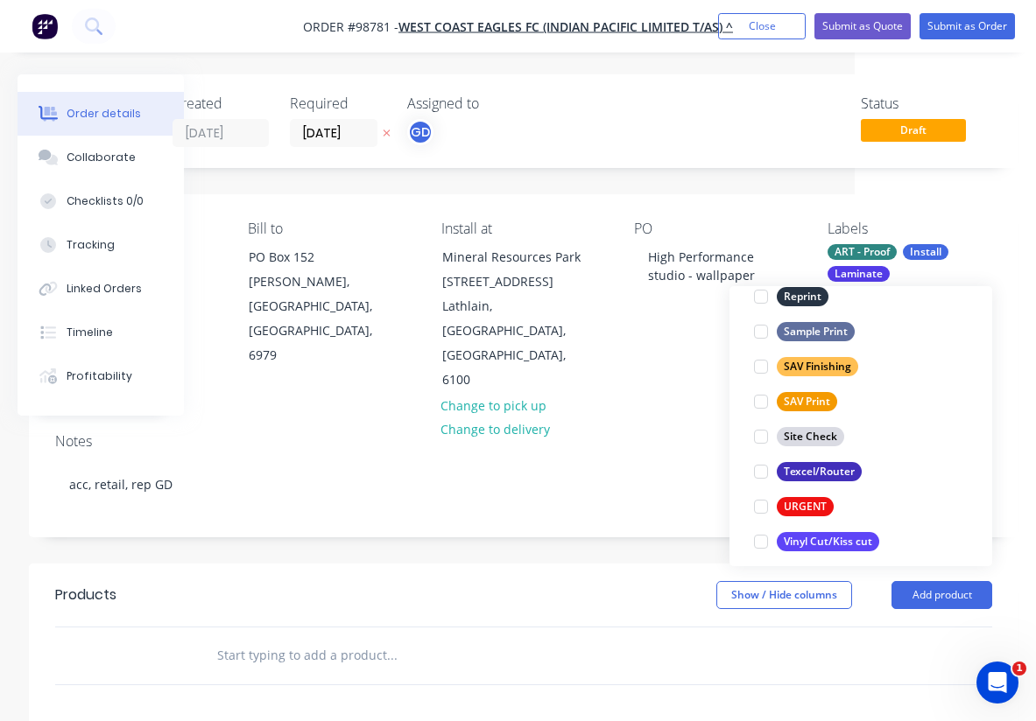
scroll to position [831, 0]
click at [817, 404] on div "SAV Print" at bounding box center [807, 400] width 60 height 19
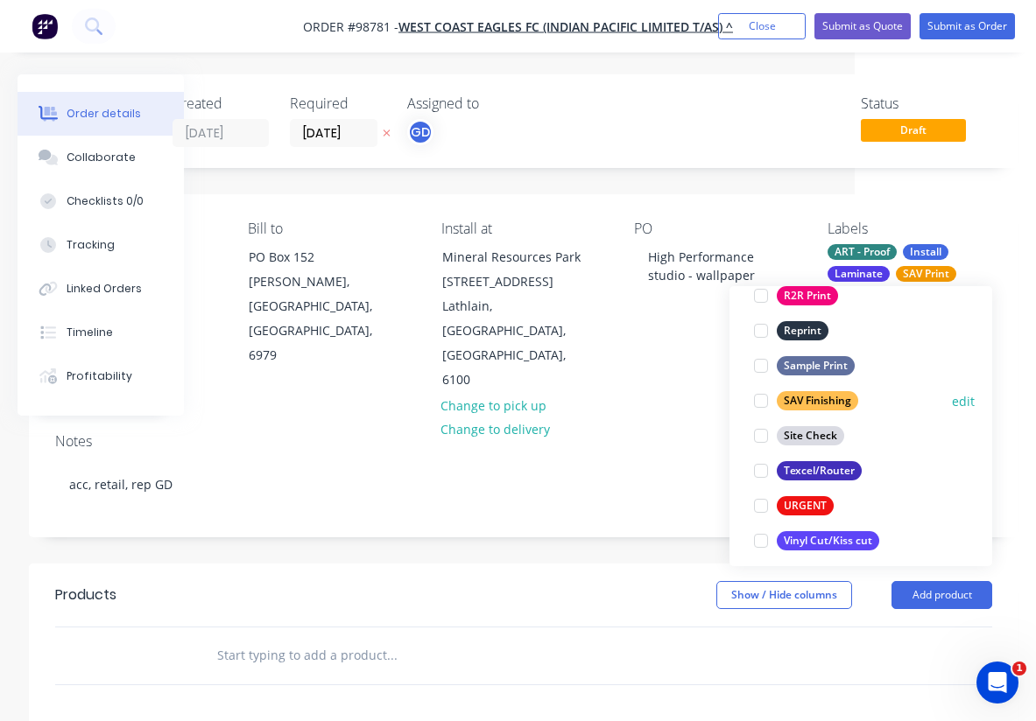
click at [817, 404] on div "SAV Finishing" at bounding box center [817, 400] width 81 height 19
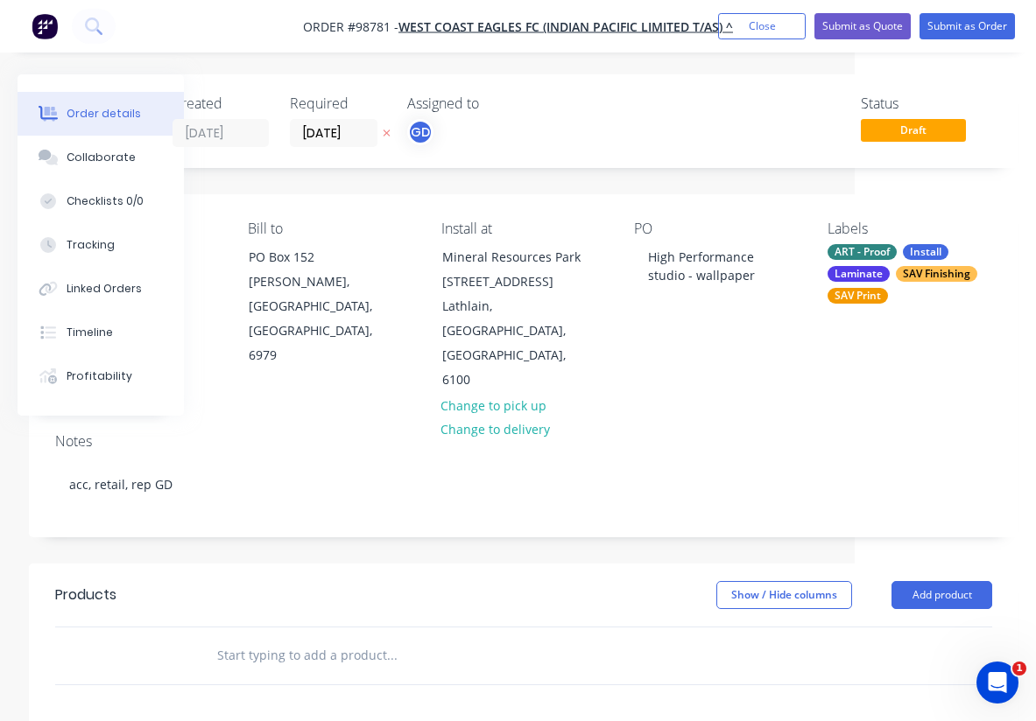
click at [524, 564] on header "Products Show / Hide columns Add product" at bounding box center [523, 595] width 989 height 63
click at [276, 638] on input "text" at bounding box center [391, 655] width 350 height 35
paste input "Print on Blockout SAV, UV matt laminate and install over existing wallpaper. 1 …"
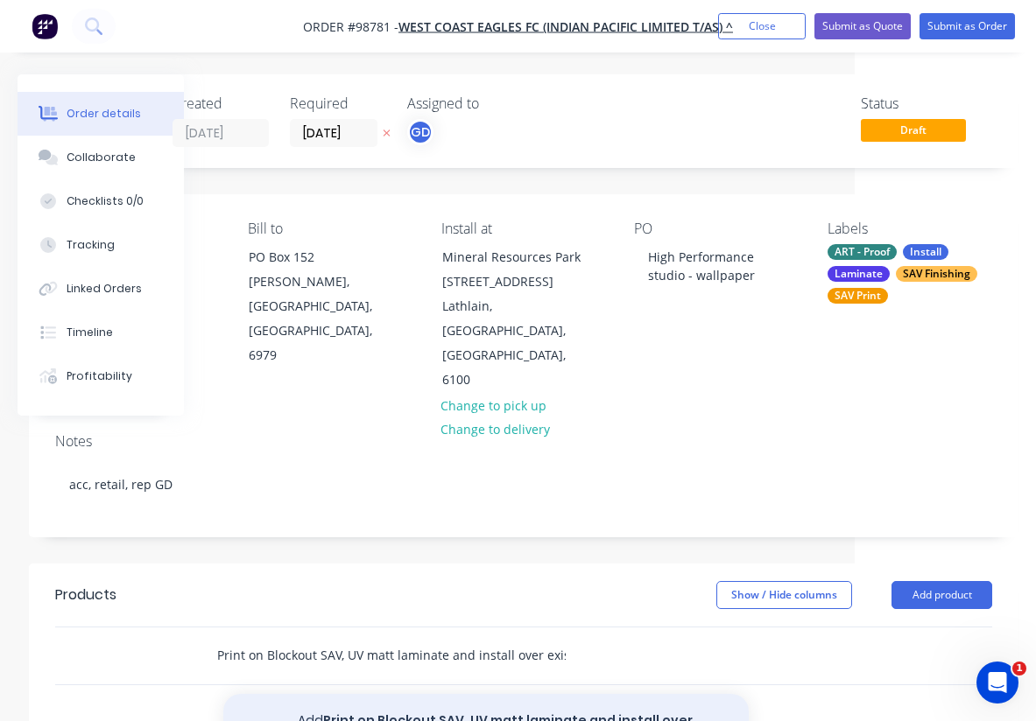
type input "Print on Blockout SAV, UV matt laminate and install over existing wallpaper. 1 …"
click at [440, 694] on button "Add Print on Blockout SAV, UV matt laminate and install over existing wallpaper…" at bounding box center [485, 730] width 525 height 72
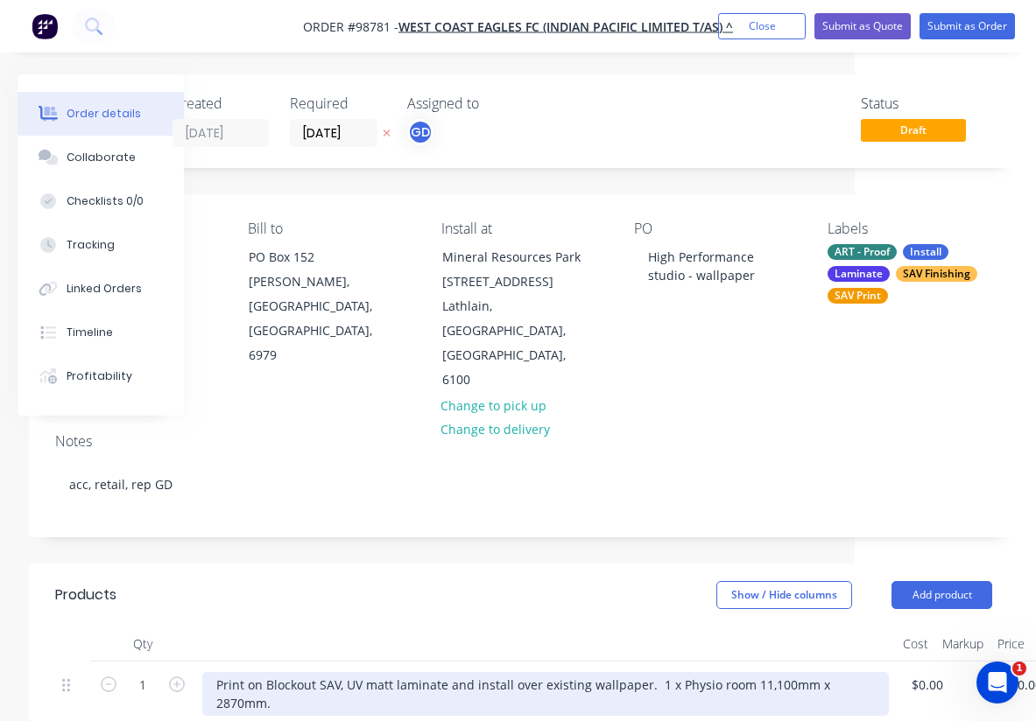
click at [669, 672] on div "Print on Blockout SAV, UV matt laminate and install over existing wallpaper. 1 …" at bounding box center [545, 694] width 686 height 44
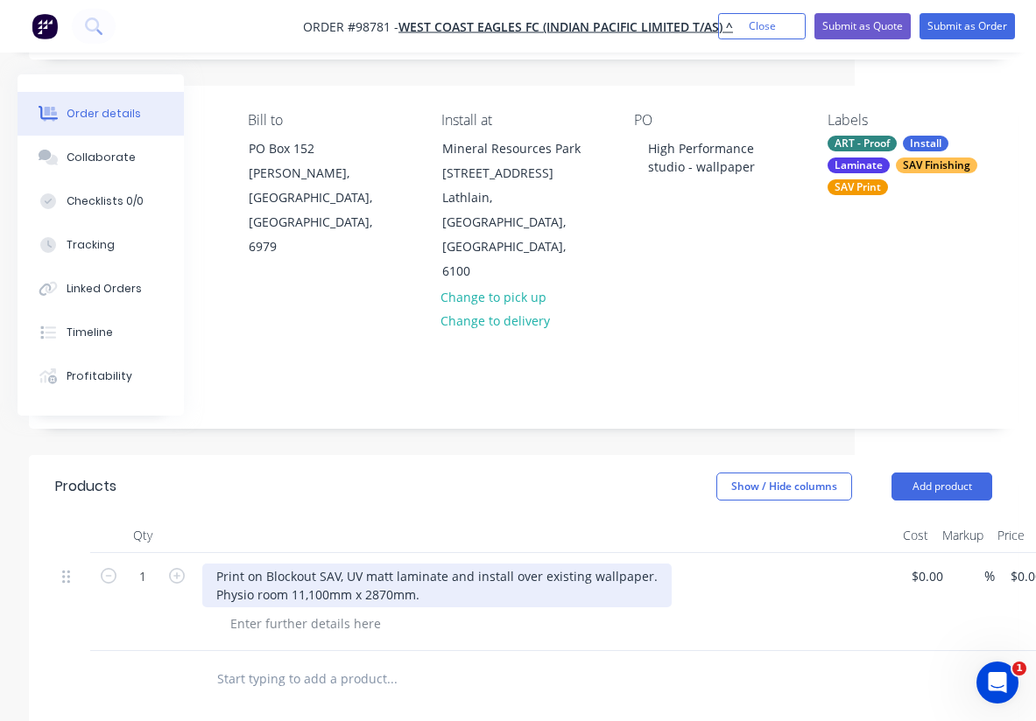
scroll to position [115, 181]
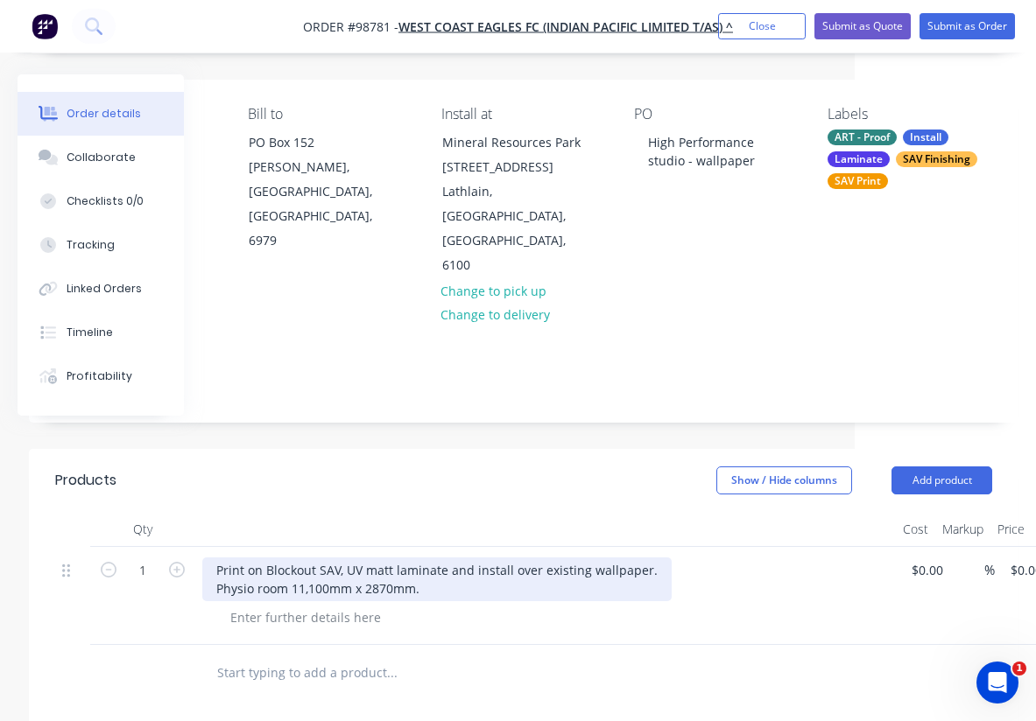
click at [428, 558] on div "Print on Blockout SAV, UV matt laminate and install over existing wallpaper. Ph…" at bounding box center [436, 580] width 469 height 44
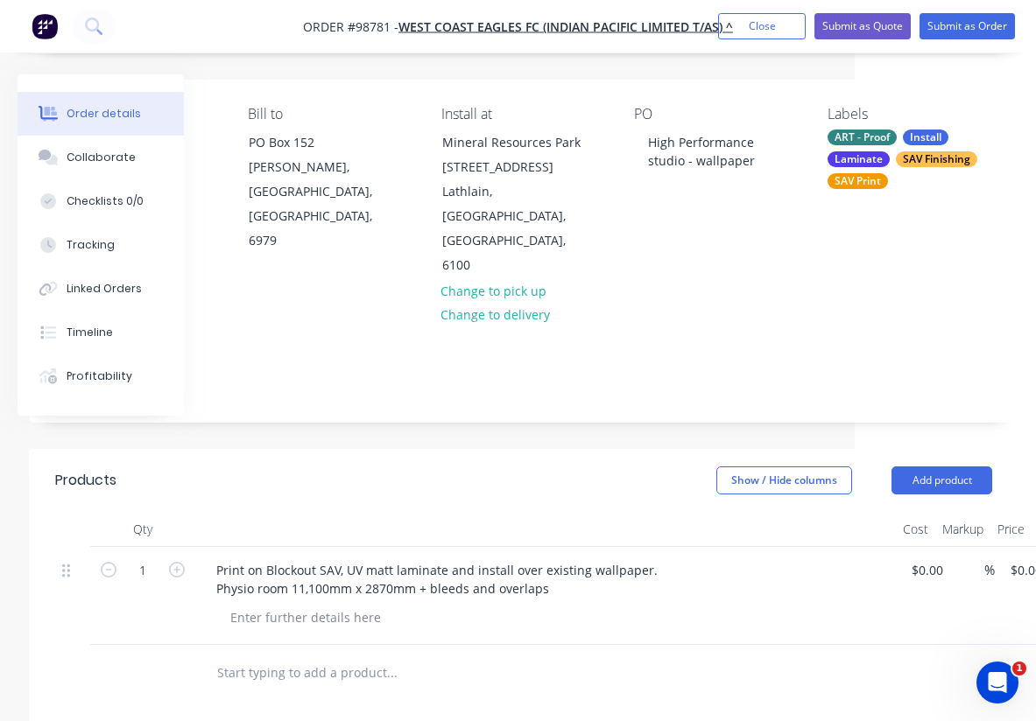
click at [569, 512] on div at bounding box center [545, 529] width 700 height 35
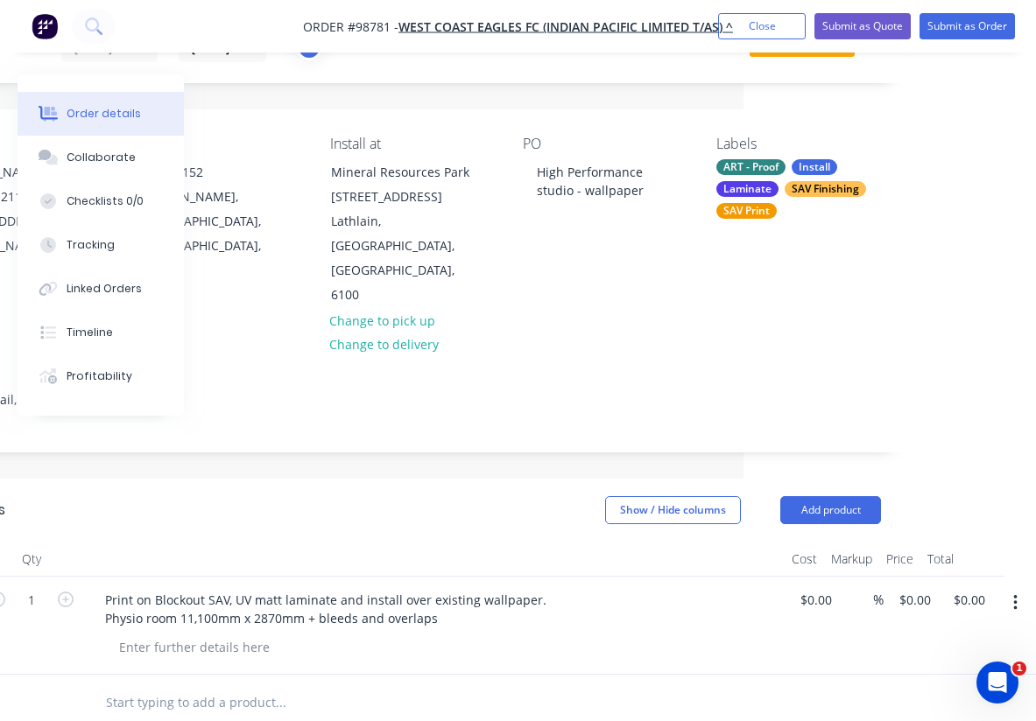
scroll to position [85, 292]
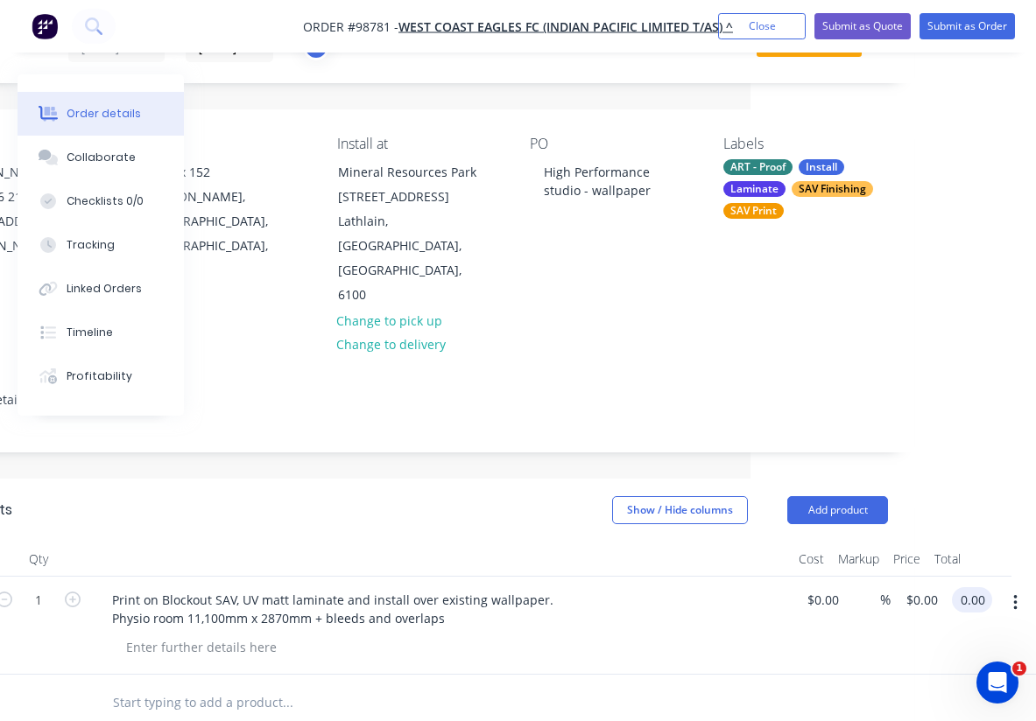
click at [984, 587] on input "0.00" at bounding box center [975, 599] width 33 height 25
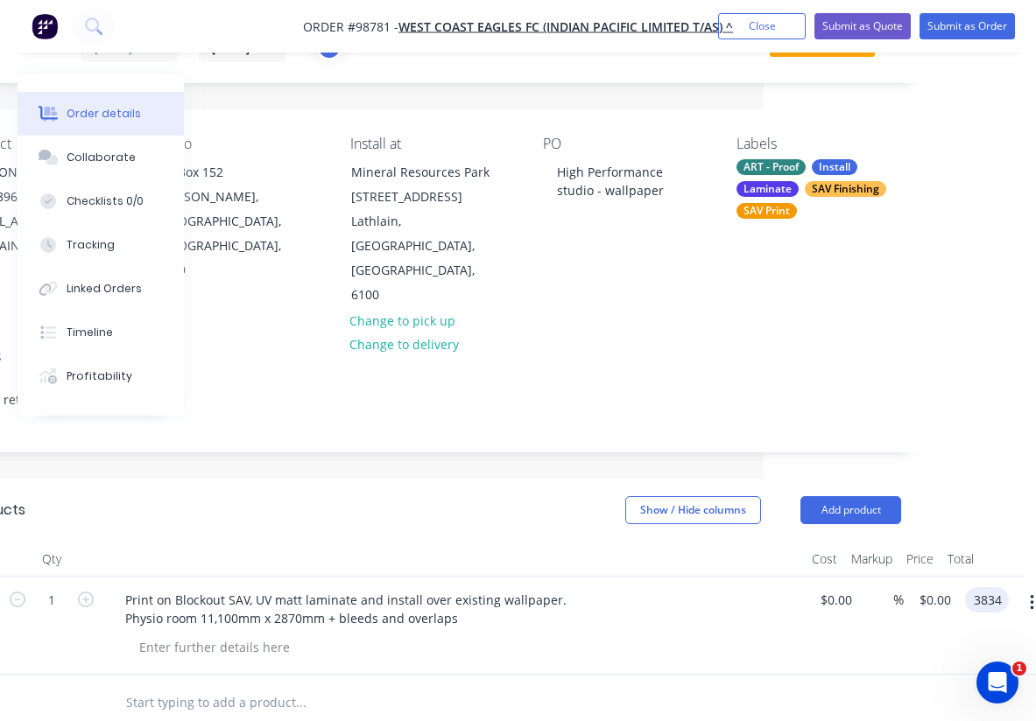
type input "$3,834.00"
click at [755, 675] on div at bounding box center [432, 703] width 937 height 57
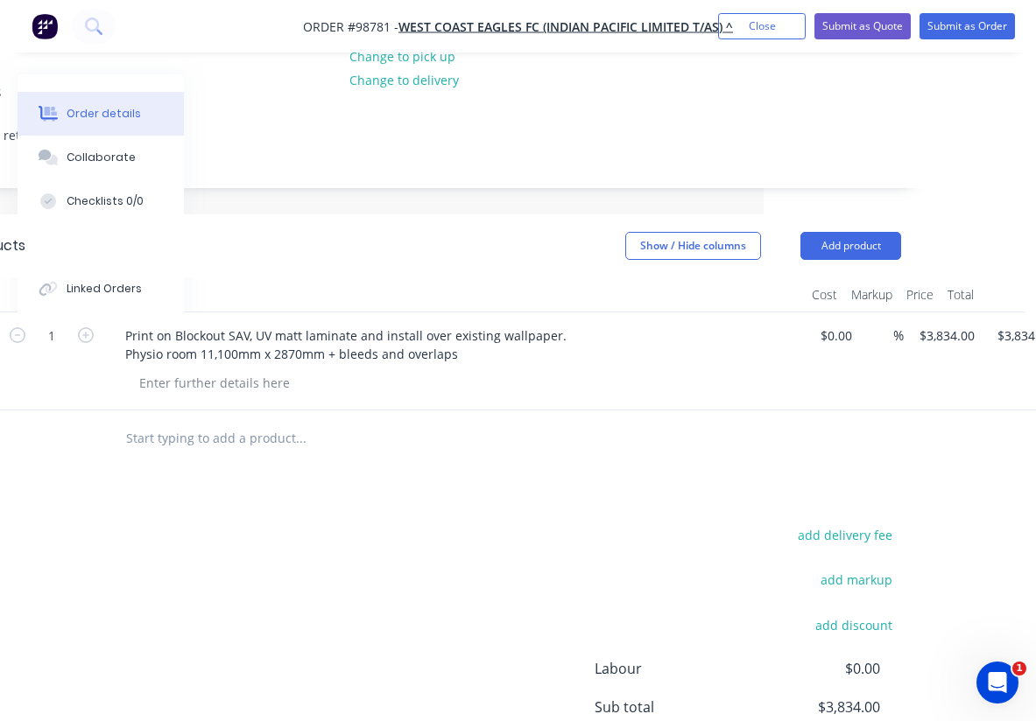
scroll to position [334, 272]
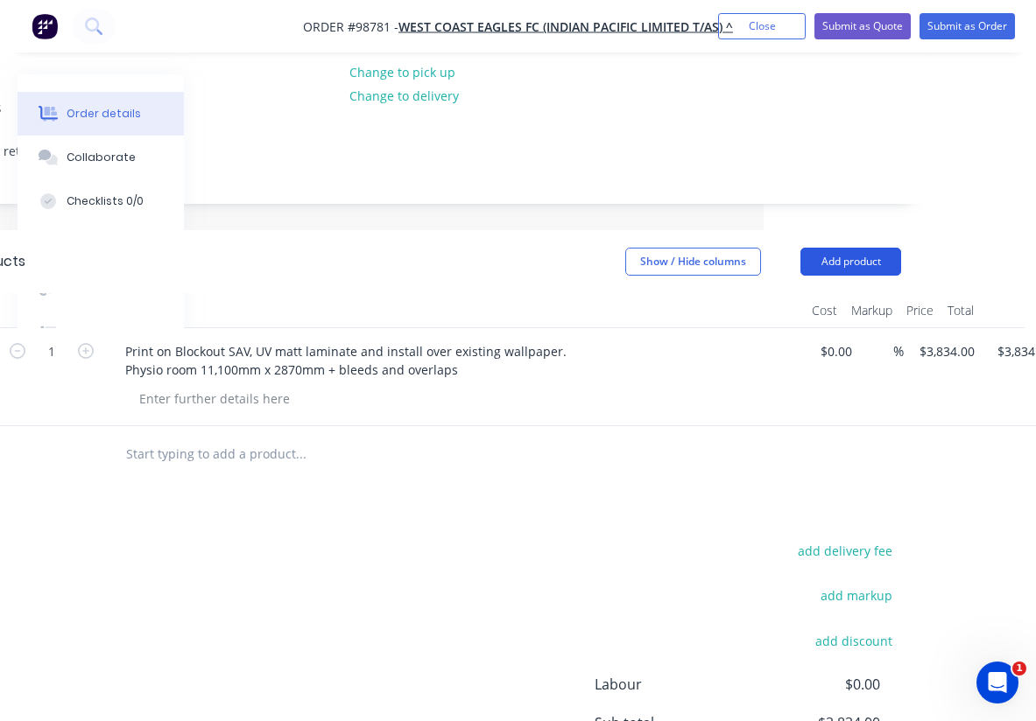
click at [831, 248] on button "Add product" at bounding box center [850, 262] width 101 height 28
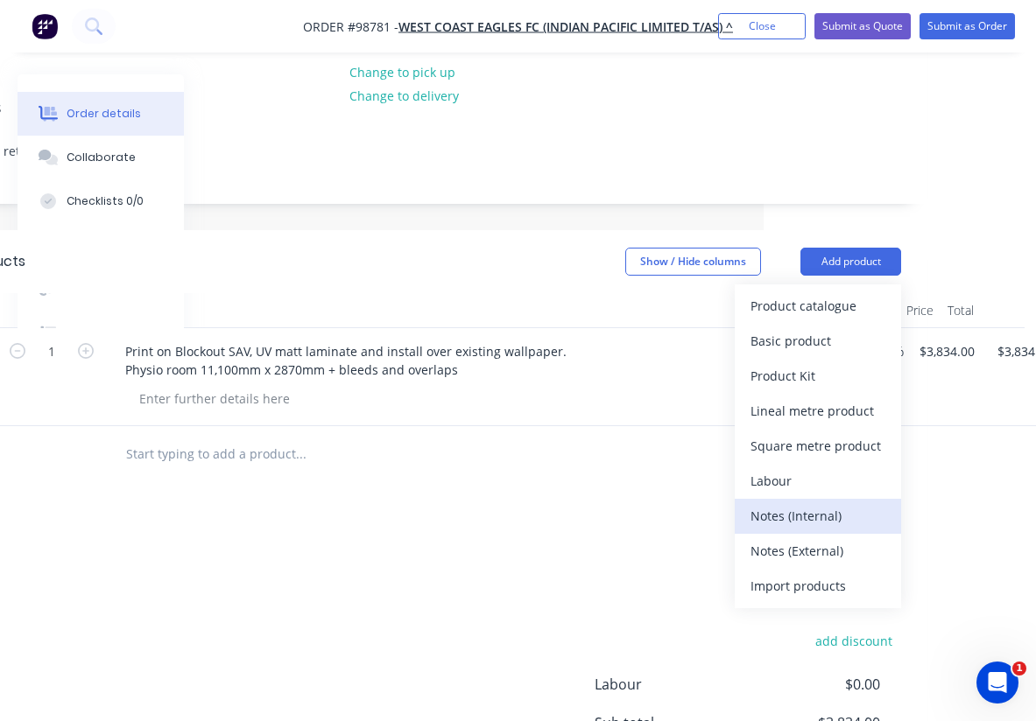
click at [805, 503] on div "Notes (Internal)" at bounding box center [817, 515] width 135 height 25
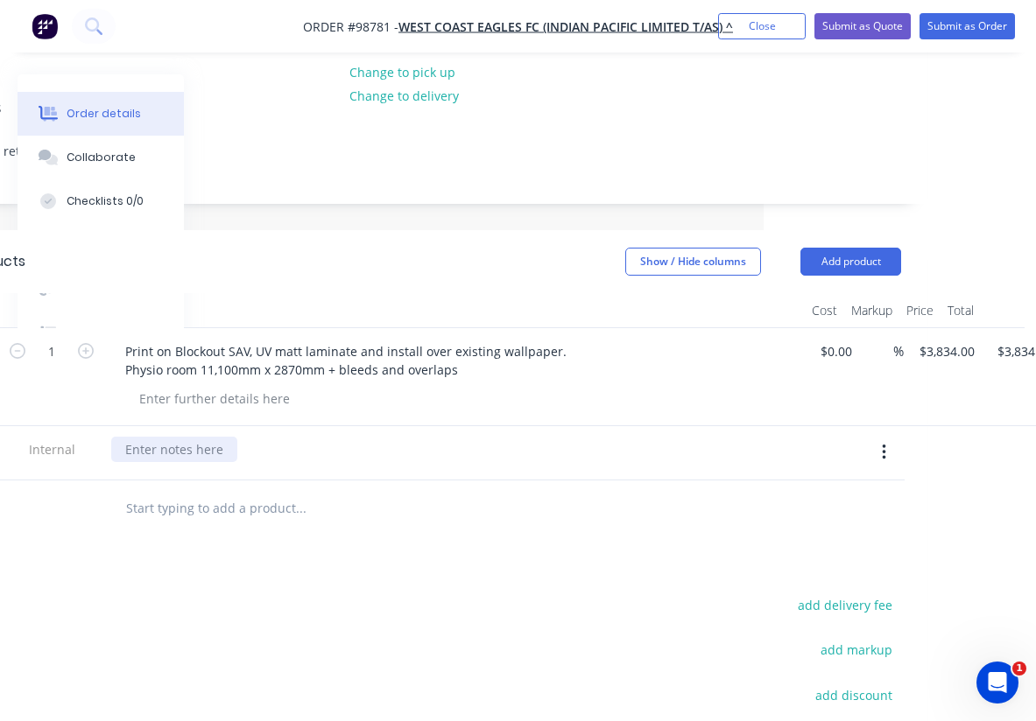
click at [214, 437] on div at bounding box center [174, 449] width 126 height 25
paste div
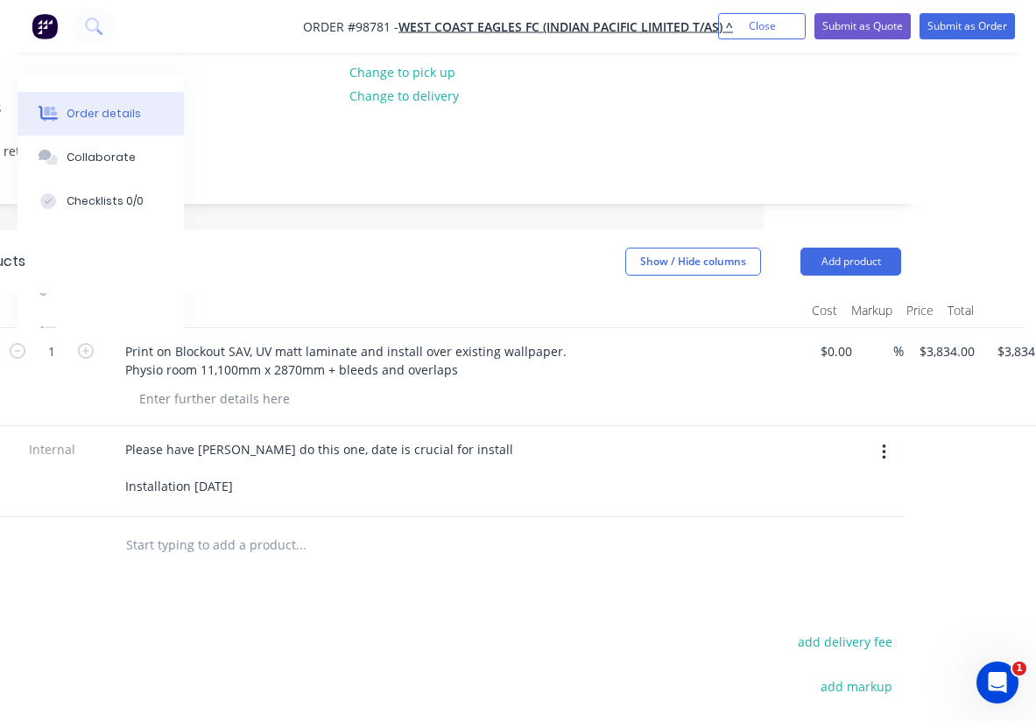
click at [266, 518] on div at bounding box center [419, 545] width 630 height 57
click at [841, 248] on button "Add product" at bounding box center [850, 262] width 101 height 28
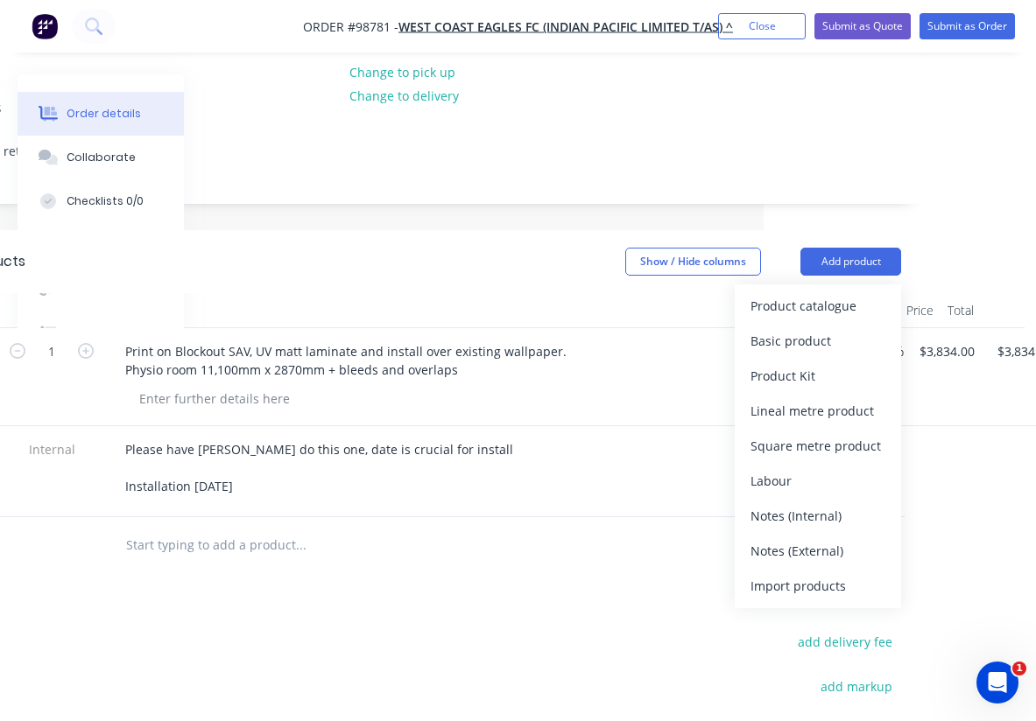
click at [815, 503] on div "Notes (Internal)" at bounding box center [817, 515] width 135 height 25
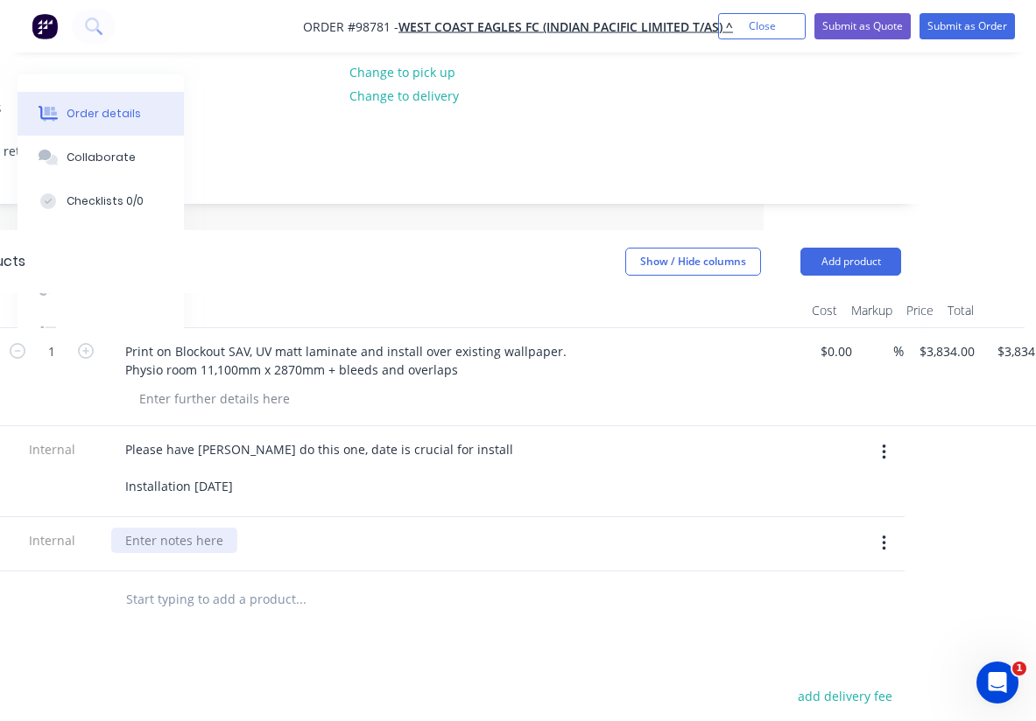
click at [172, 528] on div at bounding box center [174, 540] width 126 height 25
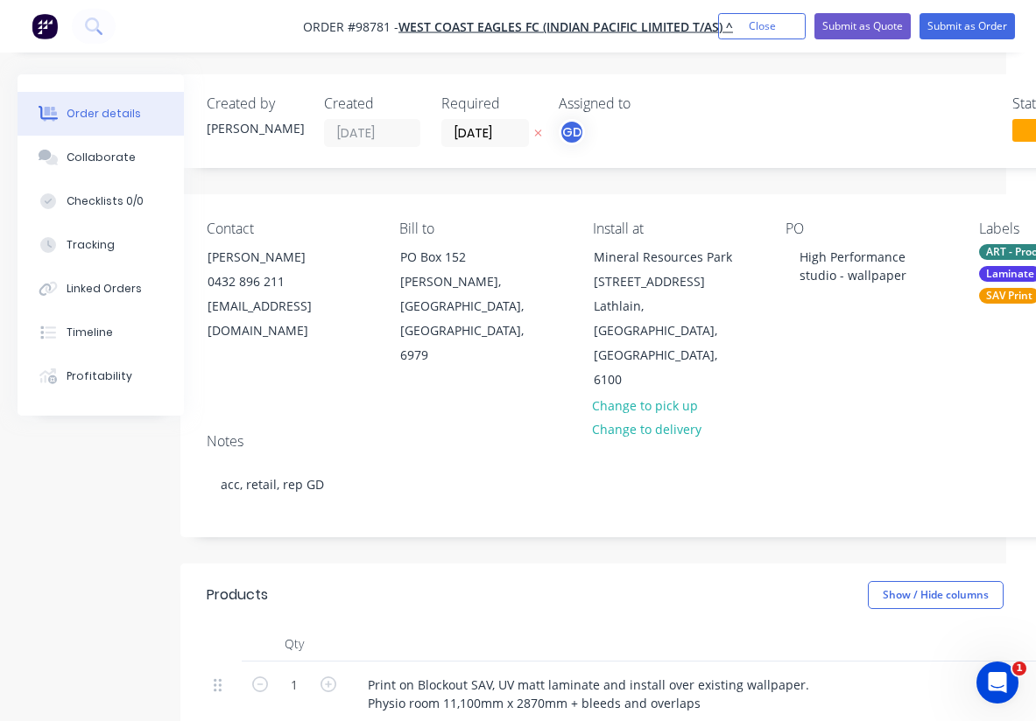
scroll to position [0, 0]
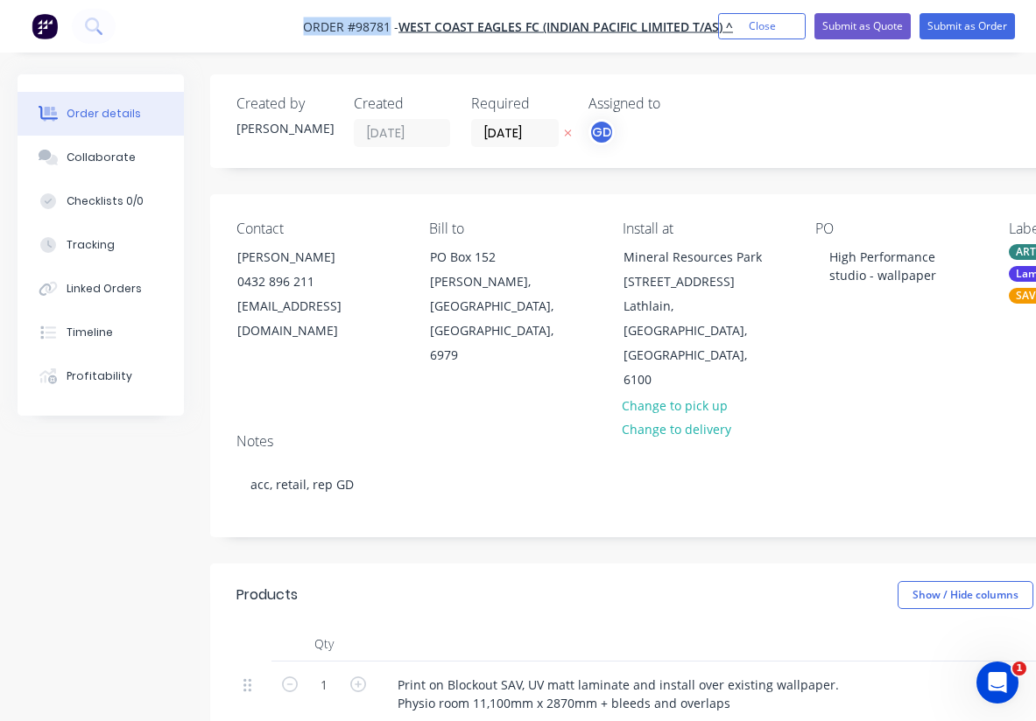
drag, startPoint x: 298, startPoint y: 19, endPoint x: 390, endPoint y: 34, distance: 93.1
click at [390, 34] on nav "Order #98781 - WEST COAST EAGLES FC (INDIAN PACIFIC LIMITED T/AS) ^ Add product…" at bounding box center [518, 26] width 1036 height 53
copy span "Order #98781"
click at [749, 31] on button "Close" at bounding box center [762, 26] width 88 height 26
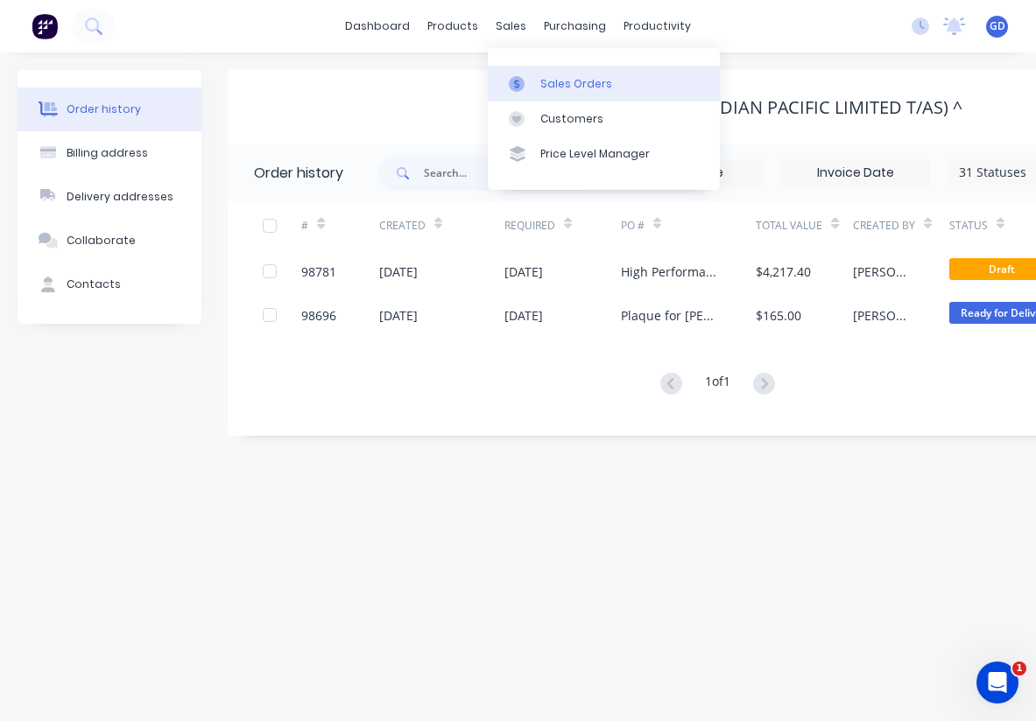
click at [554, 72] on link "Sales Orders" at bounding box center [604, 83] width 232 height 35
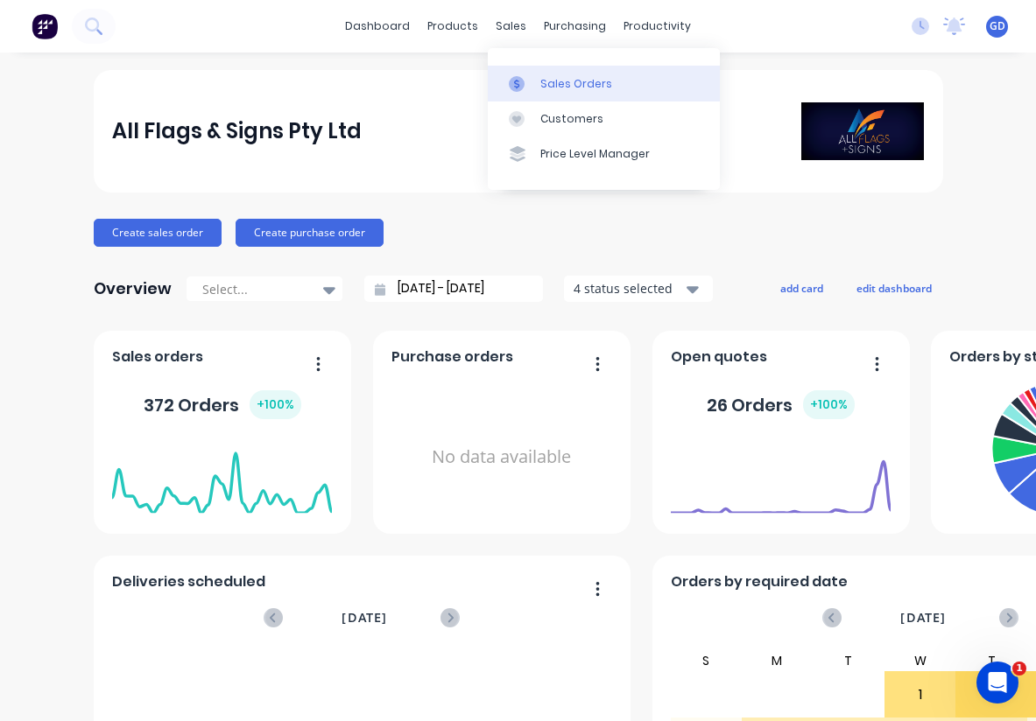
click at [549, 74] on link "Sales Orders" at bounding box center [604, 83] width 232 height 35
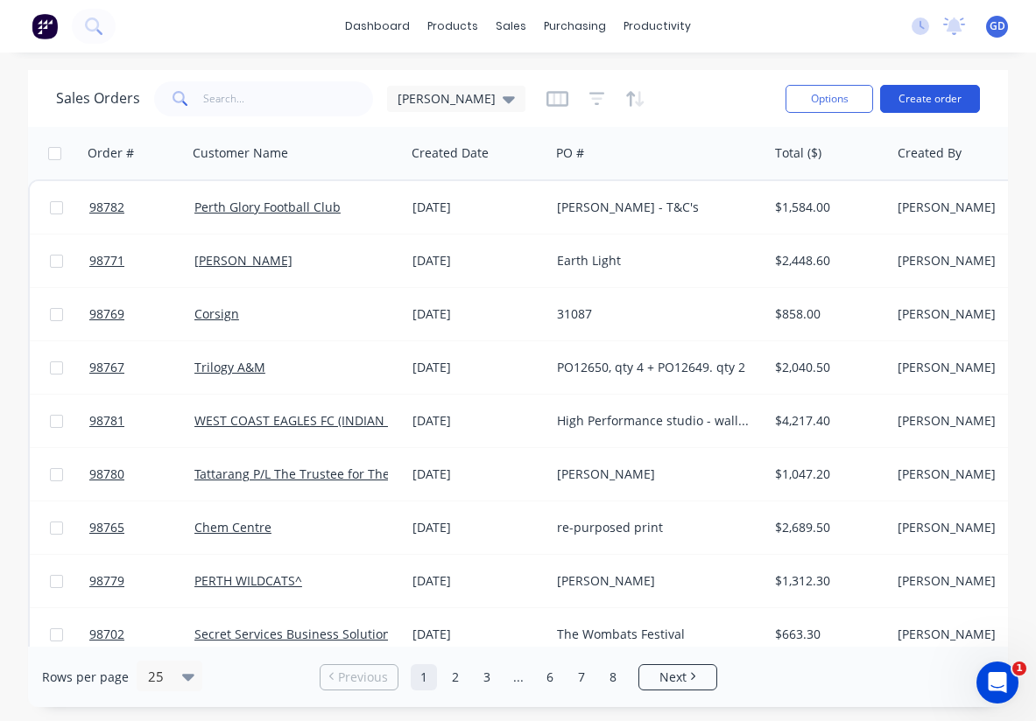
click at [896, 107] on button "Create order" at bounding box center [930, 99] width 100 height 28
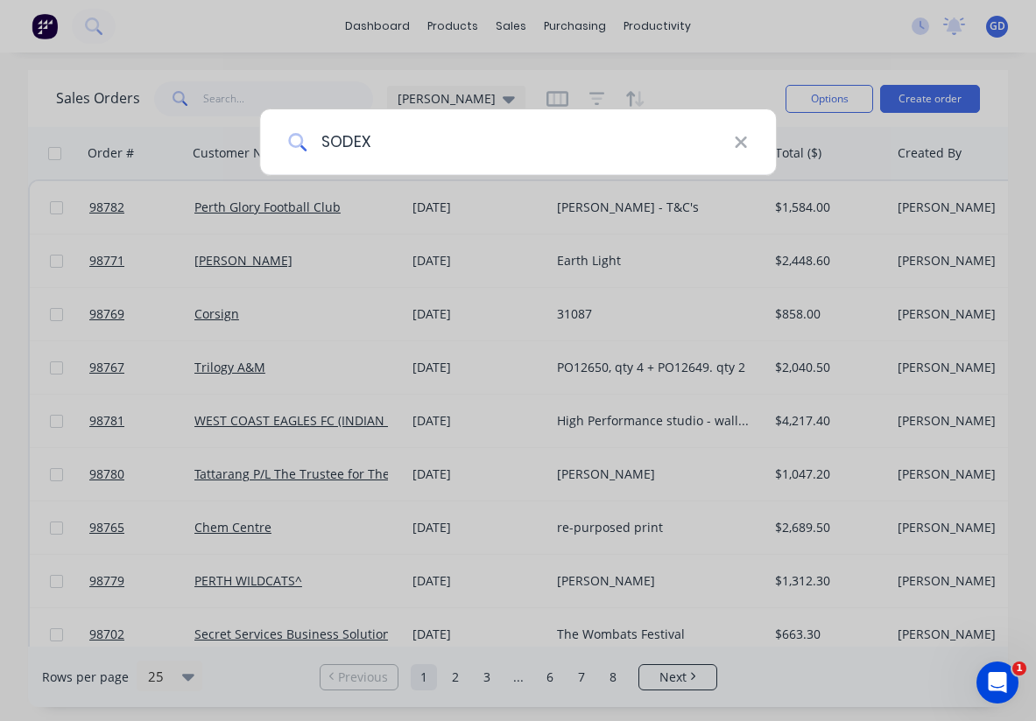
type input "SODEXO"
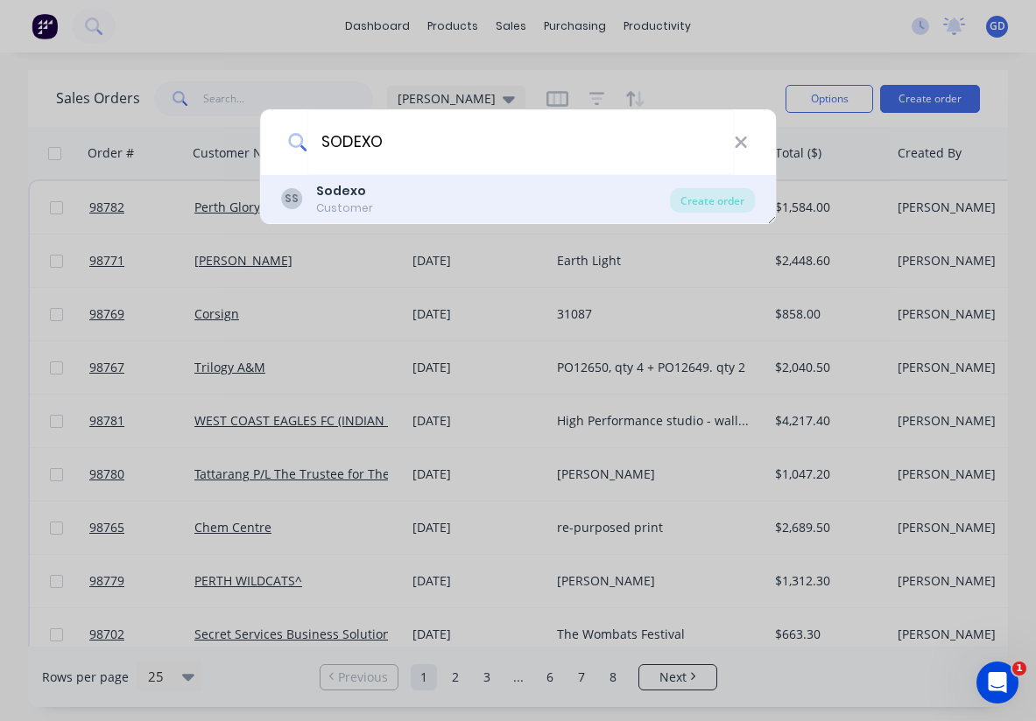
click at [336, 198] on b "Sodexo" at bounding box center [341, 191] width 50 height 18
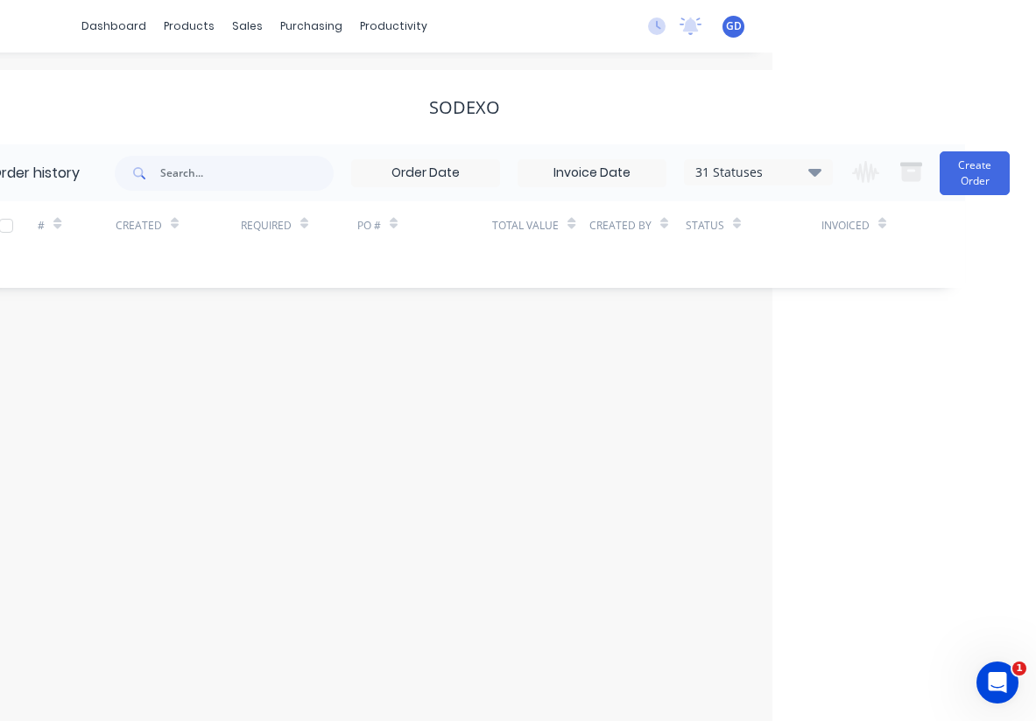
scroll to position [0, 264]
click at [961, 183] on button "Create Order" at bounding box center [974, 173] width 70 height 44
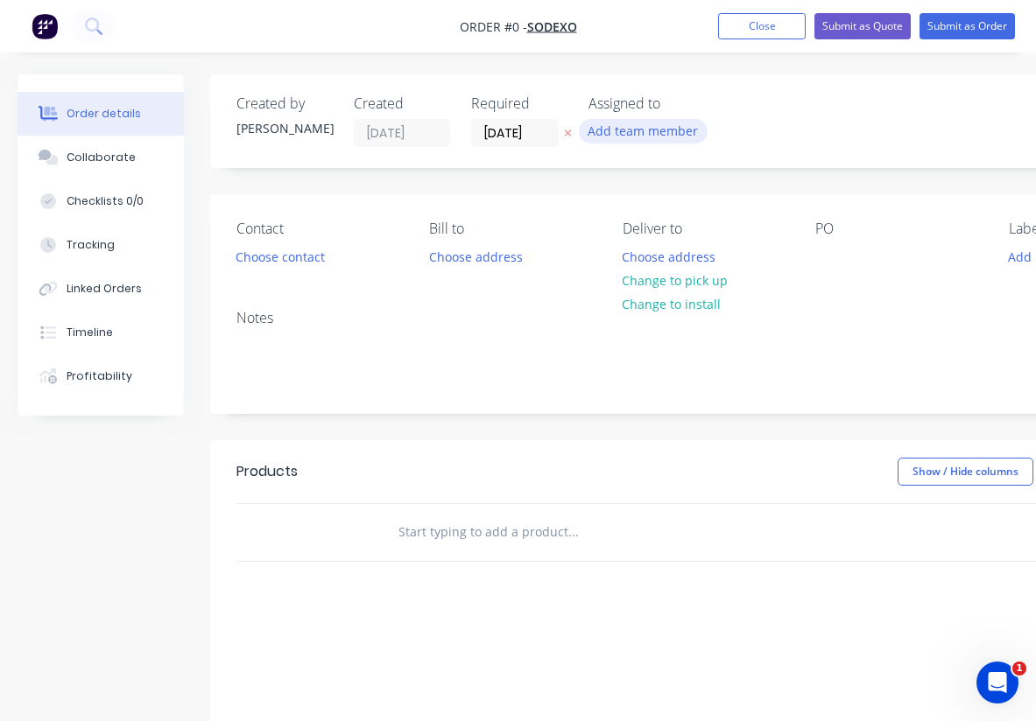
click at [624, 130] on button "Add team member" at bounding box center [643, 131] width 129 height 24
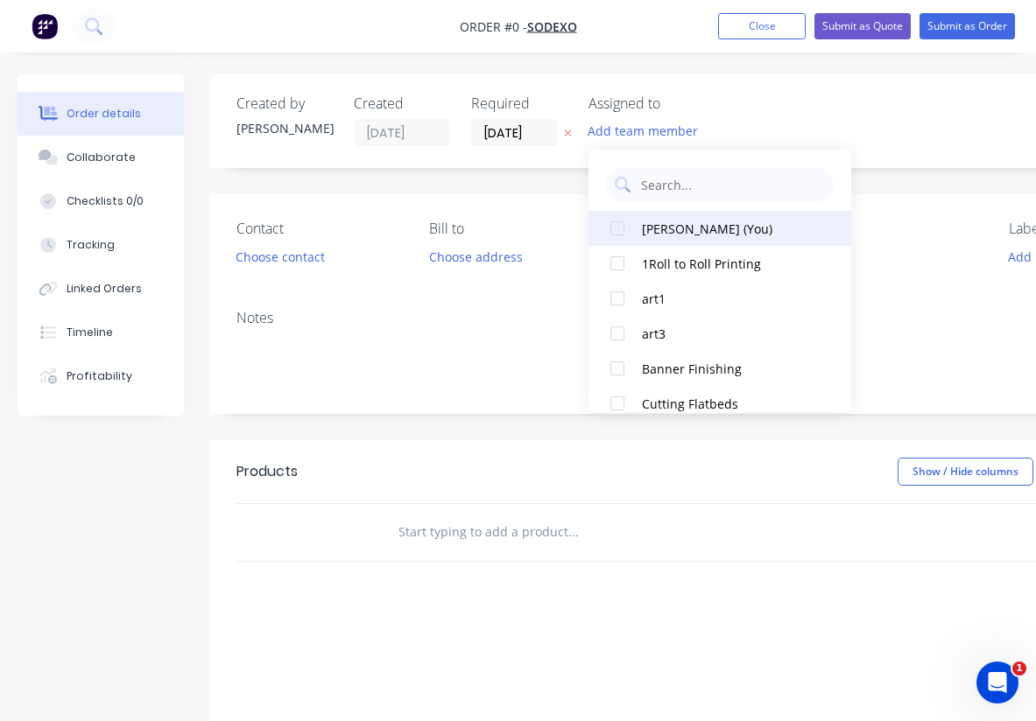
click at [621, 226] on div at bounding box center [617, 228] width 35 height 35
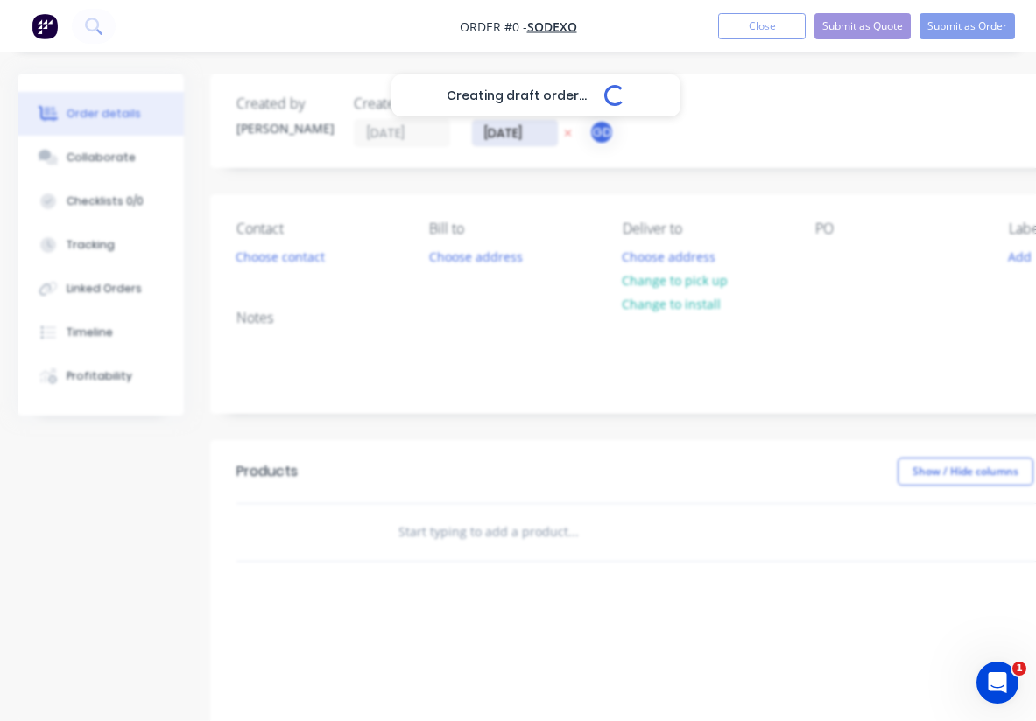
click at [515, 129] on div "Creating draft order... Loading... Order details Collaborate Checklists 0/0 Tra…" at bounding box center [608, 541] width 1217 height 934
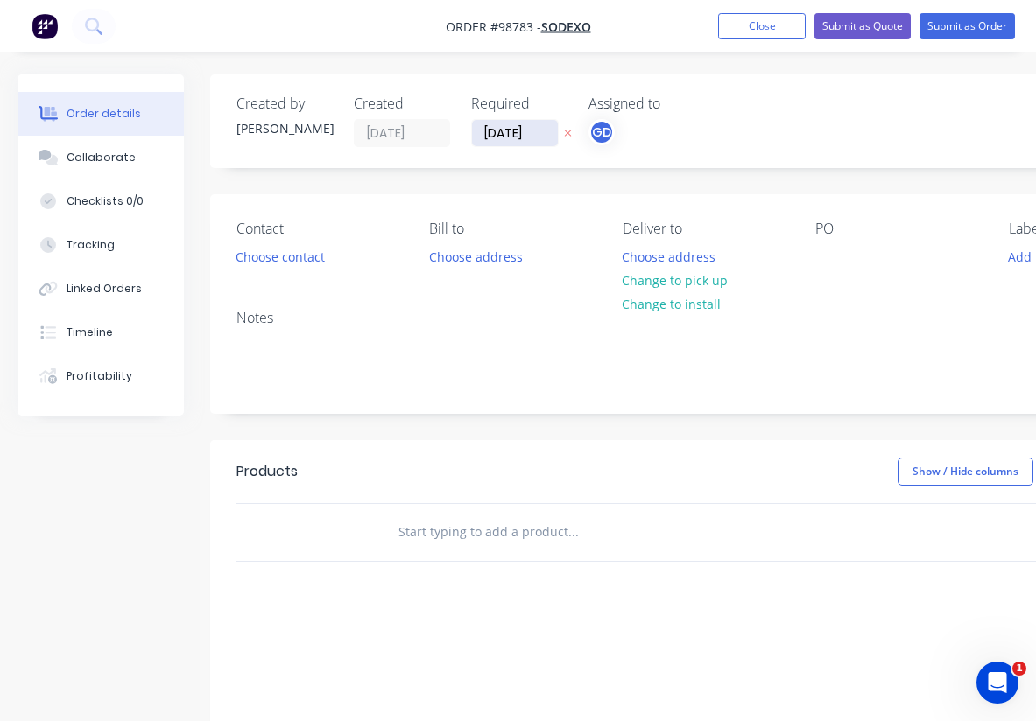
click at [515, 129] on input "[DATE]" at bounding box center [515, 133] width 86 height 26
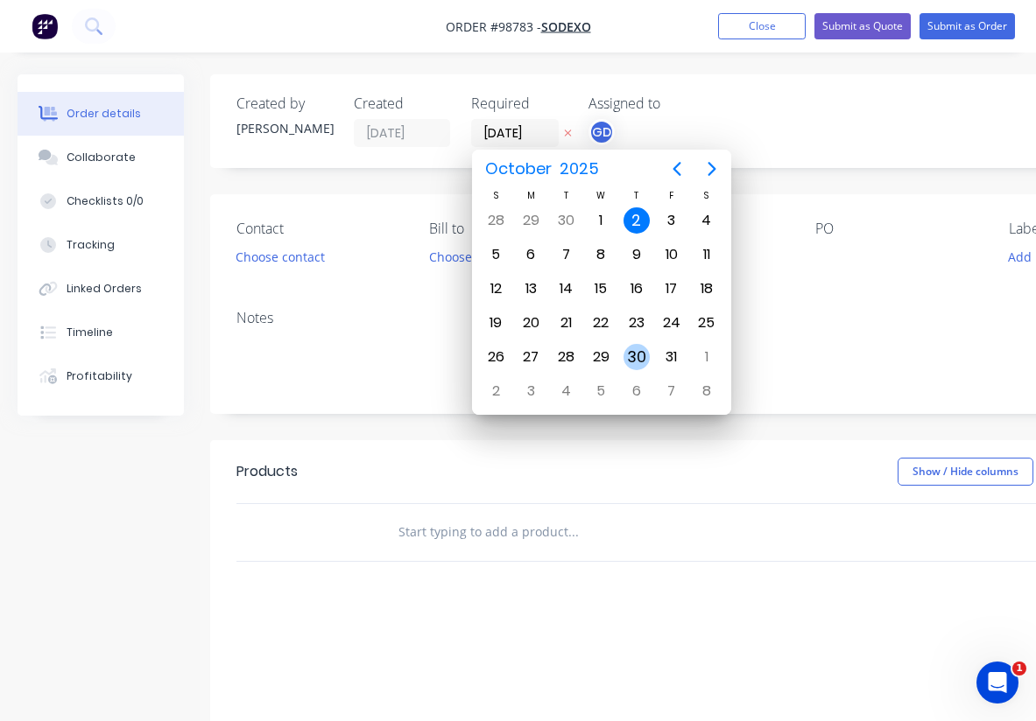
click at [639, 348] on div "30" at bounding box center [636, 357] width 26 height 26
type input "30/10/25"
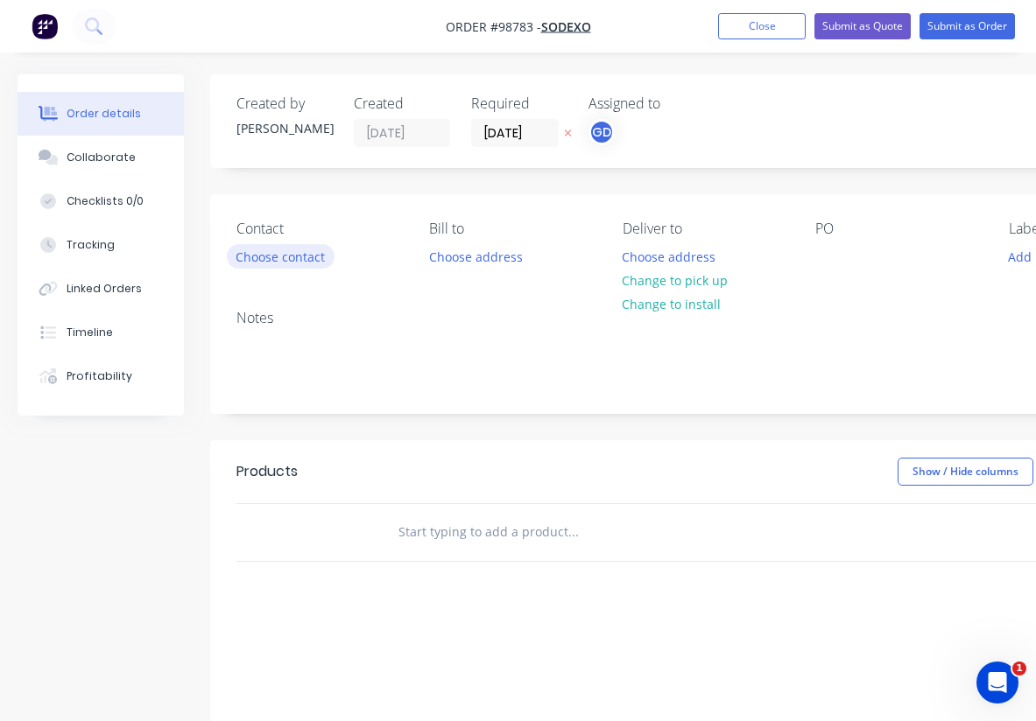
click at [304, 253] on button "Choose contact" at bounding box center [281, 256] width 108 height 24
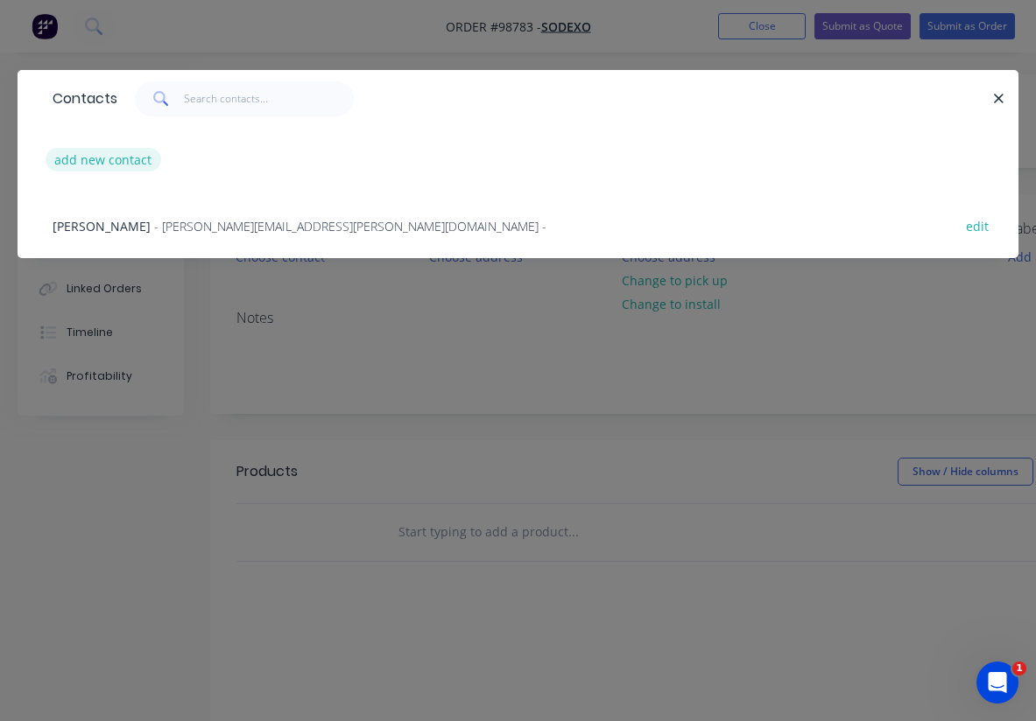
click at [118, 165] on button "add new contact" at bounding box center [104, 160] width 116 height 24
select select "AU"
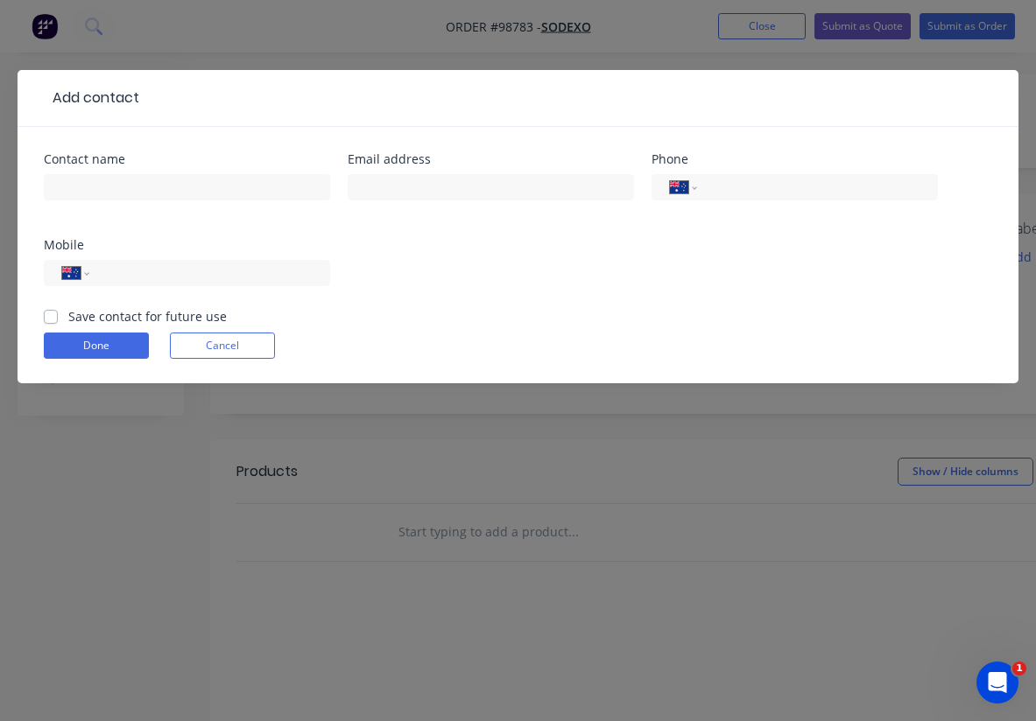
click at [68, 313] on label "Save contact for future use" at bounding box center [147, 316] width 158 height 18
click at [51, 313] on input "Save contact for future use" at bounding box center [51, 315] width 14 height 17
checkbox input "true"
paste input "Charlotte.Henn@sodexo.com"
type input "Charlotte.Henn@sodexo.com"
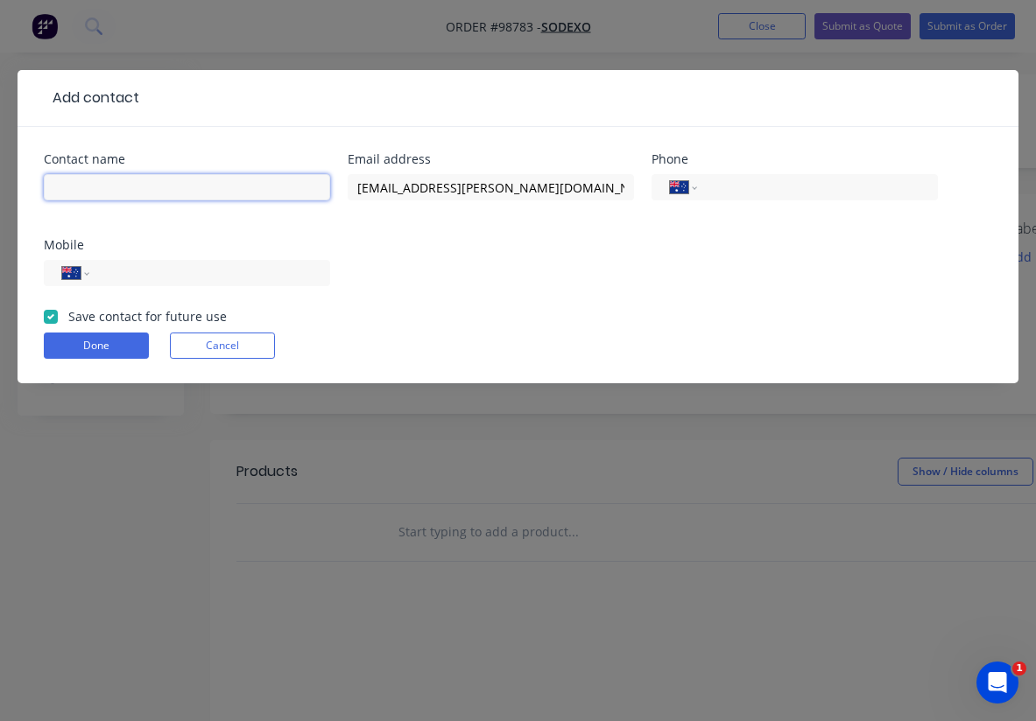
paste input "Charlotte (Lotta) Henn"
type input "Charlotte (Lotta) Henn"
click at [103, 349] on button "Done" at bounding box center [96, 346] width 105 height 26
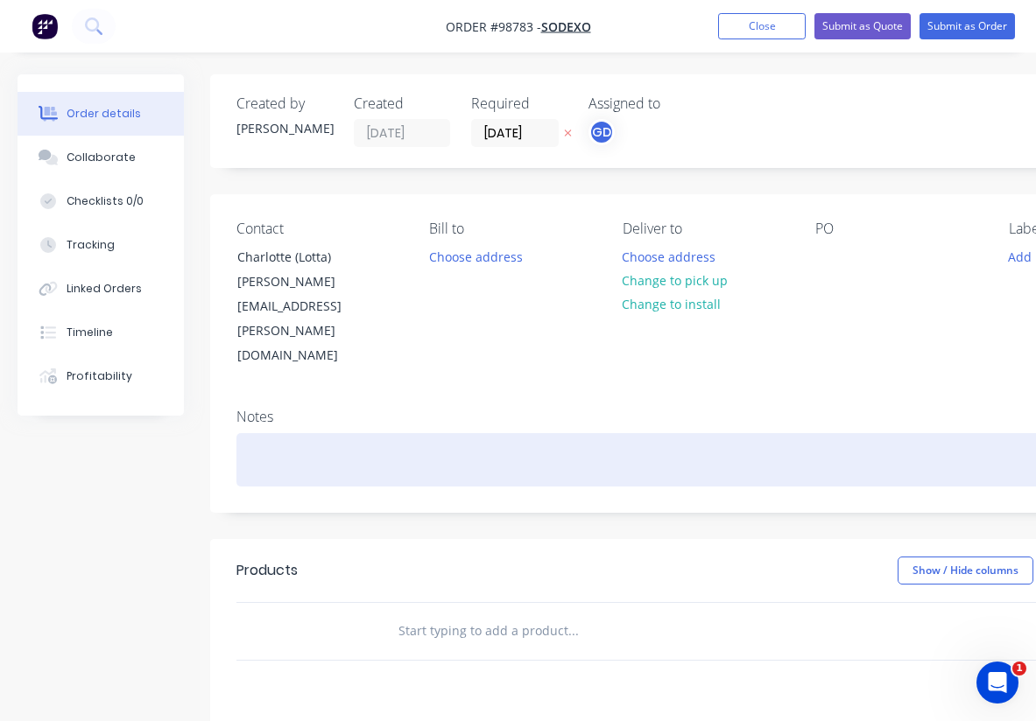
click at [271, 433] on div at bounding box center [704, 459] width 937 height 53
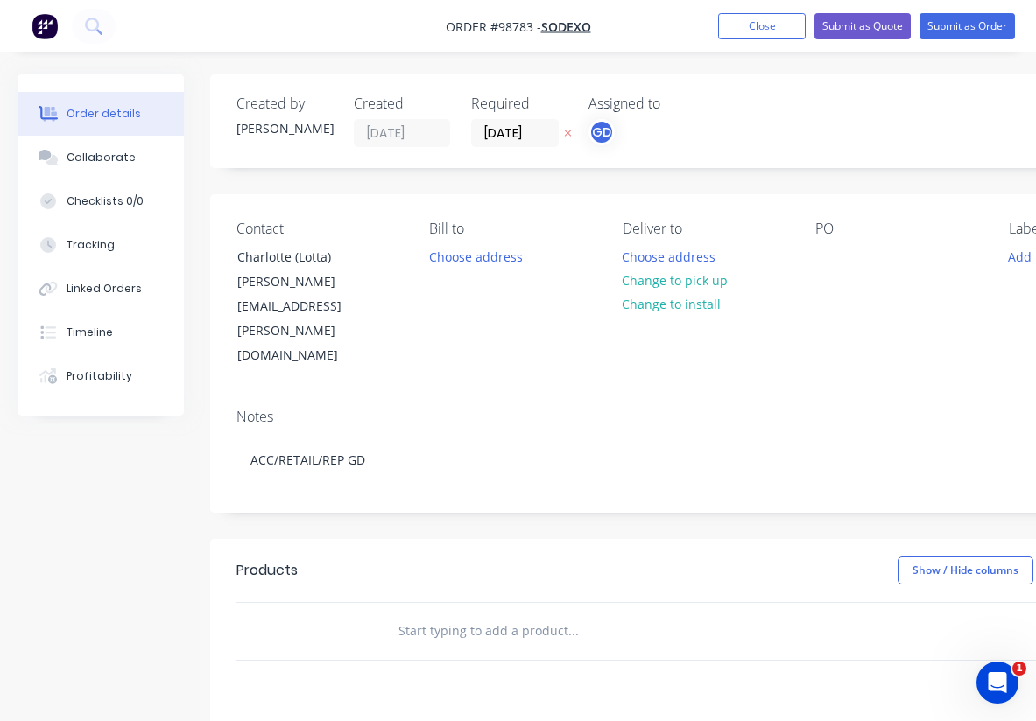
click at [475, 395] on div "Notes ACC/RETAIL/REP GD" at bounding box center [704, 453] width 989 height 117
click at [657, 263] on button "Choose address" at bounding box center [669, 256] width 112 height 24
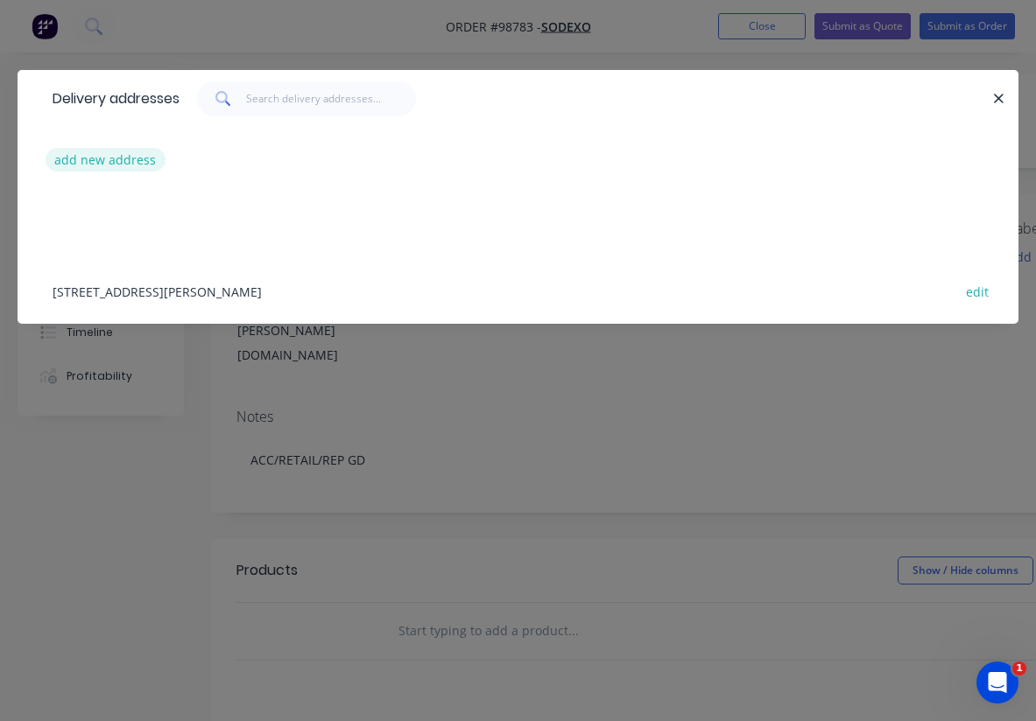
click at [121, 162] on button "add new address" at bounding box center [106, 160] width 120 height 24
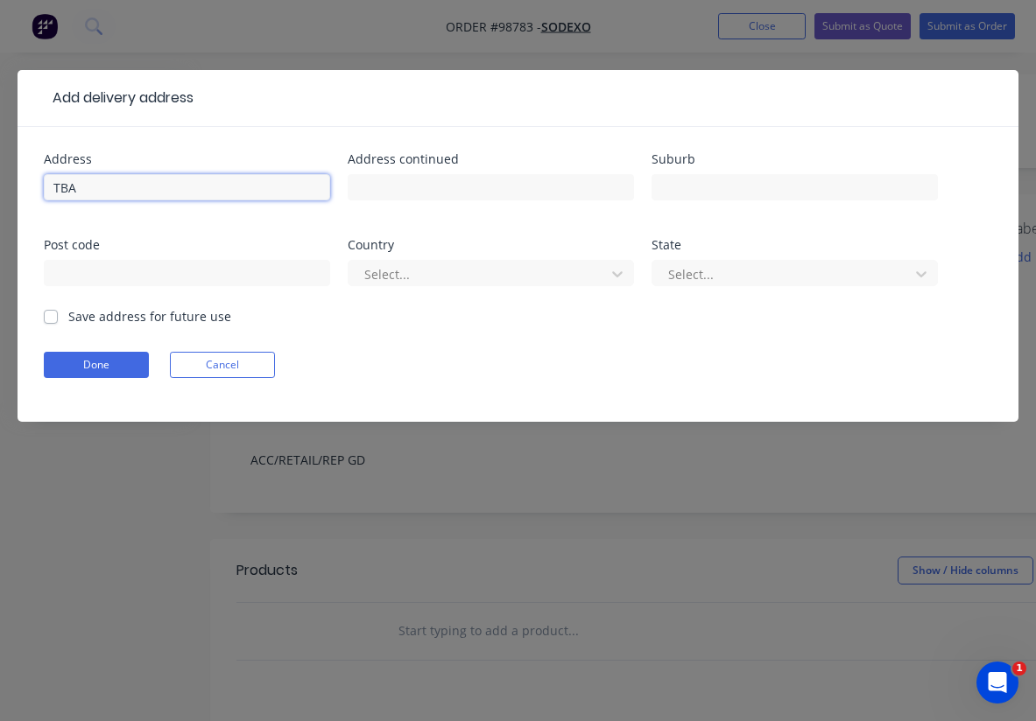
type input "TBA"
click at [68, 322] on label "Save address for future use" at bounding box center [149, 316] width 163 height 18
click at [48, 322] on input "Save address for future use" at bounding box center [51, 315] width 14 height 17
checkbox input "true"
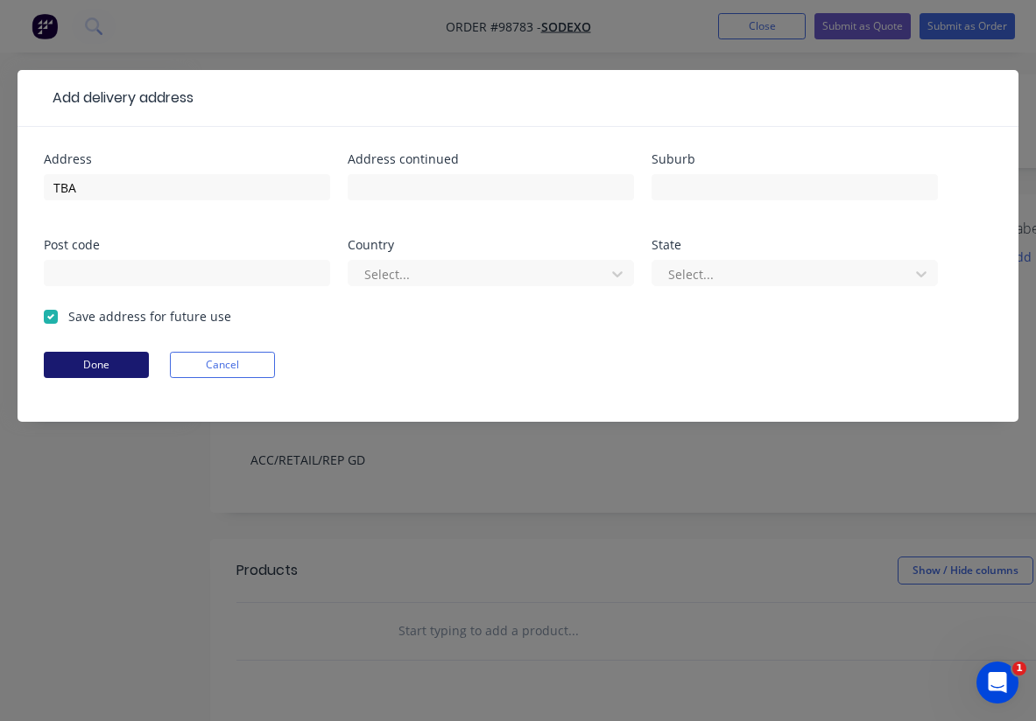
click at [88, 355] on button "Done" at bounding box center [96, 365] width 105 height 26
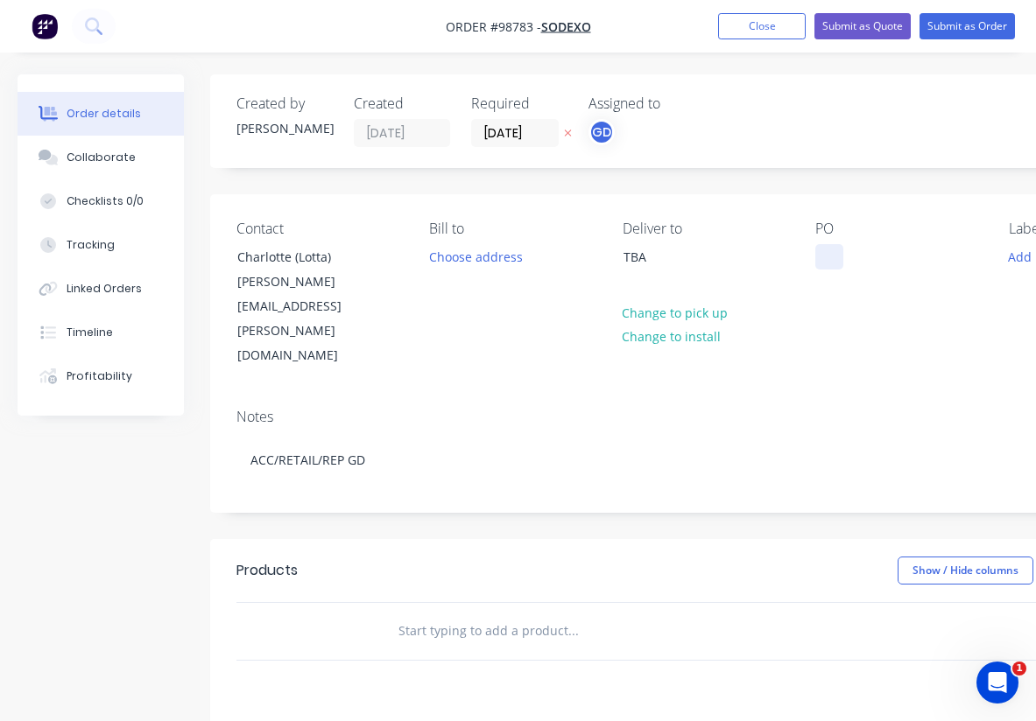
click at [833, 262] on div at bounding box center [829, 256] width 28 height 25
click at [854, 303] on div "Contact Charlotte (Lotta) Henn Charlotte.Henn@sodexo.com Bill to Choose address…" at bounding box center [704, 294] width 989 height 200
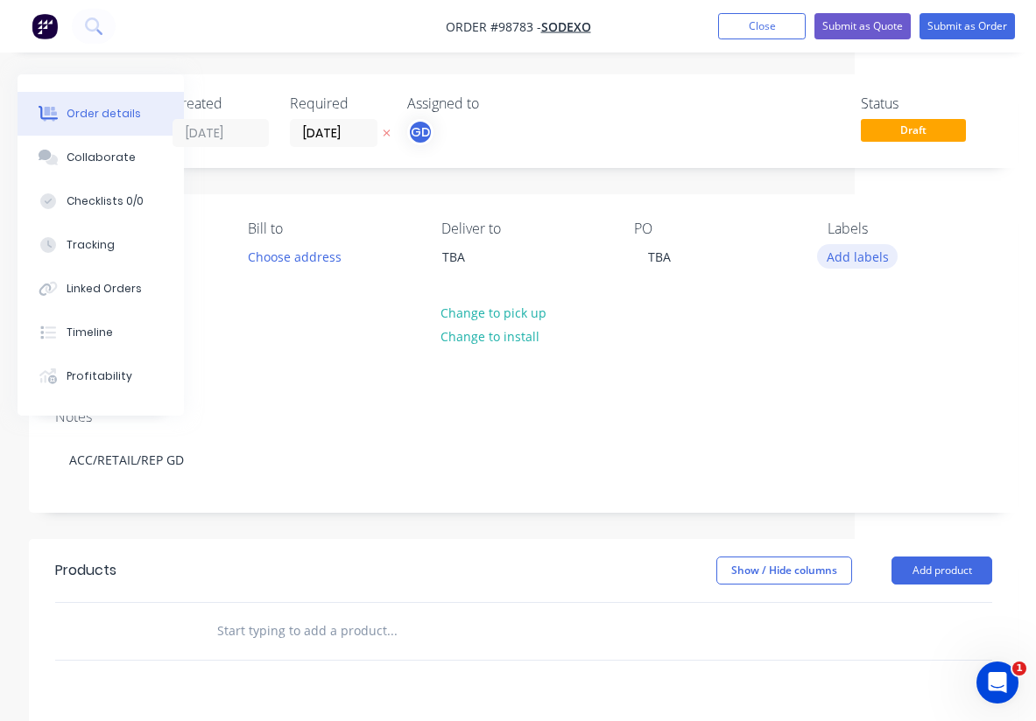
scroll to position [0, 181]
click at [851, 257] on button "Add labels" at bounding box center [857, 256] width 81 height 24
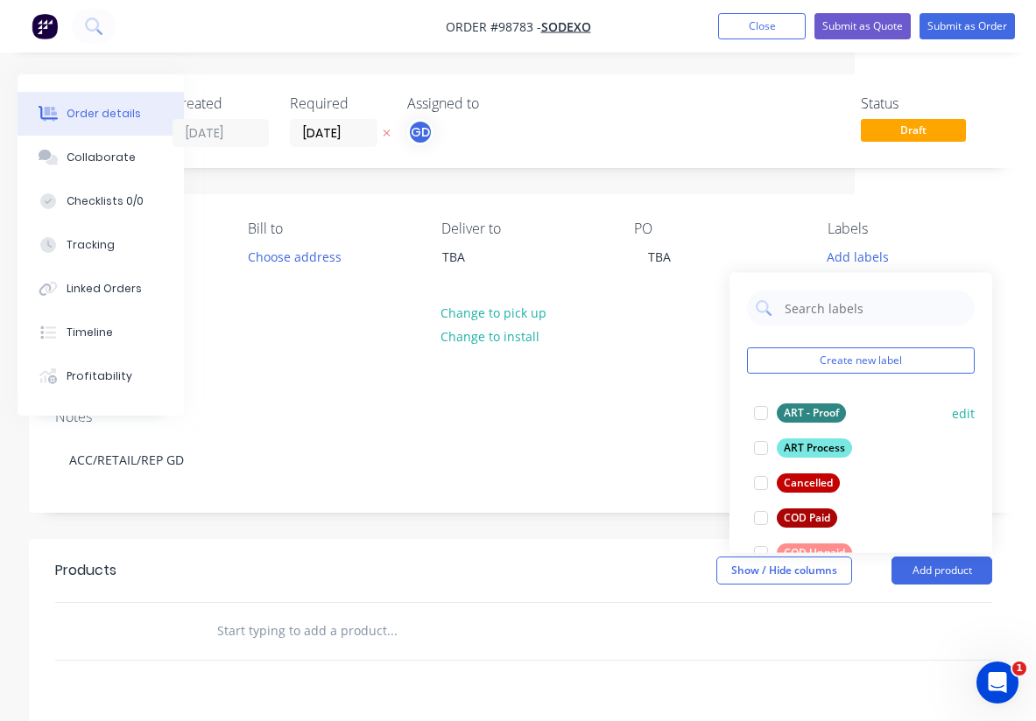
click at [811, 412] on div "ART - Proof" at bounding box center [811, 413] width 69 height 19
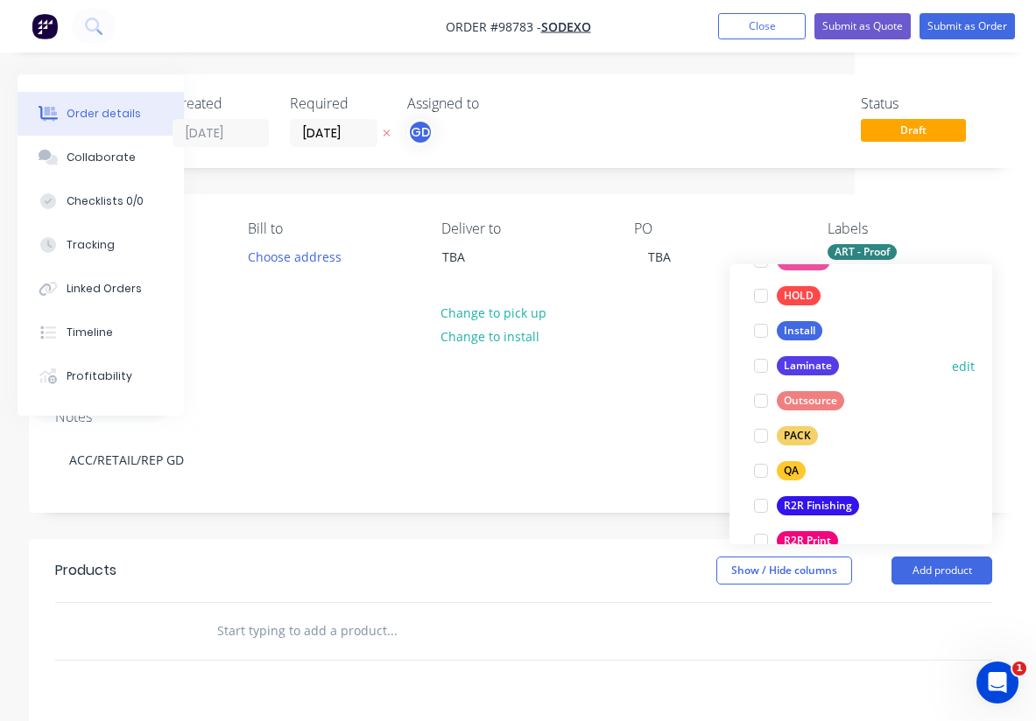
scroll to position [530, 0]
click at [825, 500] on div "R2R Finishing" at bounding box center [818, 505] width 82 height 19
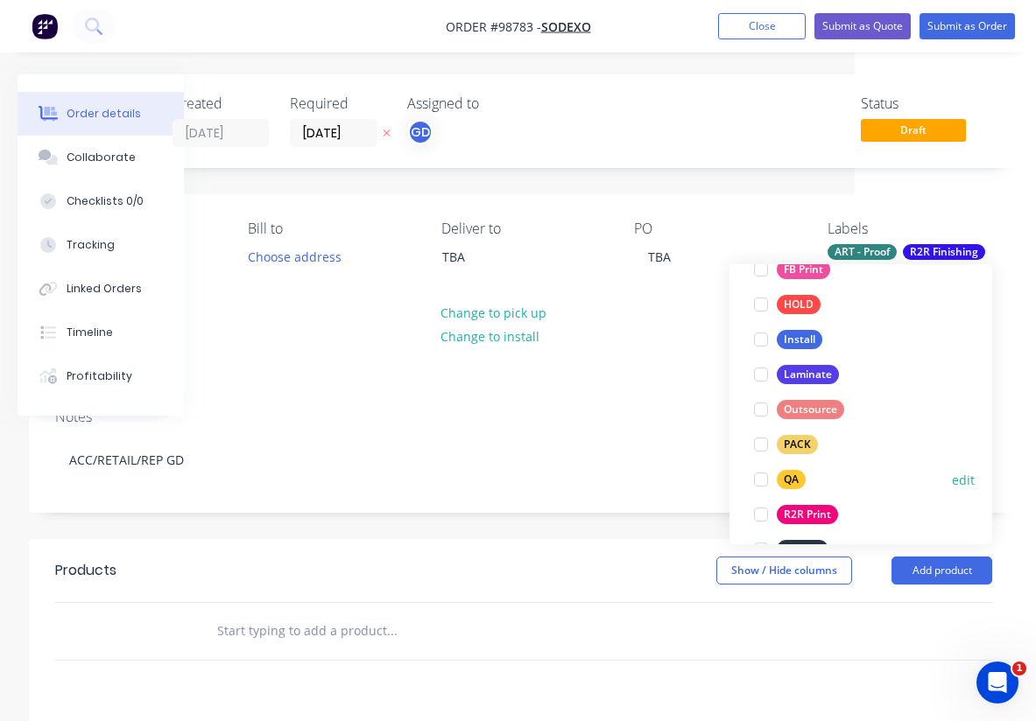
scroll to position [558, 0]
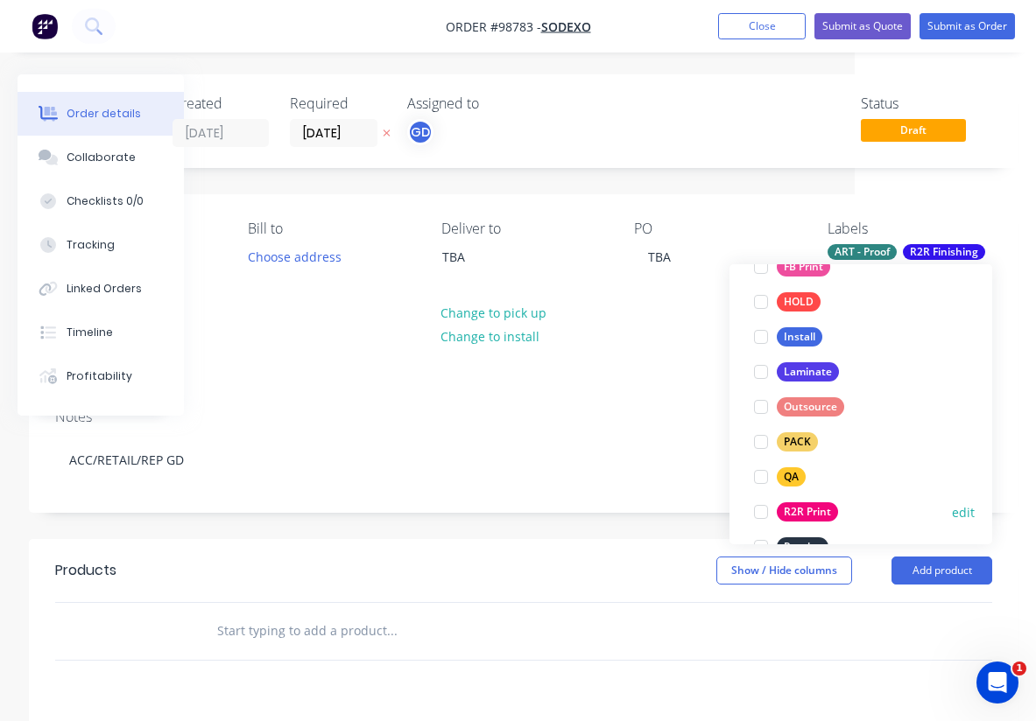
click at [824, 507] on div "R2R Print" at bounding box center [807, 512] width 61 height 19
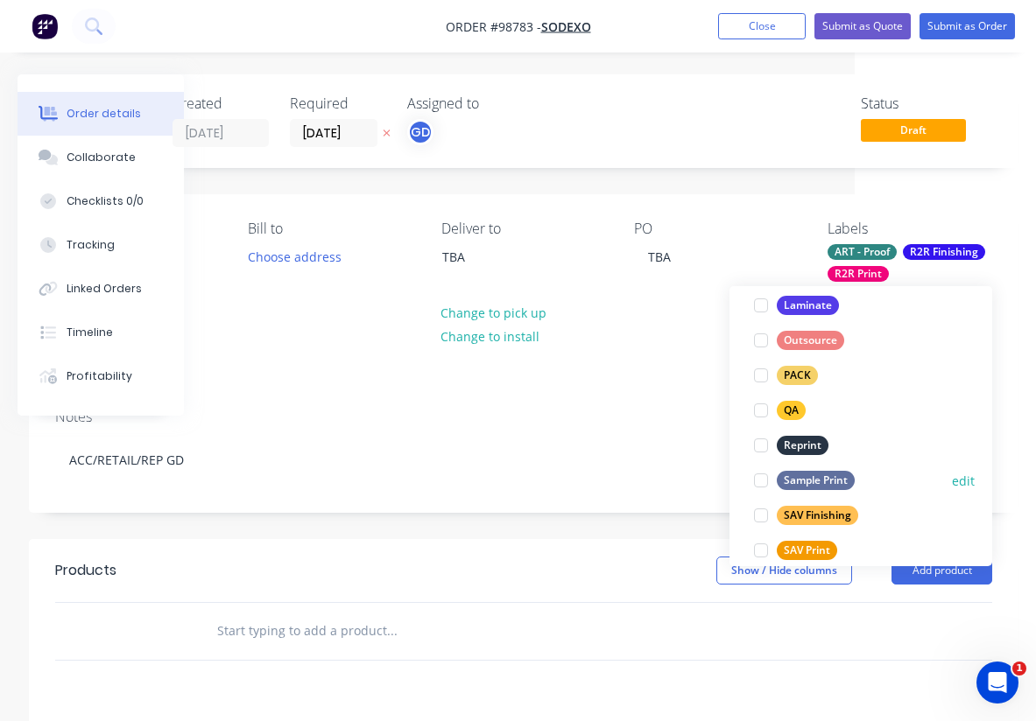
scroll to position [685, 0]
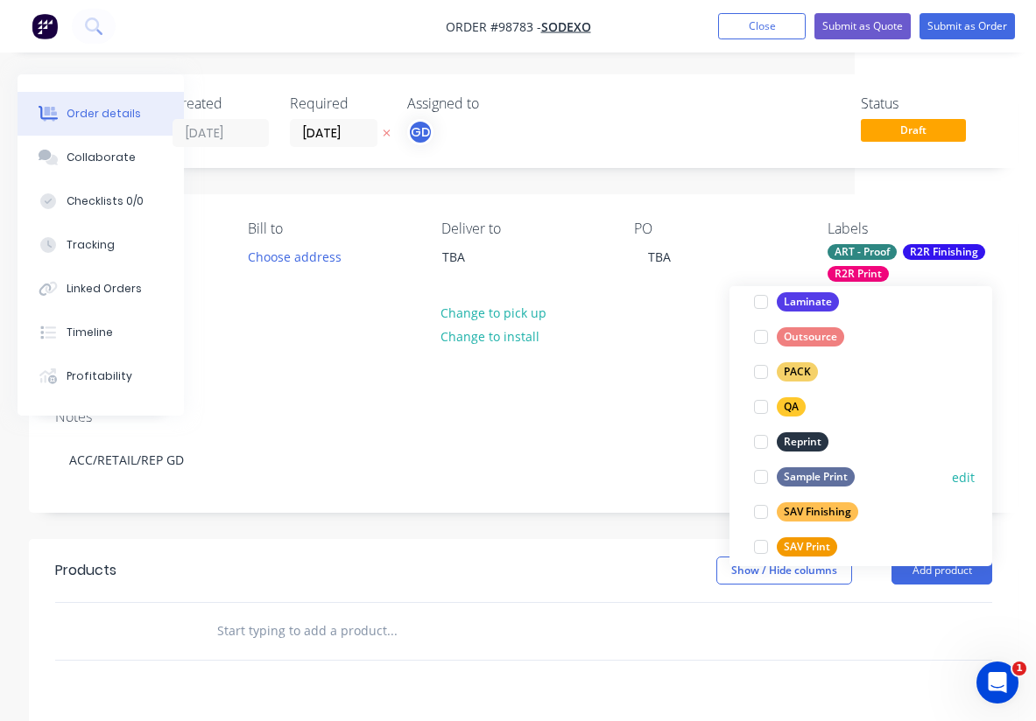
click at [823, 475] on div "Sample Print" at bounding box center [816, 477] width 78 height 19
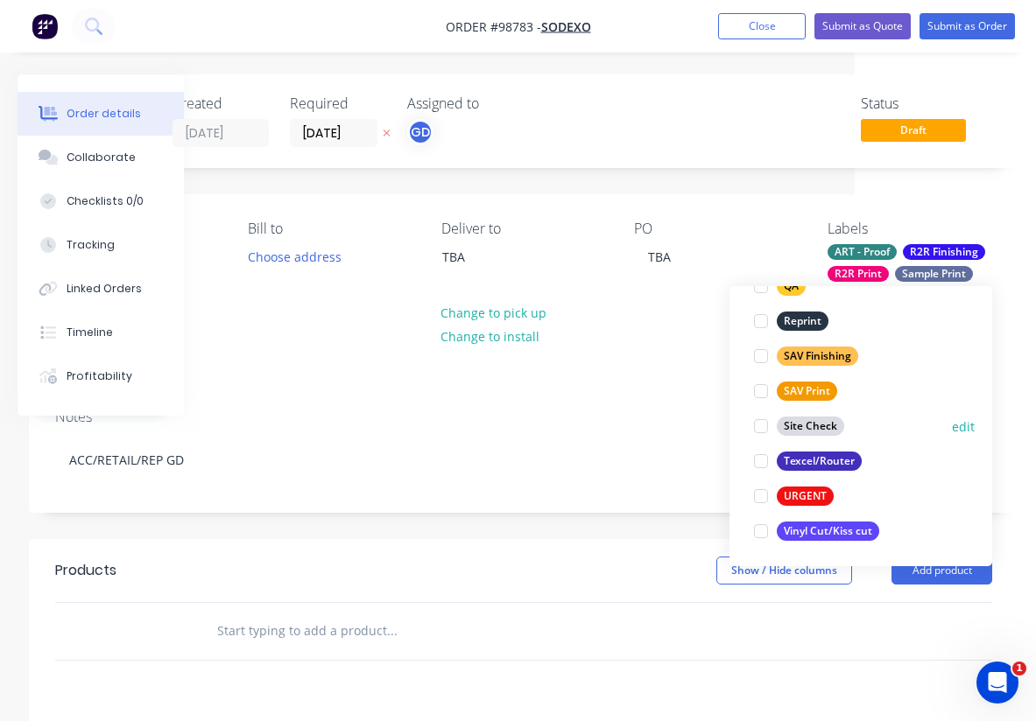
scroll to position [840, 0]
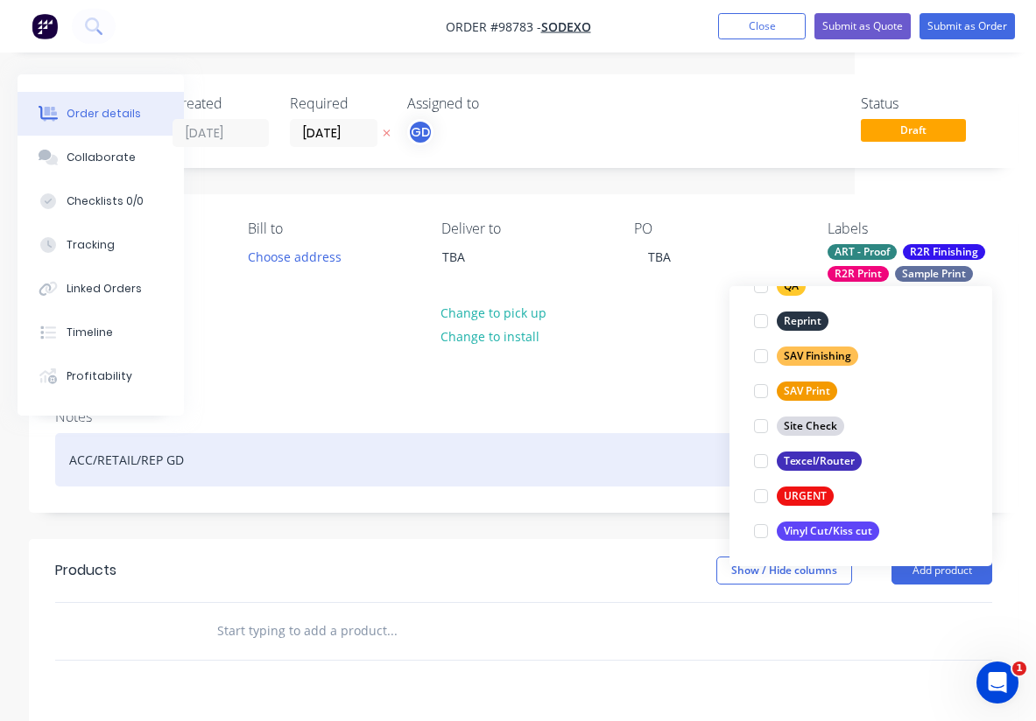
click at [673, 433] on div "ACC/RETAIL/REP GD" at bounding box center [523, 459] width 937 height 53
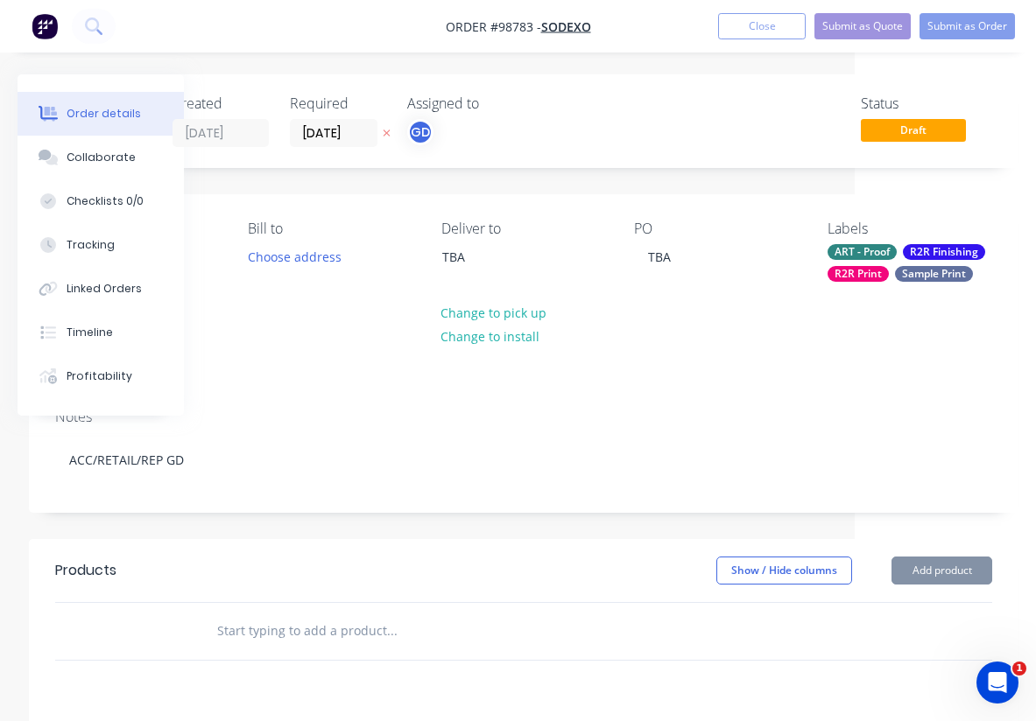
click at [286, 614] on input "text" at bounding box center [391, 631] width 350 height 35
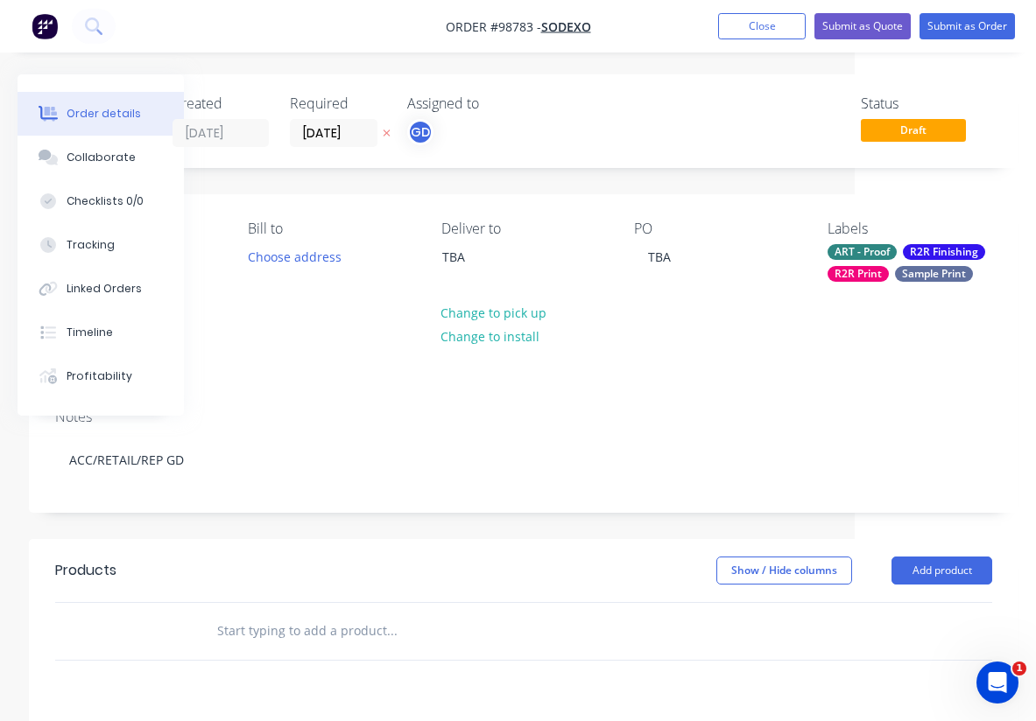
paste input "IBC Covers"
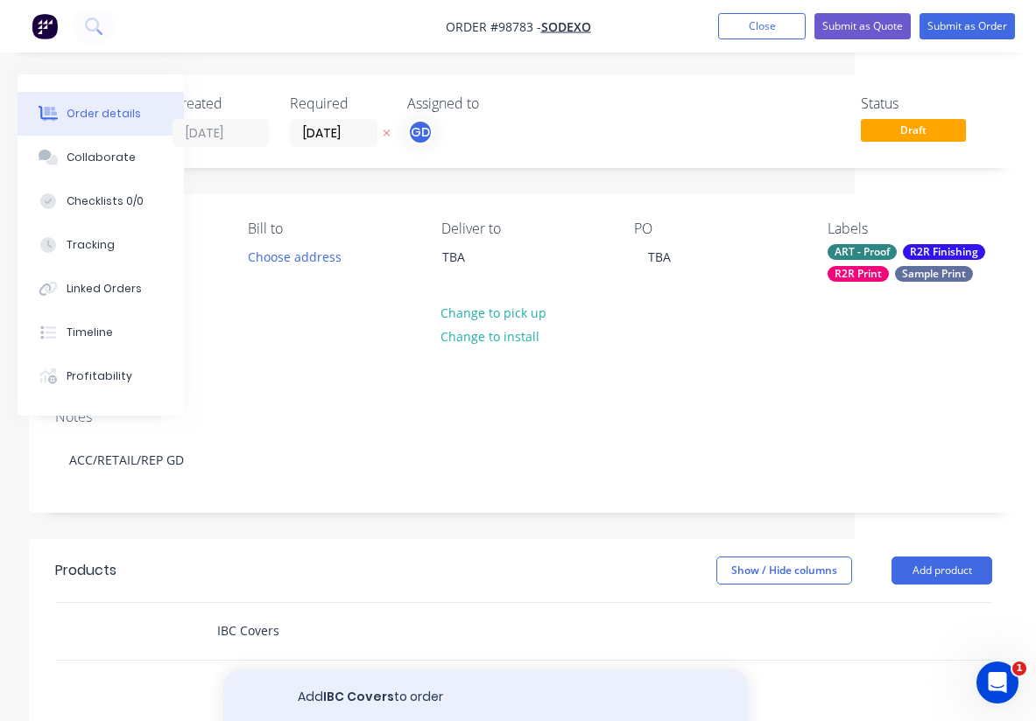
type input "IBC Covers"
click at [370, 670] on button "Add IBC Covers to order" at bounding box center [485, 698] width 525 height 56
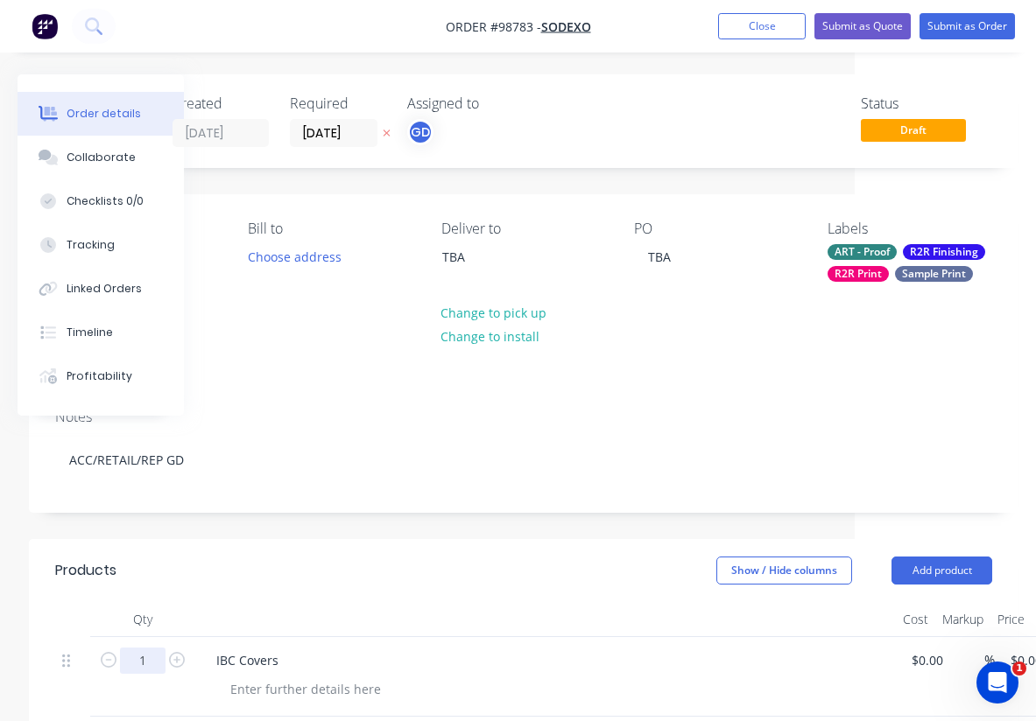
click at [154, 648] on input "1" at bounding box center [143, 661] width 46 height 26
type input "50"
click at [267, 602] on div at bounding box center [545, 619] width 700 height 35
click at [238, 677] on div at bounding box center [305, 689] width 179 height 25
paste div
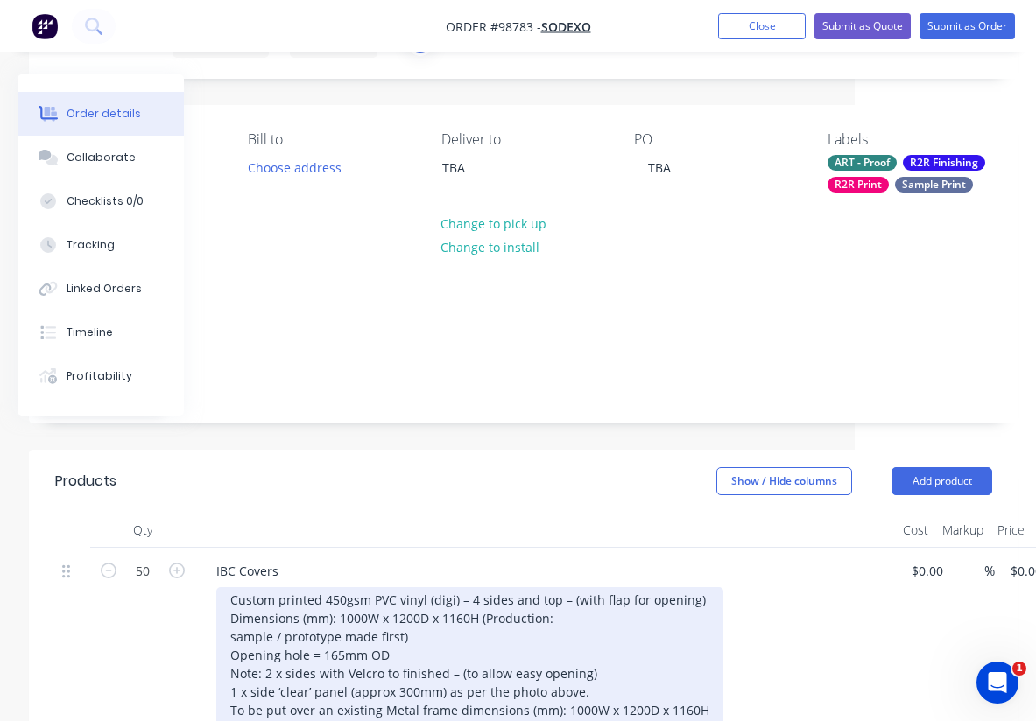
scroll to position [94, 181]
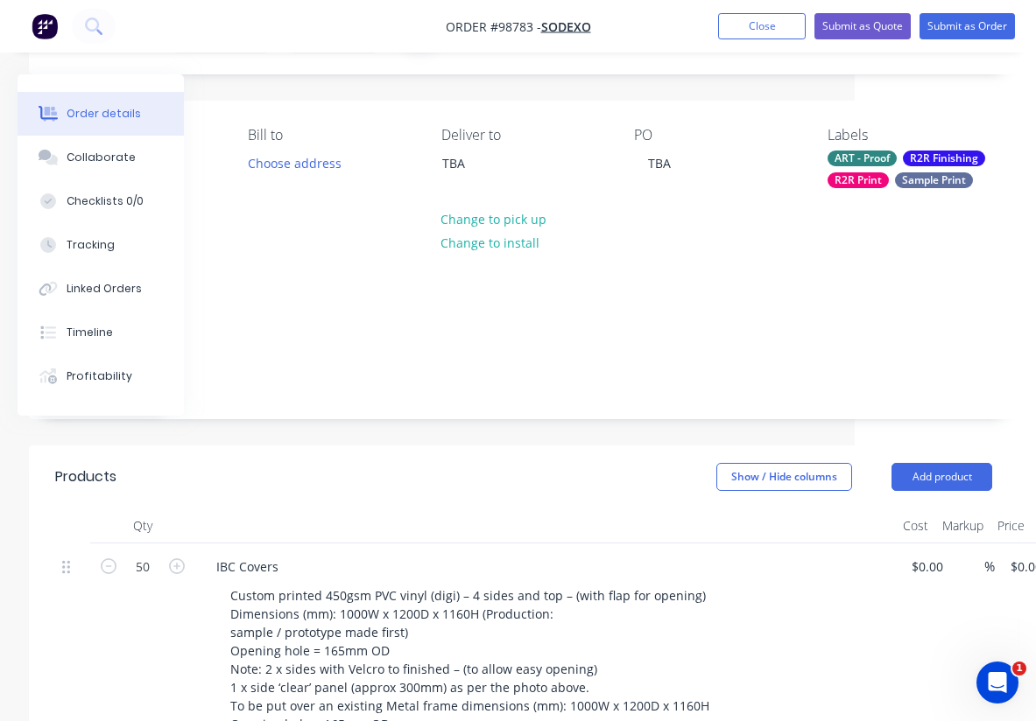
click at [395, 554] on div "IBC Covers" at bounding box center [545, 566] width 686 height 25
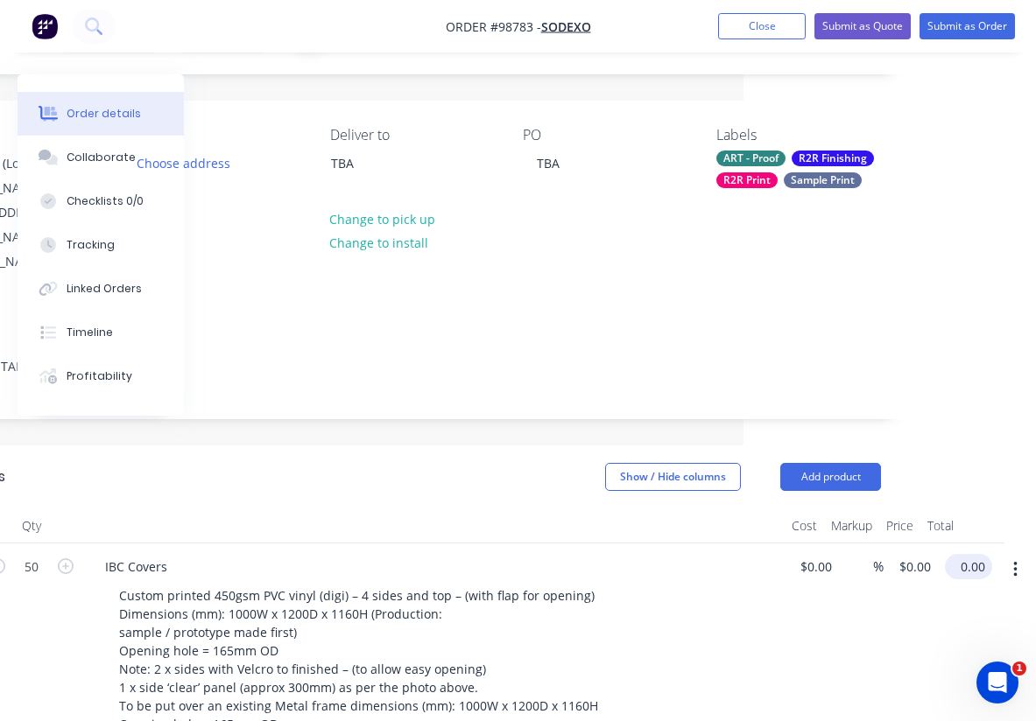
click at [974, 554] on input "0.00" at bounding box center [972, 566] width 40 height 25
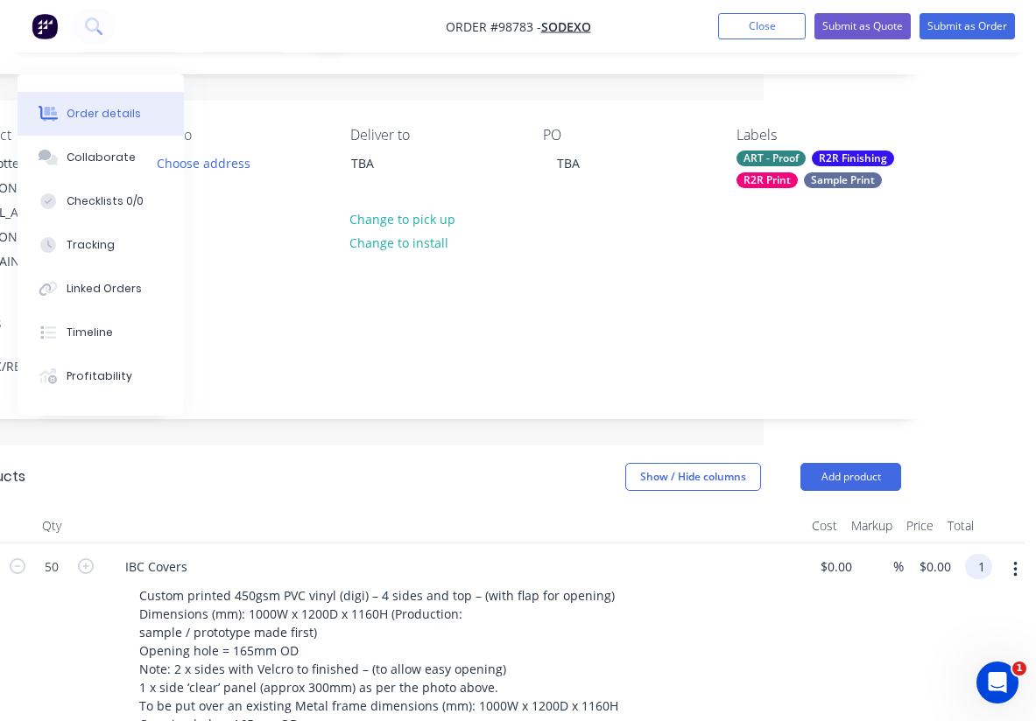
scroll to position [94, 272]
type input "13500"
type input "$270.00"
type input "$13,500.00"
click at [502, 509] on div at bounding box center [454, 526] width 700 height 35
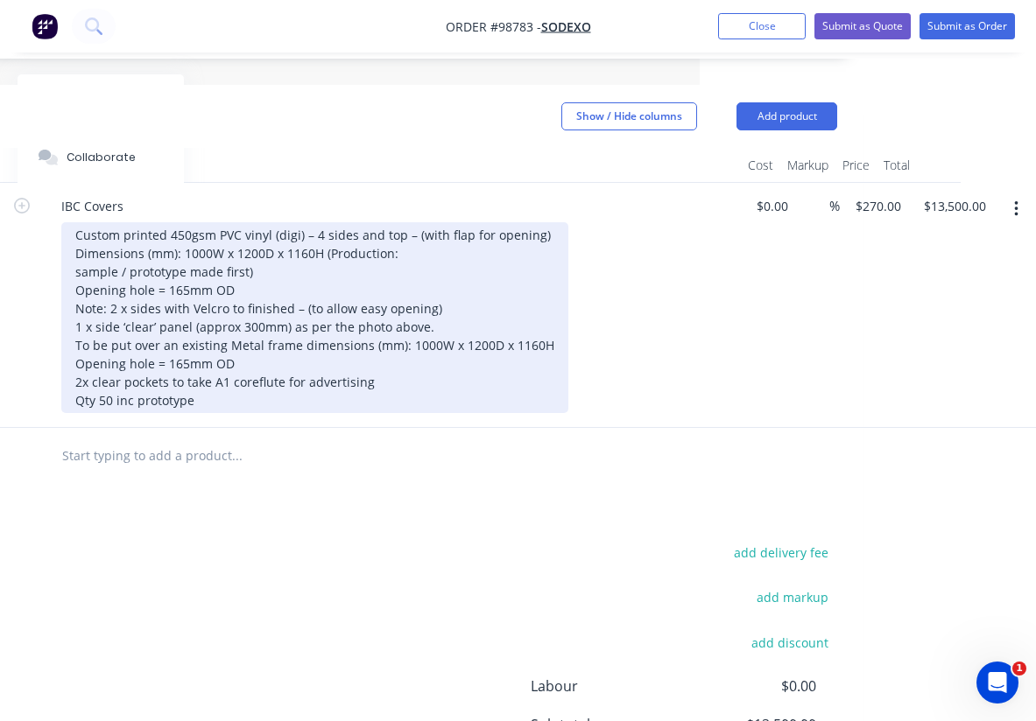
scroll to position [453, 336]
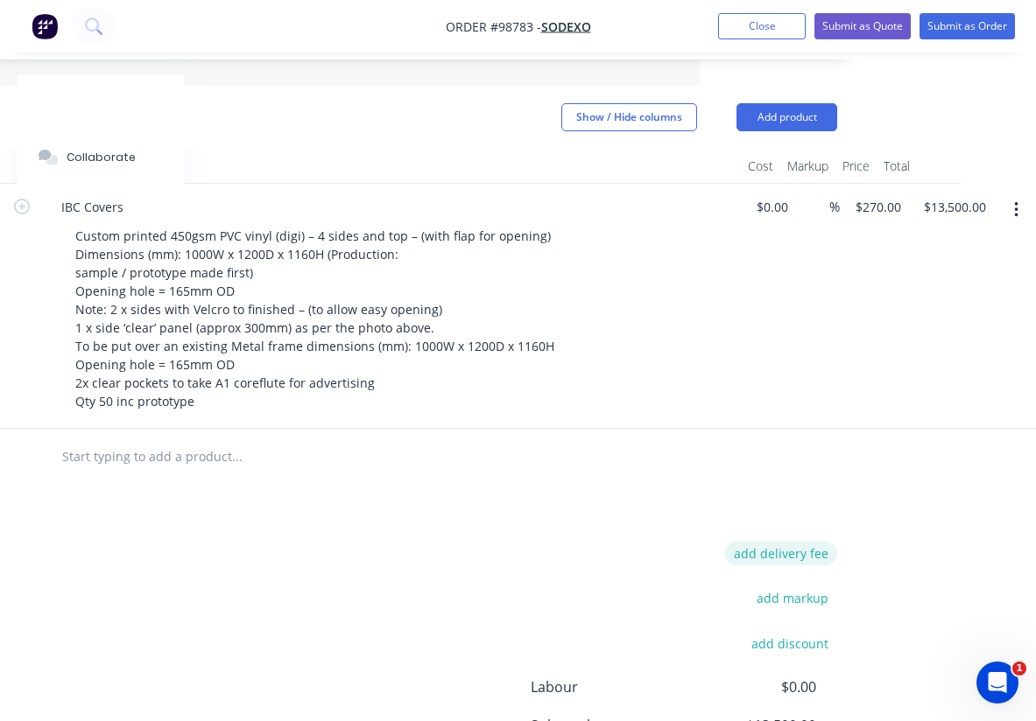
click at [785, 542] on button "add delivery fee" at bounding box center [780, 554] width 113 height 24
type input "75"
click at [555, 542] on div "Delivery fee Delivery fee Delivery fee name (Optional) 75 75 $0 add markup add …" at bounding box center [368, 709] width 937 height 334
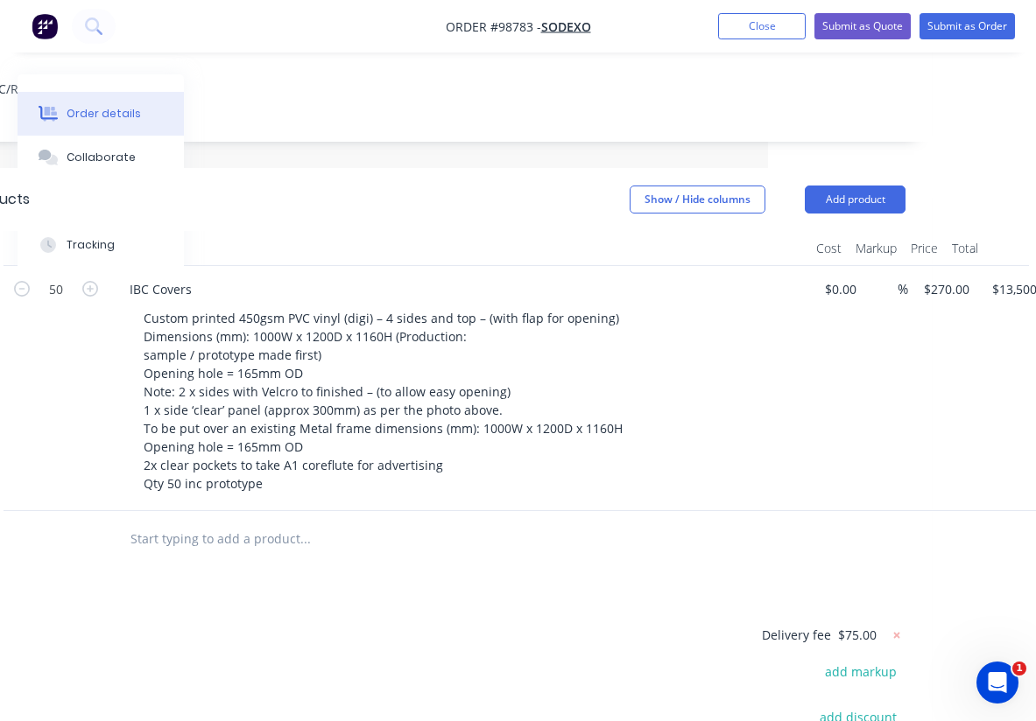
scroll to position [369, 190]
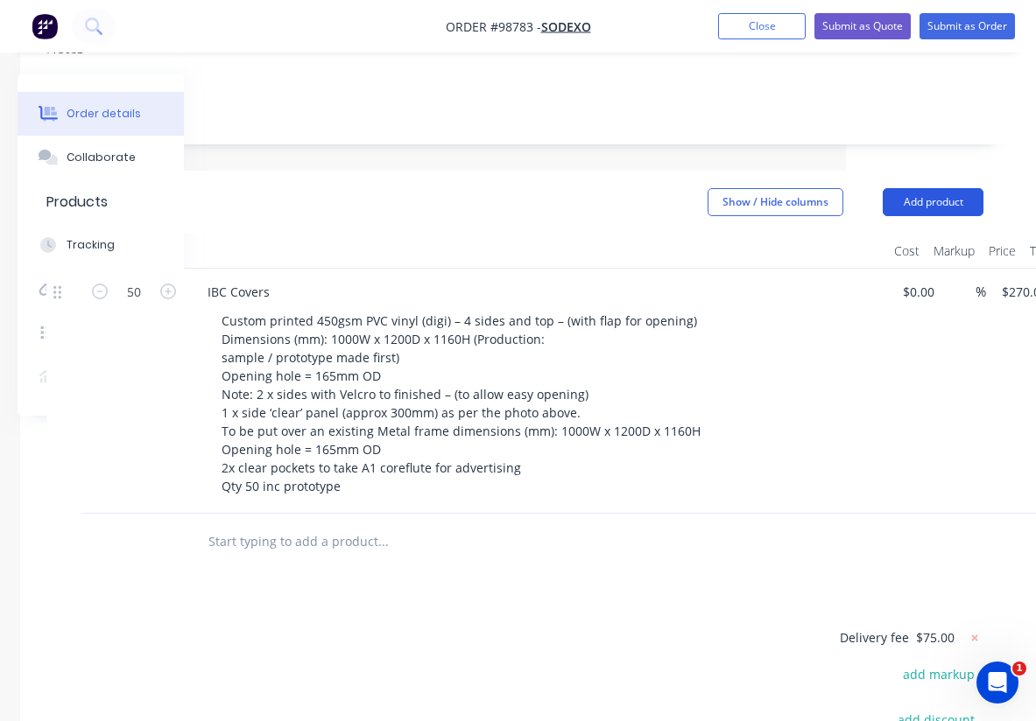
click at [909, 188] on button "Add product" at bounding box center [932, 202] width 101 height 28
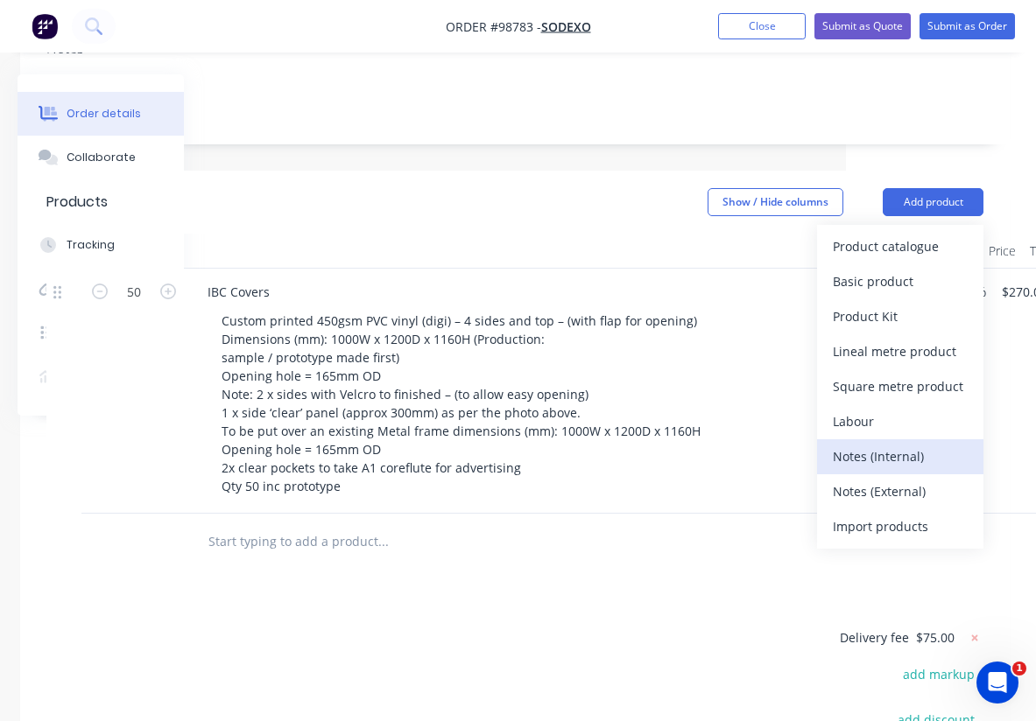
click at [896, 444] on div "Notes (Internal)" at bounding box center [900, 456] width 135 height 25
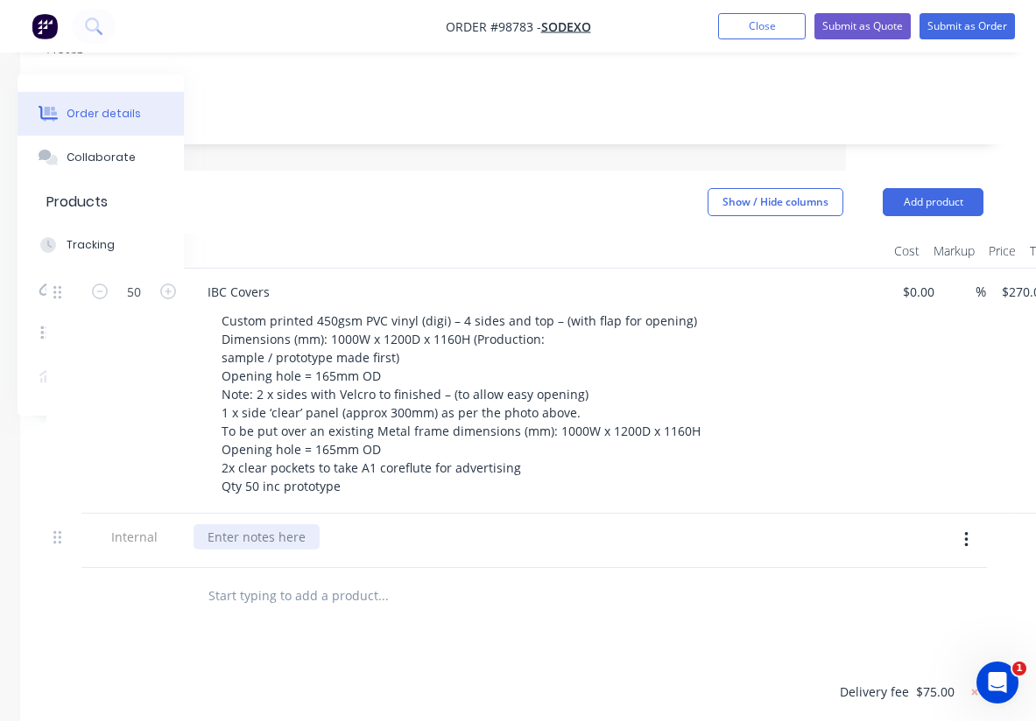
click at [235, 524] on div at bounding box center [256, 536] width 126 height 25
paste div
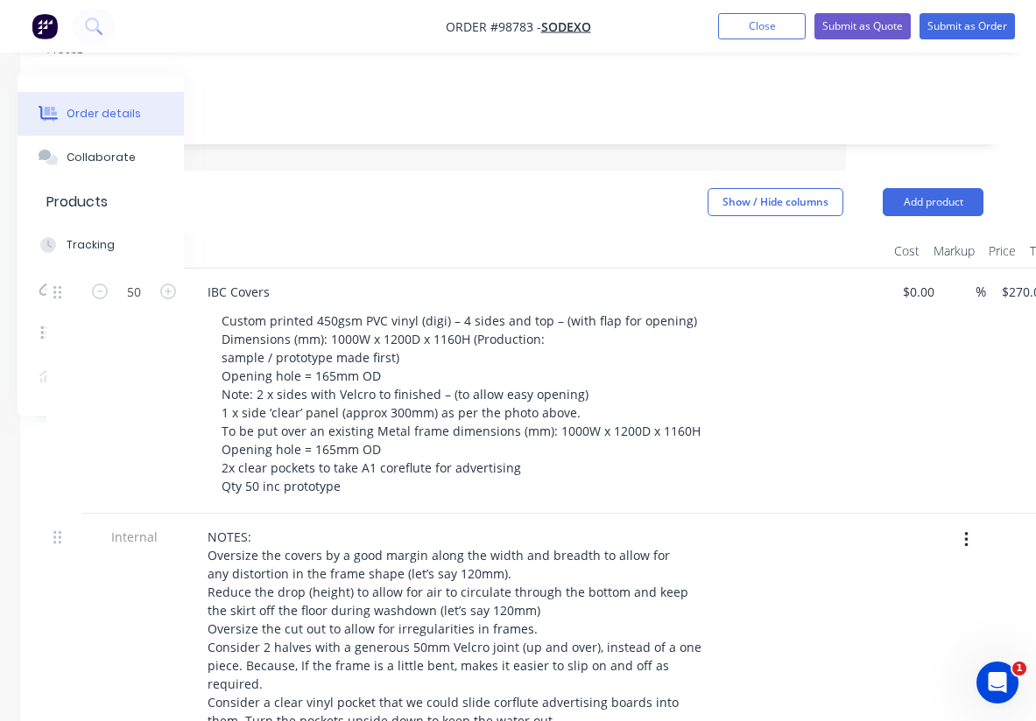
click at [771, 392] on div "Custom printed 450gsm PVC vinyl (digi) – 4 sides and top – (with flap for openi…" at bounding box center [543, 403] width 672 height 191
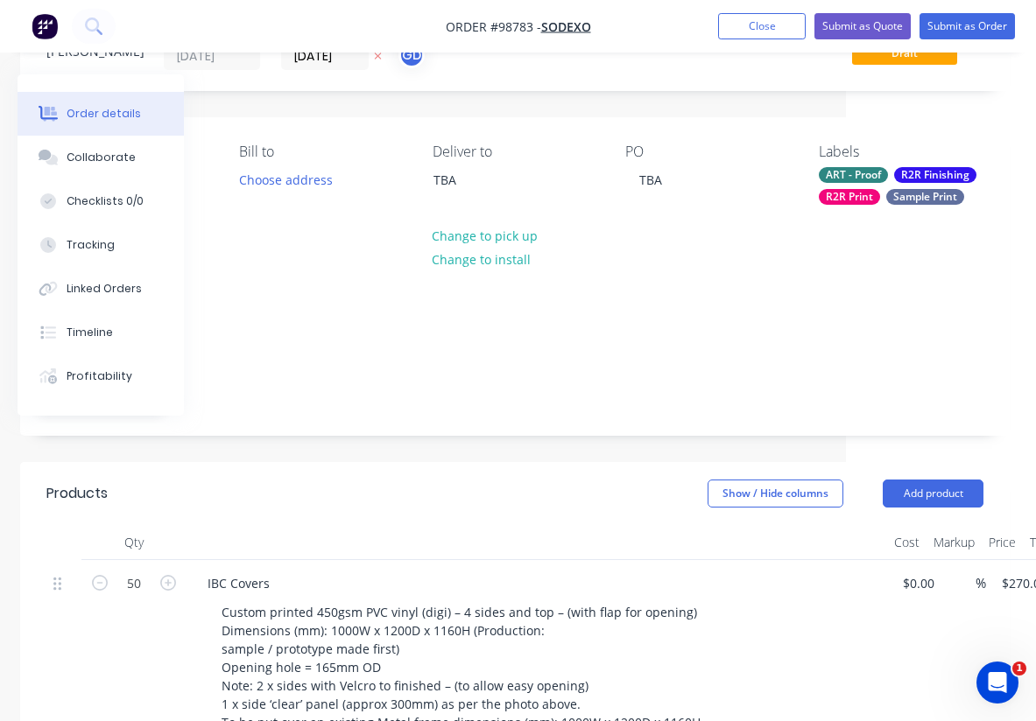
scroll to position [77, 189]
click at [914, 480] on button "Add product" at bounding box center [933, 494] width 101 height 28
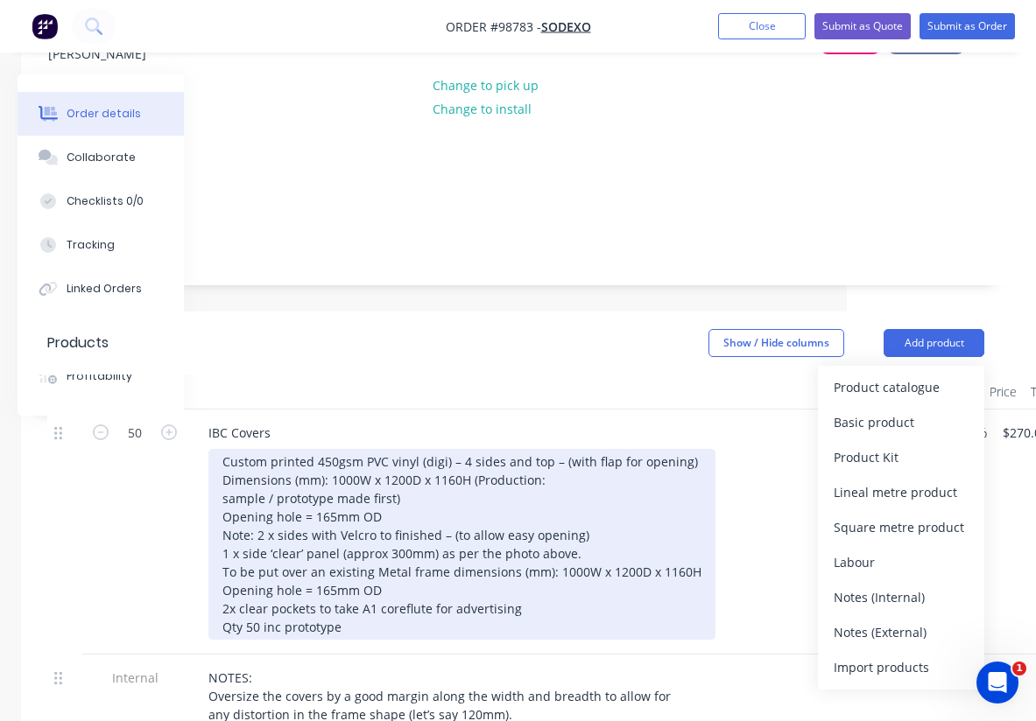
scroll to position [243, 189]
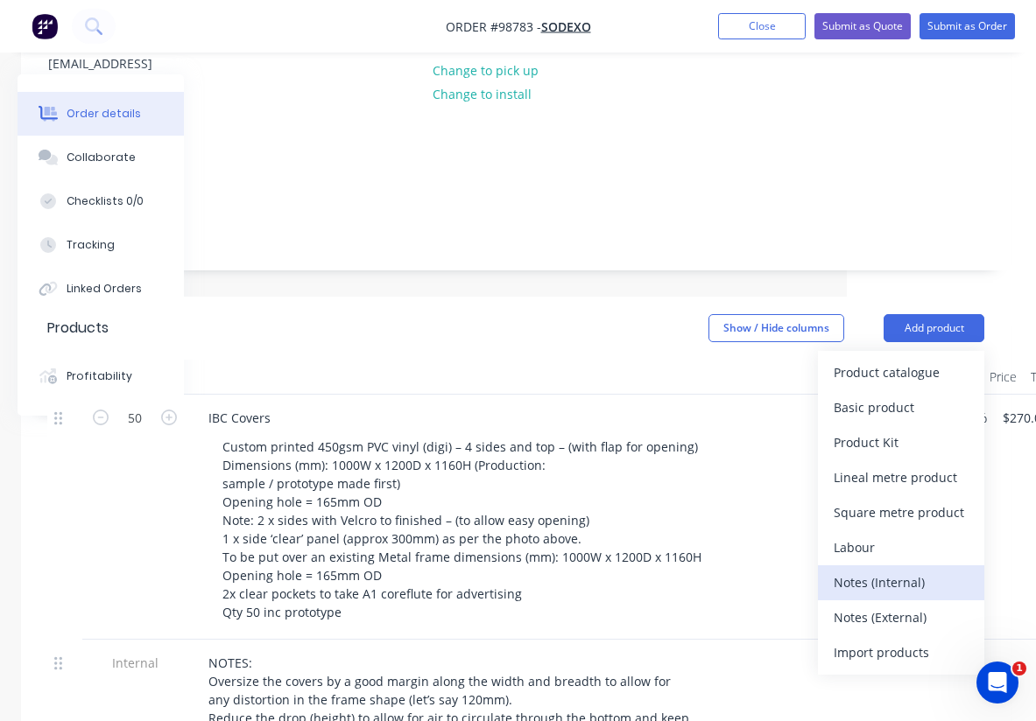
click at [884, 570] on div "Notes (Internal)" at bounding box center [900, 582] width 135 height 25
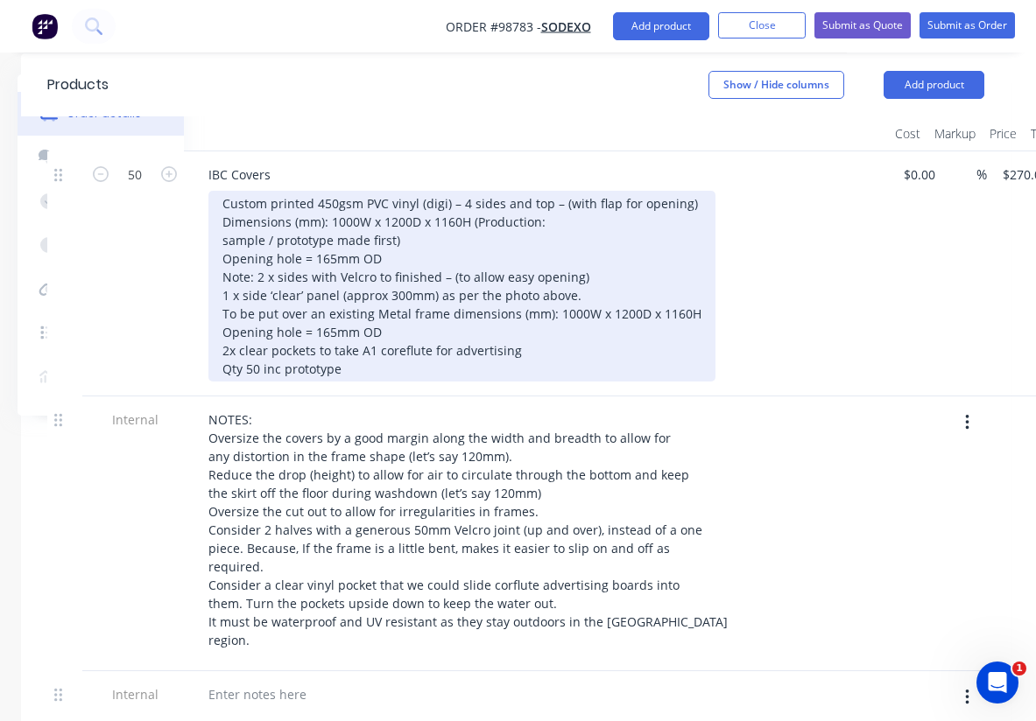
scroll to position [490, 189]
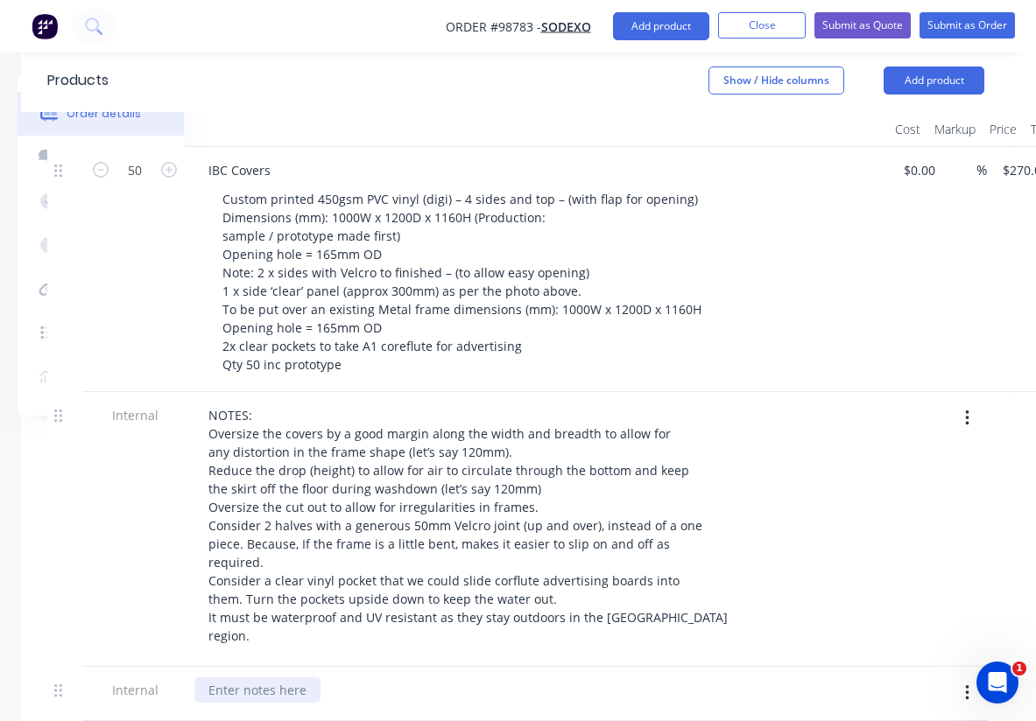
click at [263, 678] on div at bounding box center [257, 690] width 126 height 25
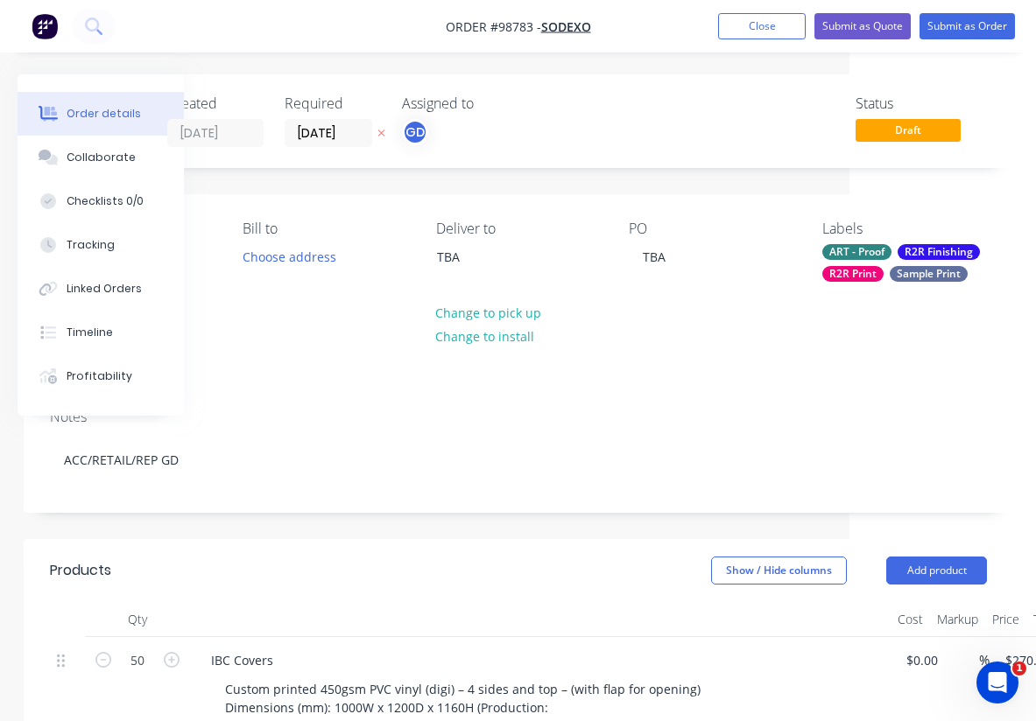
scroll to position [0, 0]
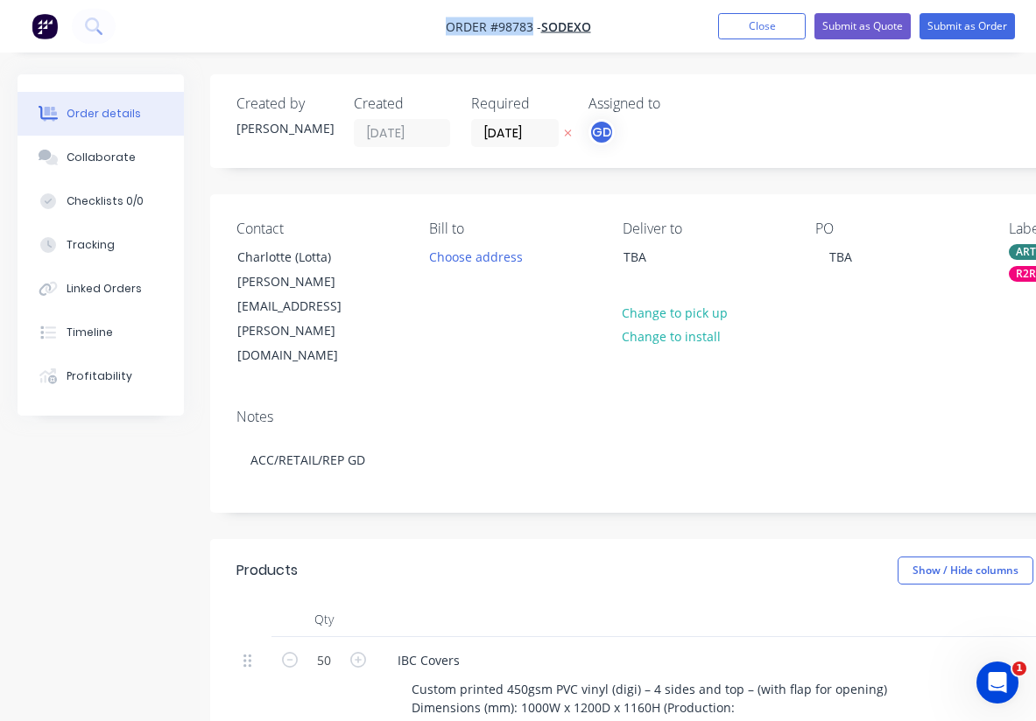
drag, startPoint x: 439, startPoint y: 26, endPoint x: 530, endPoint y: 34, distance: 90.5
click at [530, 34] on nav "Order #98783 - Sodexo Add product Close Submit as Quote Submit as Order" at bounding box center [518, 26] width 1036 height 53
click at [487, 25] on span "Order #98783 -" at bounding box center [493, 26] width 95 height 17
drag, startPoint x: 445, startPoint y: 26, endPoint x: 532, endPoint y: 25, distance: 87.6
click at [532, 25] on span "Order #98783 -" at bounding box center [493, 26] width 95 height 17
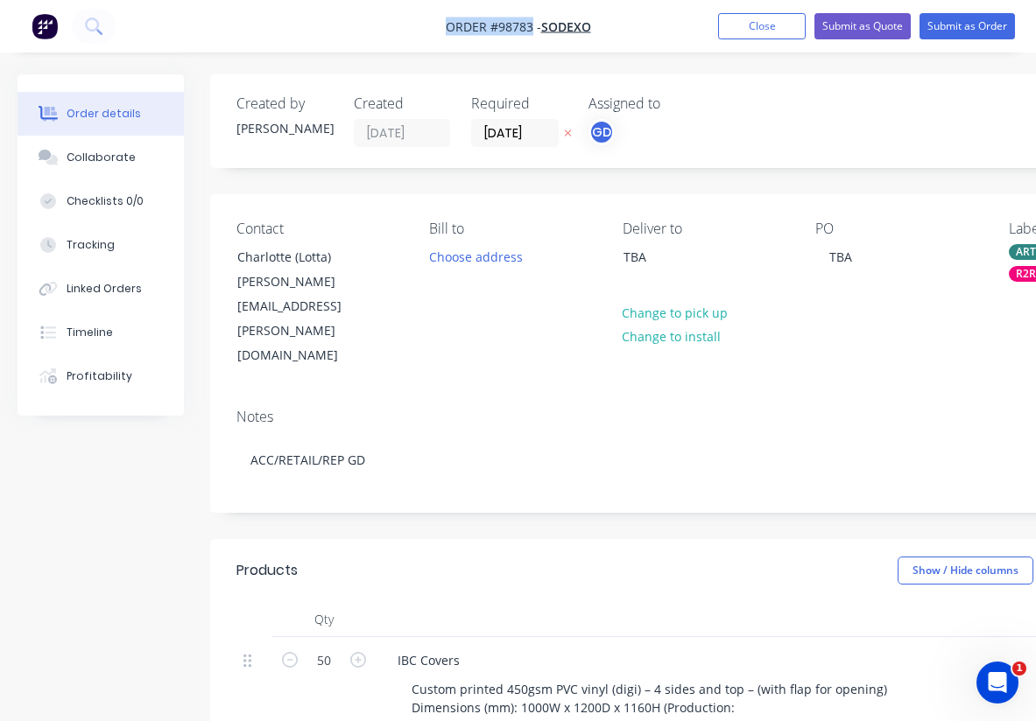
copy span "Order #98783"
click at [742, 32] on button "Close" at bounding box center [762, 26] width 88 height 26
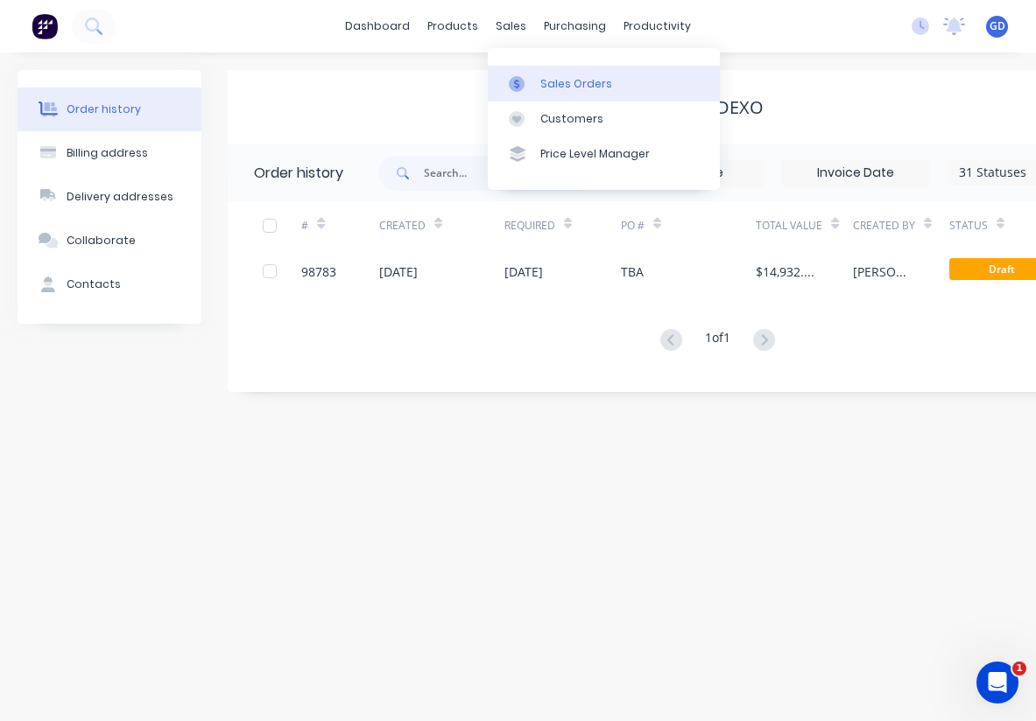
click at [558, 73] on link "Sales Orders" at bounding box center [604, 83] width 232 height 35
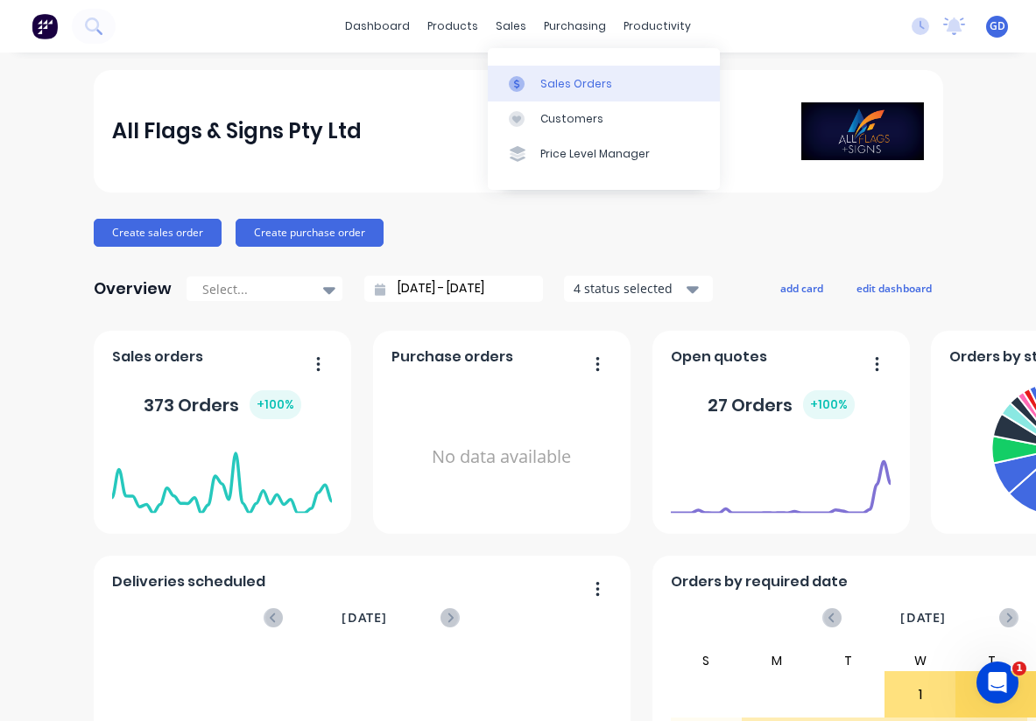
click at [551, 81] on div "Sales Orders" at bounding box center [576, 84] width 72 height 16
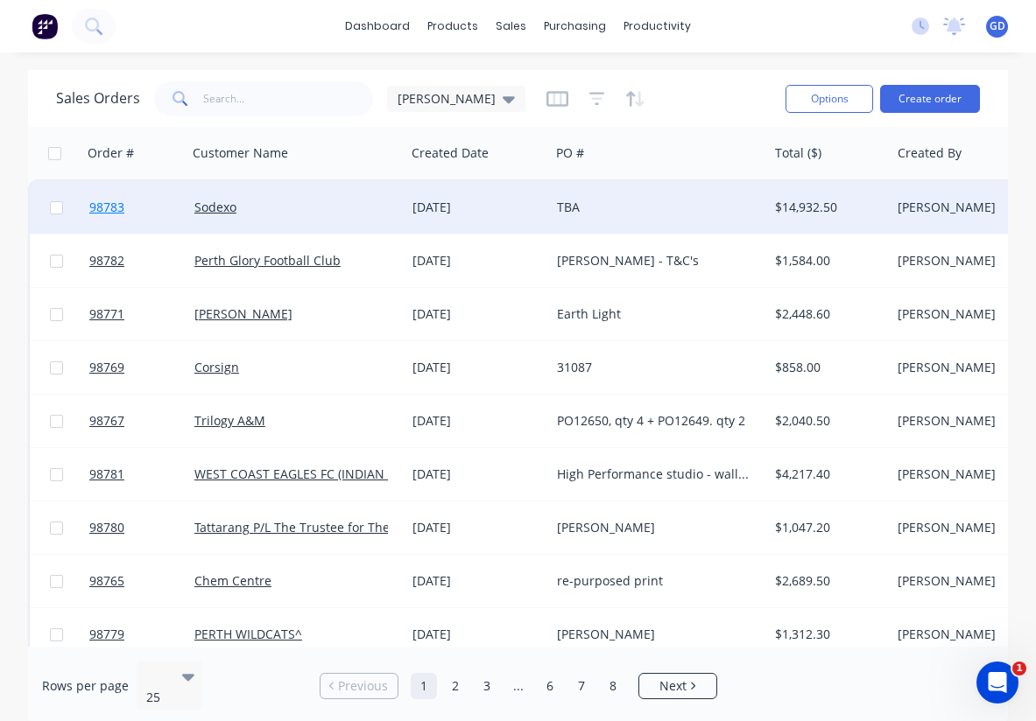
click at [109, 209] on span "98783" at bounding box center [106, 208] width 35 height 18
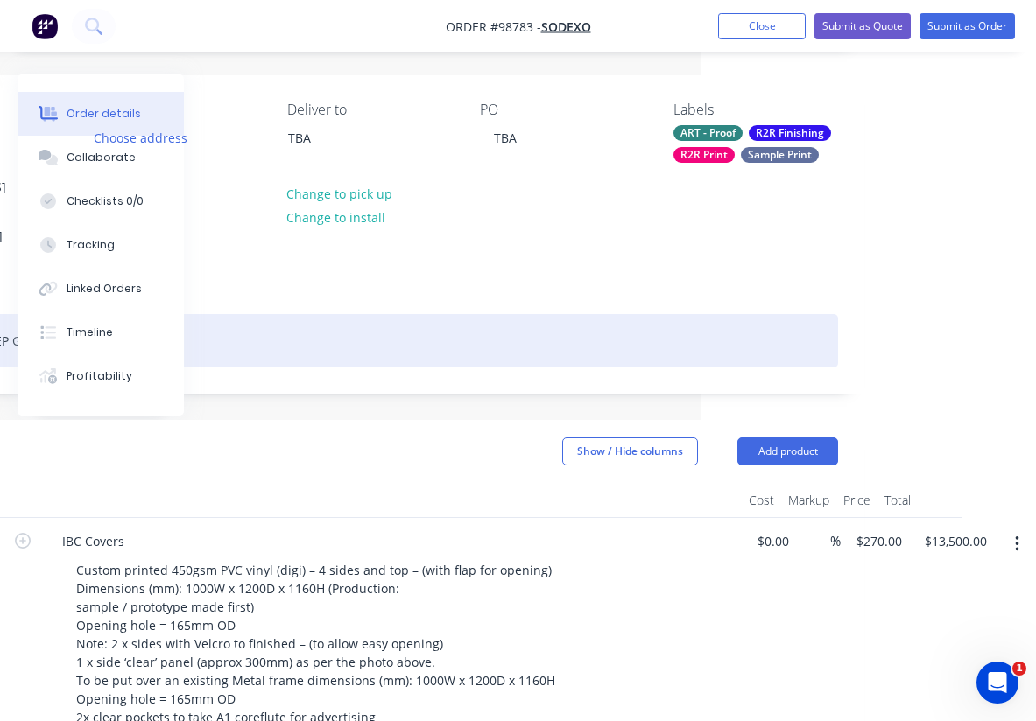
scroll to position [0, 335]
